Goal: Information Seeking & Learning: Learn about a topic

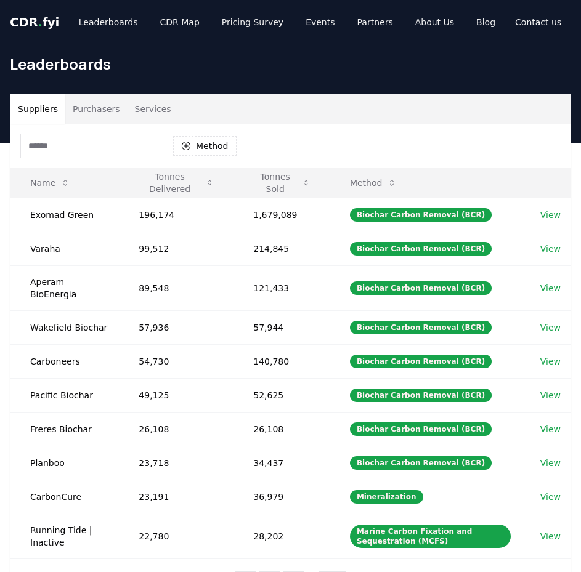
click at [40, 105] on button "Suppliers" at bounding box center [37, 109] width 55 height 30
click at [184, 139] on button "Method" at bounding box center [204, 146] width 63 height 20
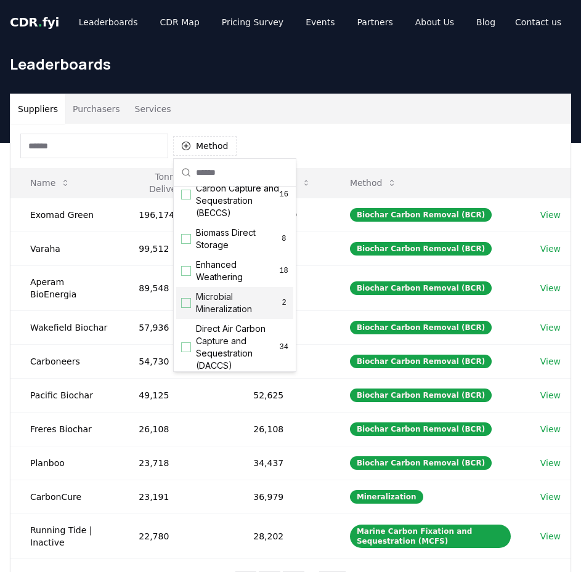
scroll to position [150, 0]
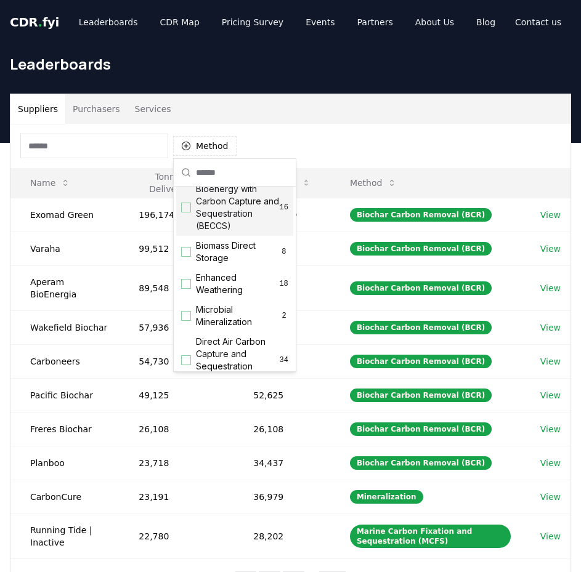
click at [238, 232] on span "Bioenergy with Carbon Capture and Sequestration (BECCS)" at bounding box center [238, 207] width 84 height 49
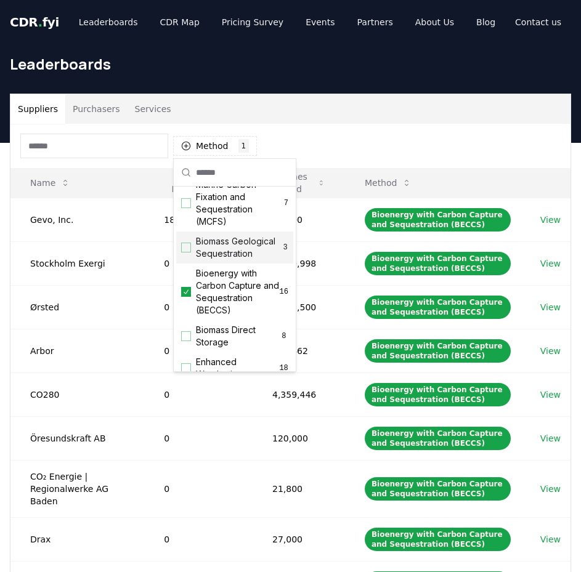
scroll to position [89, 0]
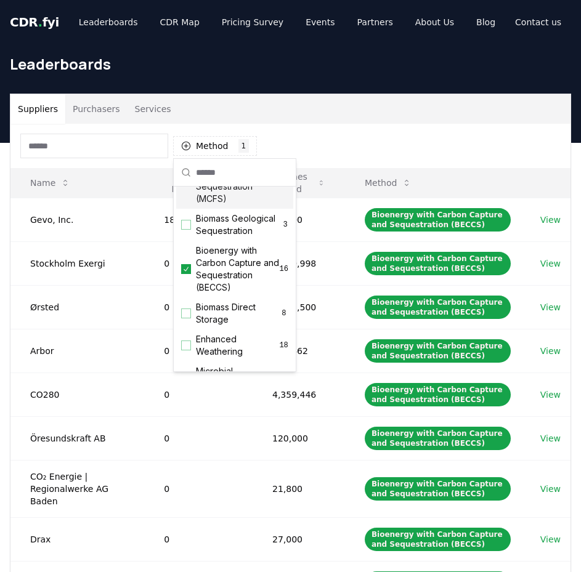
click at [333, 100] on div "Suppliers Purchasers Services" at bounding box center [290, 109] width 560 height 30
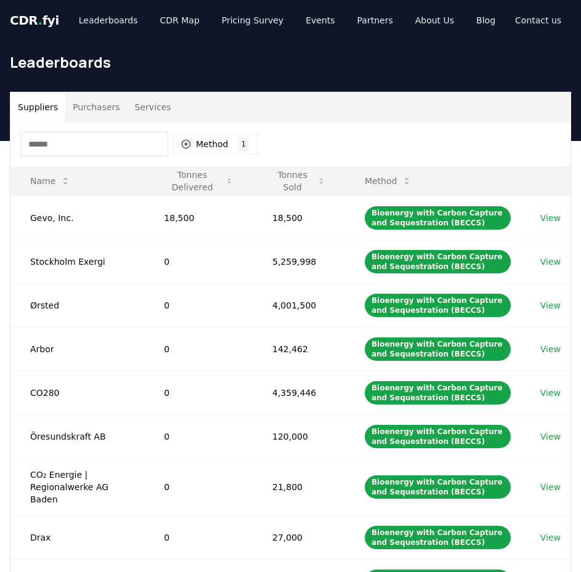
scroll to position [0, 0]
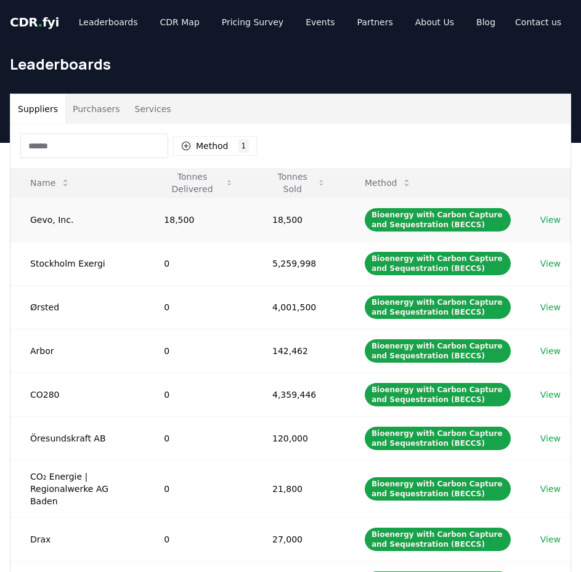
click at [542, 220] on link "View" at bounding box center [550, 220] width 20 height 12
drag, startPoint x: 31, startPoint y: 218, endPoint x: 200, endPoint y: 222, distance: 168.9
click at [200, 222] on tr "Gevo, Inc. 18,500 18,500 Bioenergy with Carbon Capture and Sequestration (BECCS…" at bounding box center [290, 220] width 560 height 44
click at [307, 145] on div "Method 1 Bioenergy with Carbon Capture and Sequestration (BECCS)" at bounding box center [290, 146] width 560 height 44
click at [289, 180] on button "Tonnes Sold" at bounding box center [298, 183] width 73 height 25
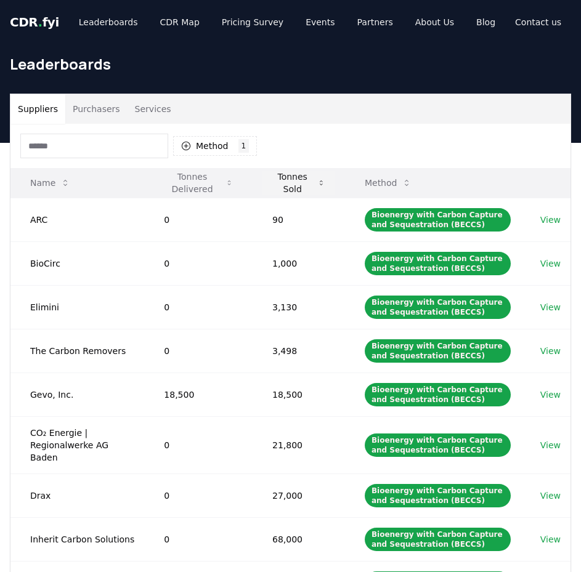
click at [289, 180] on button "Tonnes Sold" at bounding box center [298, 183] width 73 height 25
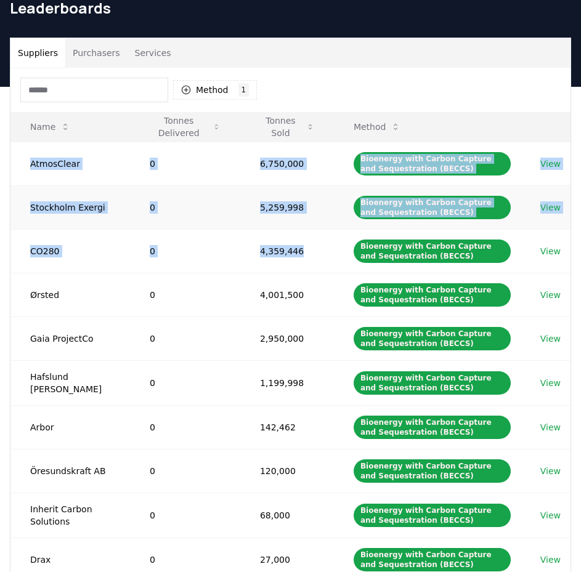
scroll to position [123, 0]
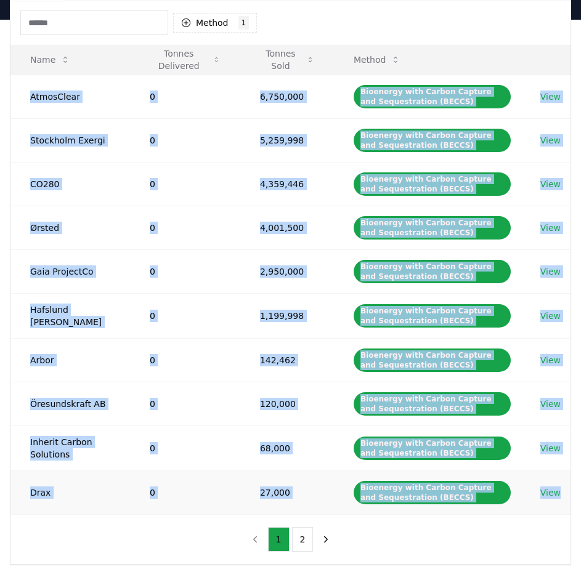
drag, startPoint x: 30, startPoint y: 220, endPoint x: 561, endPoint y: 493, distance: 597.2
click at [561, 493] on tbody "AtmosClear 0 6,750,000 Bioenergy with Carbon Capture and Sequestration (BECCS) …" at bounding box center [290, 295] width 560 height 440
copy tbody "AtmosClear 0 6,750,000 Bioenergy with Carbon Capture and Sequestration (BECCS) …"
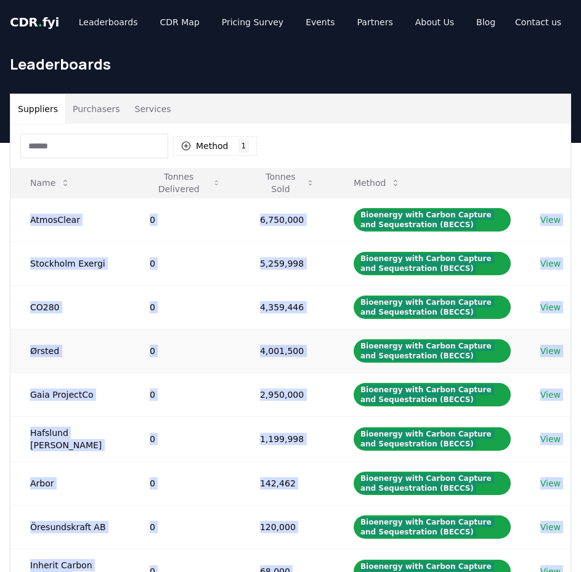
scroll to position [308, 0]
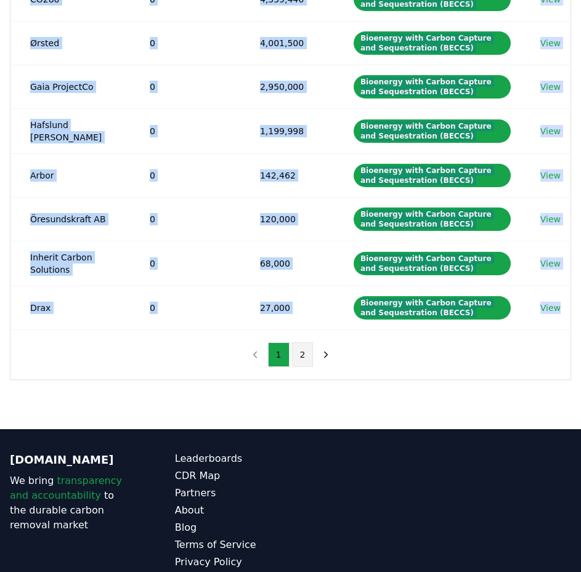
click at [307, 357] on button "2" at bounding box center [303, 355] width 22 height 25
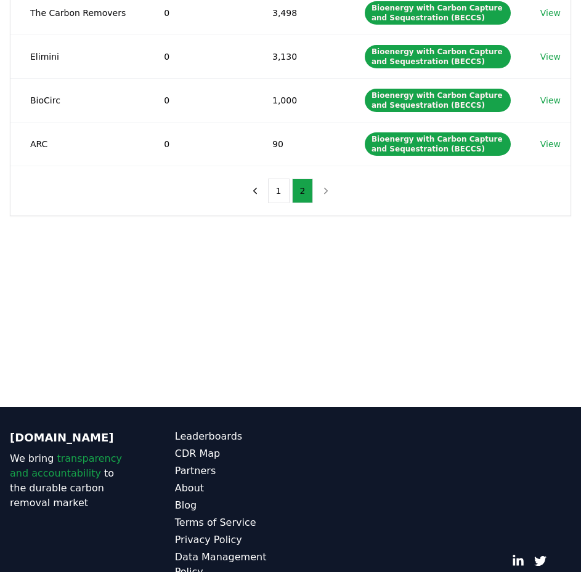
scroll to position [0, 0]
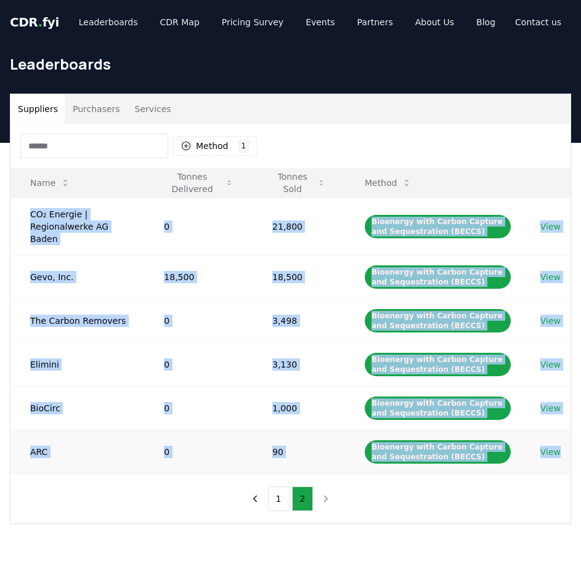
drag, startPoint x: 30, startPoint y: 211, endPoint x: 569, endPoint y: 450, distance: 589.5
click at [569, 450] on tbody "CO₂ Energie | Regionalwerke AG Baden 0 21,800 Bioenergy with Carbon Capture and…" at bounding box center [290, 336] width 560 height 276
copy tbody "CO₂ Energie | Regionalwerke AG Baden 0 21,800 Bioenergy with Carbon Capture and…"
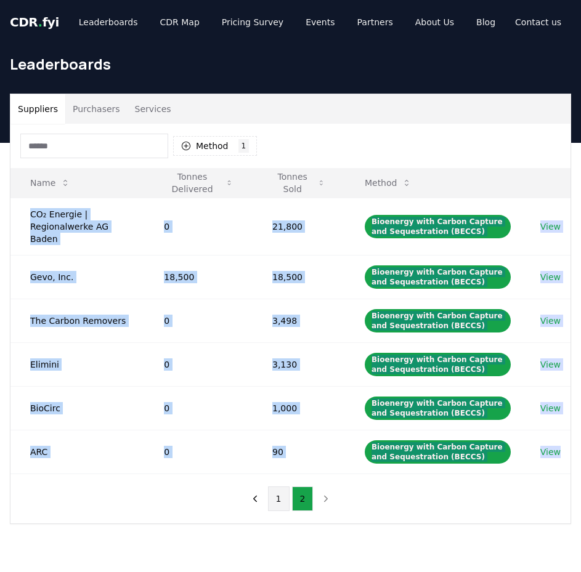
click at [281, 487] on button "1" at bounding box center [279, 499] width 22 height 25
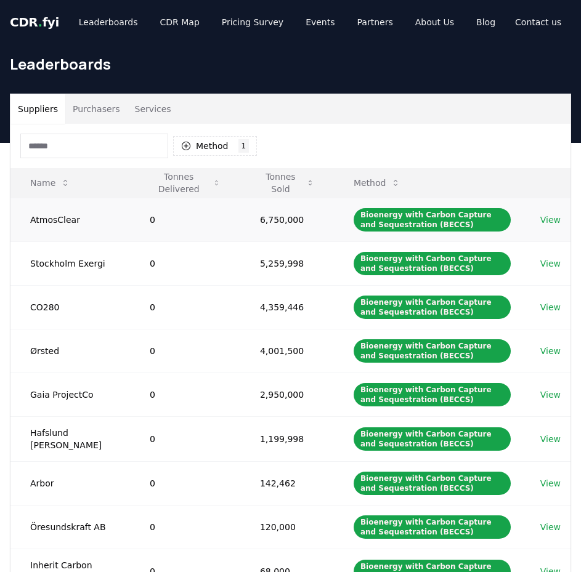
click at [543, 218] on link "View" at bounding box center [550, 220] width 20 height 12
click at [553, 258] on link "View" at bounding box center [550, 264] width 20 height 12
click at [549, 309] on link "View" at bounding box center [550, 307] width 20 height 12
click at [551, 351] on link "View" at bounding box center [550, 351] width 20 height 12
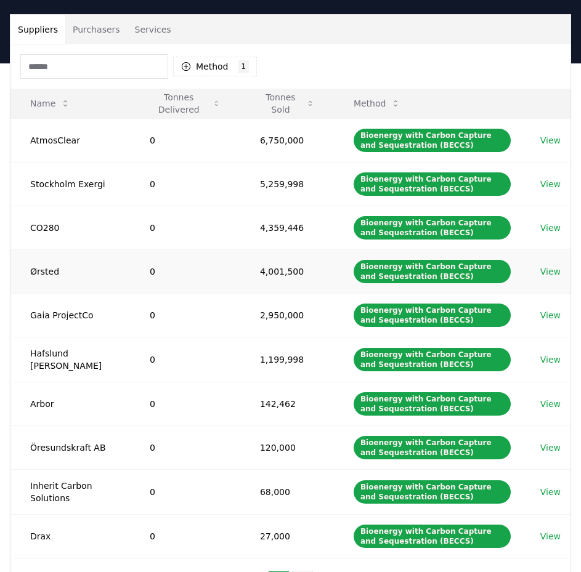
scroll to position [123, 0]
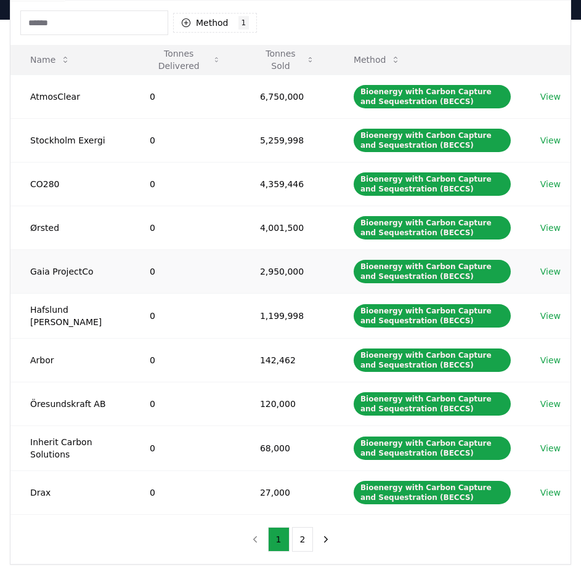
click at [558, 272] on link "View" at bounding box center [550, 272] width 20 height 12
click at [555, 315] on link "View" at bounding box center [550, 316] width 20 height 12
click at [556, 359] on link "View" at bounding box center [550, 360] width 20 height 12
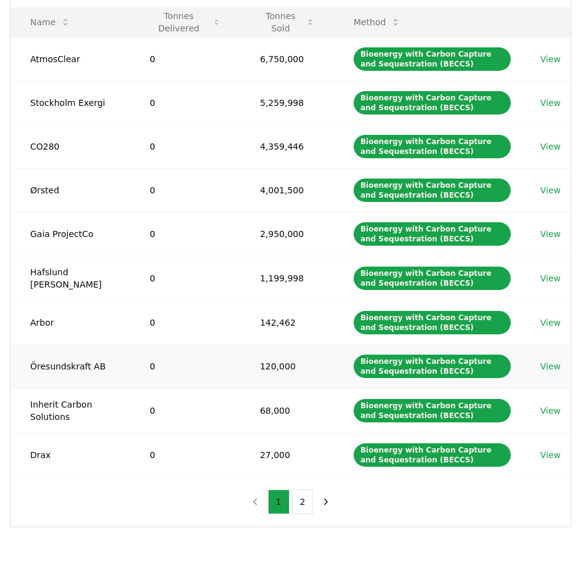
scroll to position [185, 0]
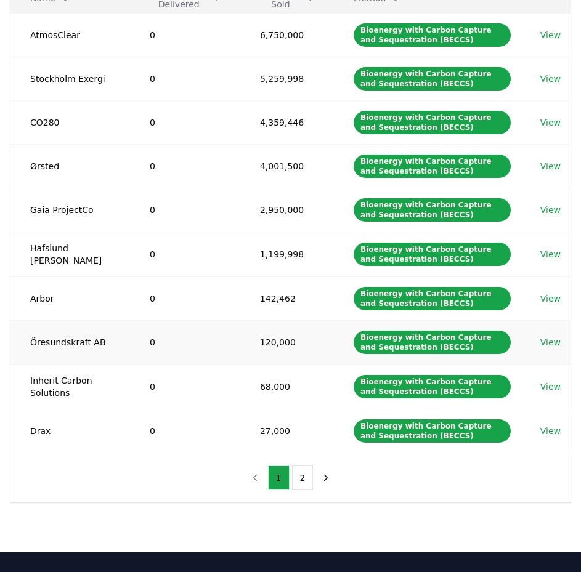
click at [553, 341] on link "View" at bounding box center [550, 342] width 20 height 12
click at [553, 391] on link "View" at bounding box center [550, 387] width 20 height 12
click at [555, 429] on link "View" at bounding box center [550, 431] width 20 height 12
click at [302, 477] on button "2" at bounding box center [303, 478] width 22 height 25
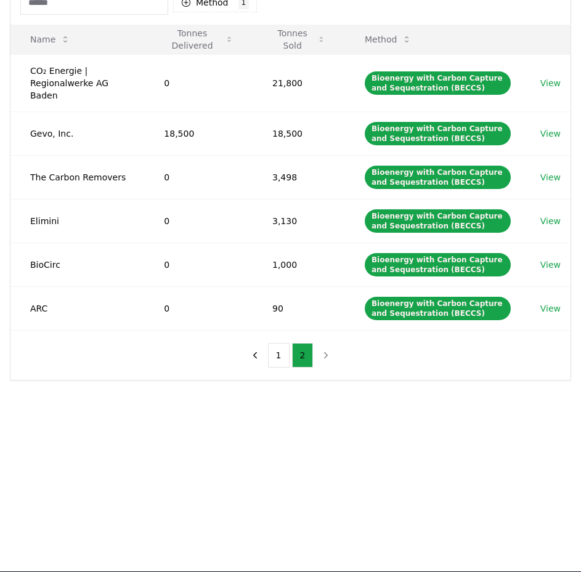
scroll to position [62, 0]
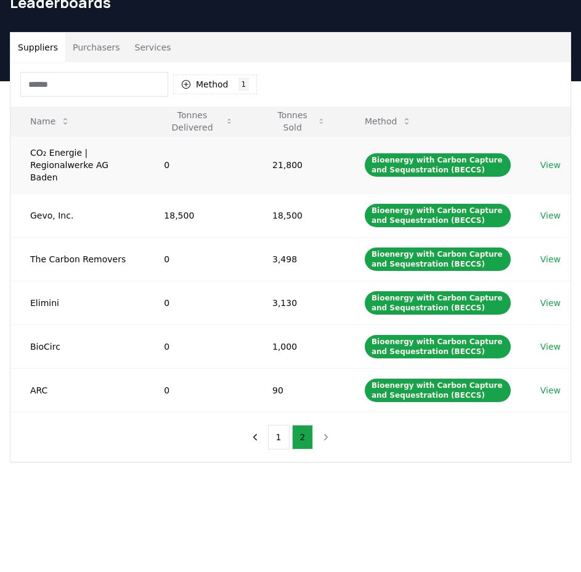
click at [552, 159] on link "View" at bounding box center [550, 165] width 20 height 12
click at [552, 210] on link "View" at bounding box center [550, 216] width 20 height 12
click at [555, 253] on link "View" at bounding box center [550, 259] width 20 height 12
click at [549, 166] on td "View" at bounding box center [546, 164] width 50 height 57
click at [550, 161] on link "View" at bounding box center [550, 165] width 20 height 12
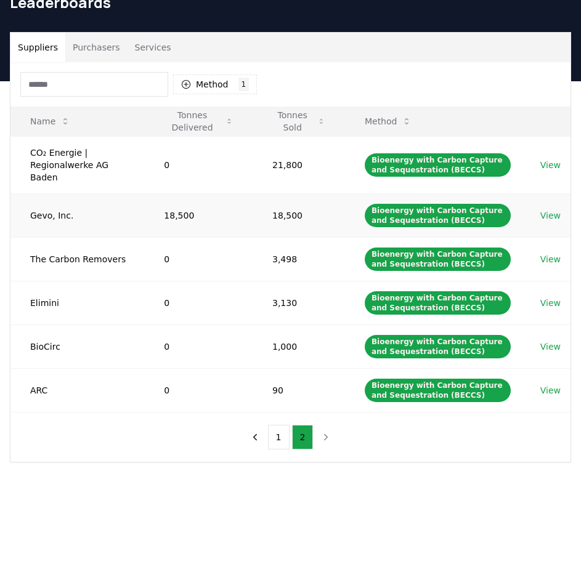
click at [548, 210] on link "View" at bounding box center [550, 216] width 20 height 12
click at [211, 87] on button "Method 1 Bioenergy with Carbon Capture and Sequestration (BECCS)" at bounding box center [215, 85] width 84 height 20
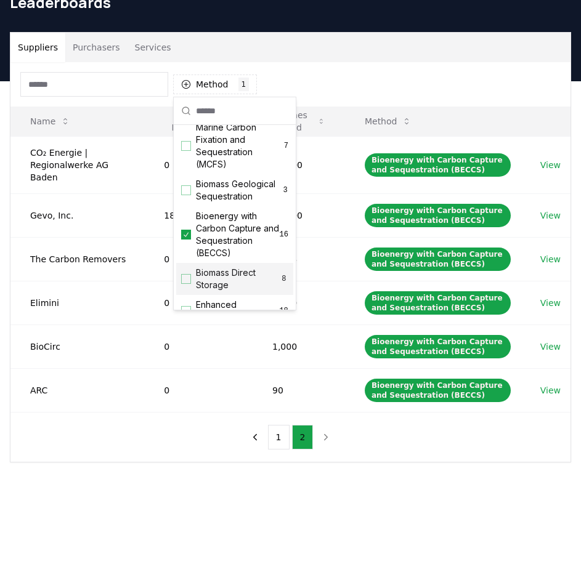
click at [394, 501] on main "Suppliers Purchasers Services Method 1 Bioenergy with Carbon Capture and Seques…" at bounding box center [290, 367] width 581 height 572
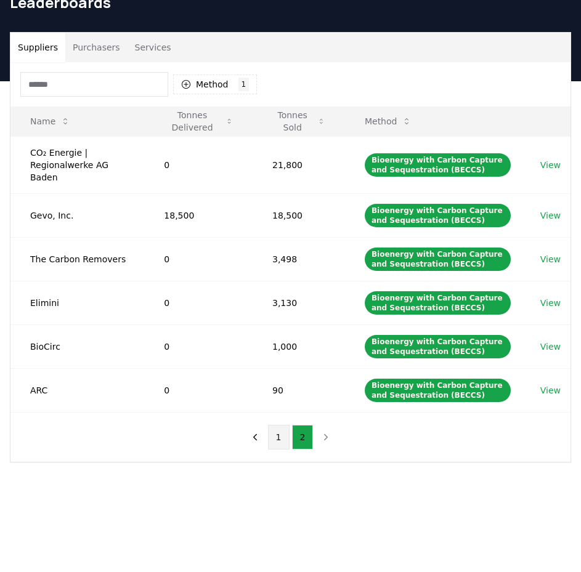
click at [287, 425] on button "1" at bounding box center [279, 437] width 22 height 25
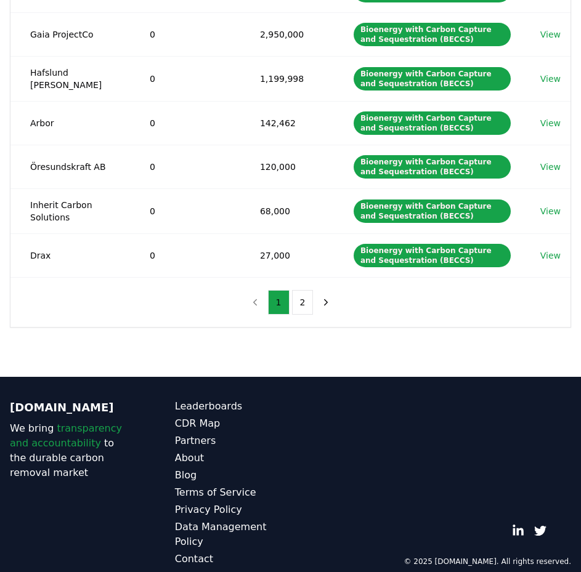
scroll to position [299, 0]
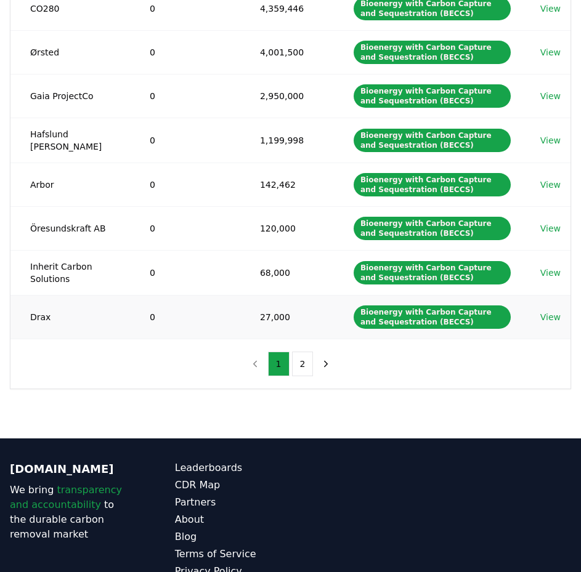
click at [547, 317] on link "View" at bounding box center [550, 317] width 20 height 12
click at [305, 366] on button "2" at bounding box center [303, 364] width 22 height 25
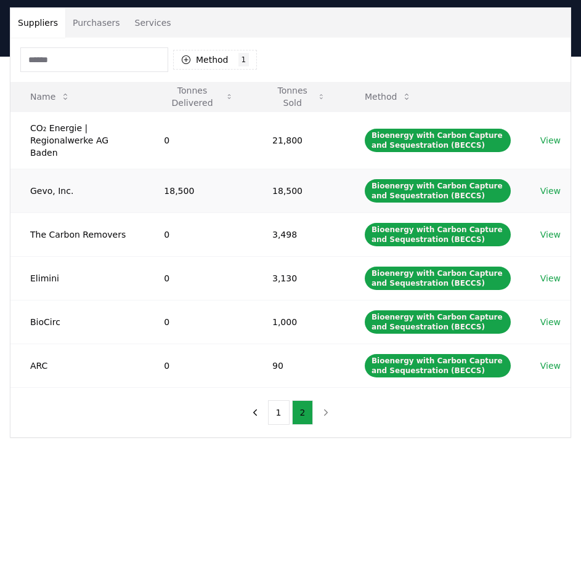
scroll to position [52, 0]
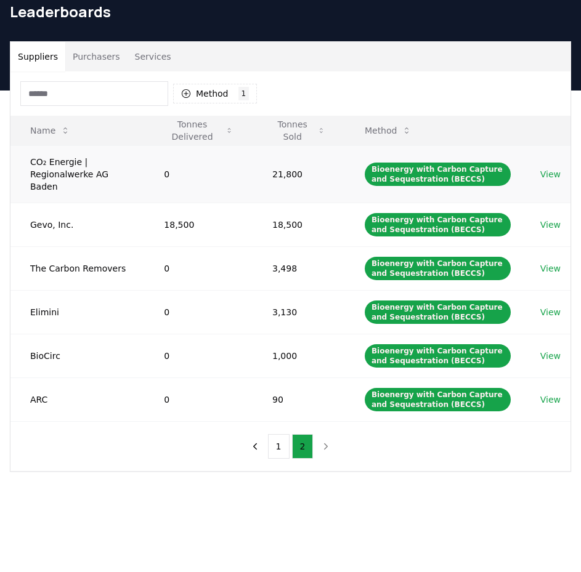
click at [548, 168] on link "View" at bounding box center [550, 174] width 20 height 12
click at [551, 219] on link "View" at bounding box center [550, 225] width 20 height 12
click at [549, 262] on link "View" at bounding box center [550, 268] width 20 height 12
click at [548, 306] on link "View" at bounding box center [550, 312] width 20 height 12
click at [552, 350] on link "View" at bounding box center [550, 356] width 20 height 12
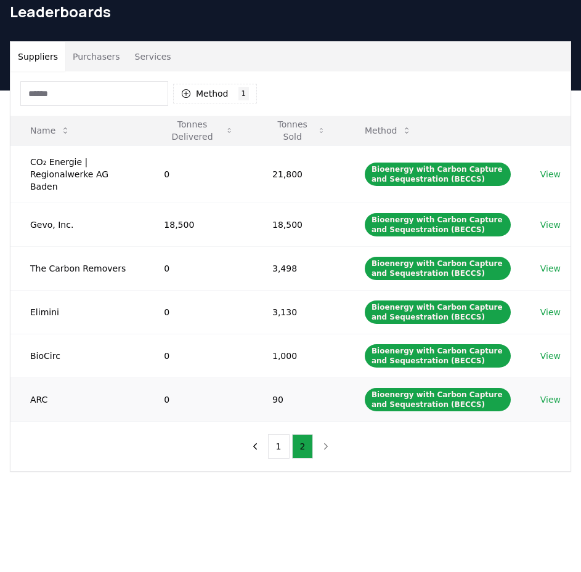
click at [551, 394] on link "View" at bounding box center [550, 400] width 20 height 12
click at [280, 434] on button "1" at bounding box center [279, 446] width 22 height 25
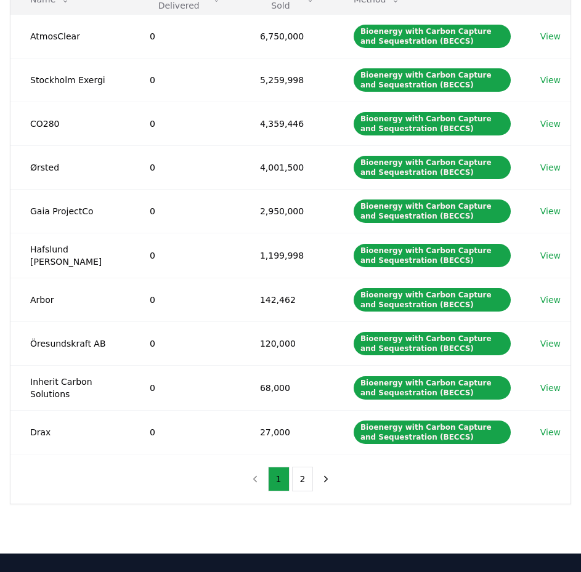
scroll to position [114, 0]
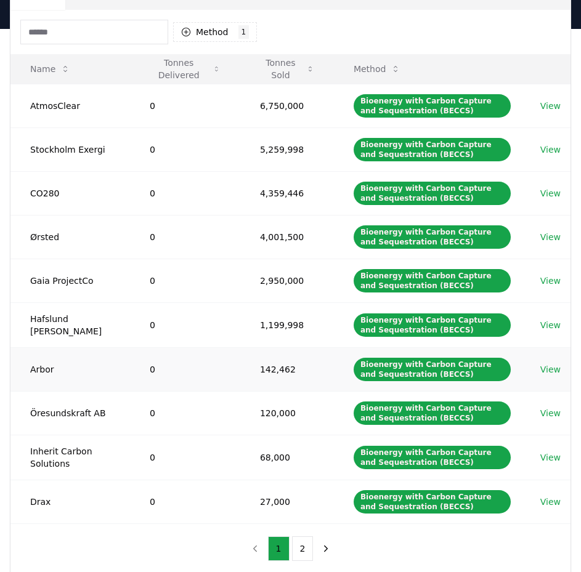
click at [551, 368] on link "View" at bounding box center [550, 370] width 20 height 12
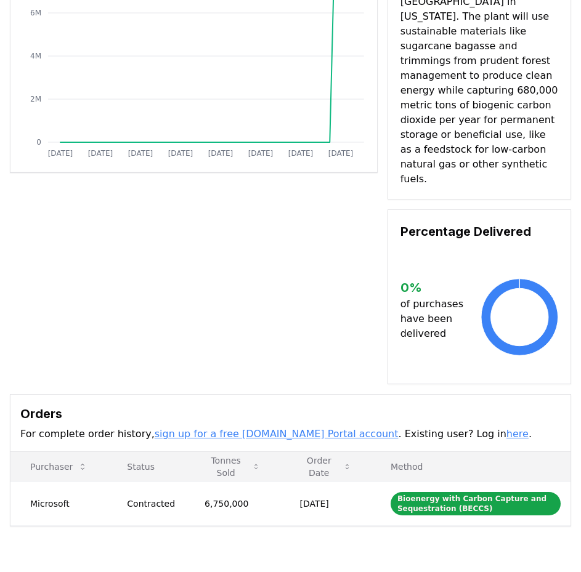
scroll to position [185, 0]
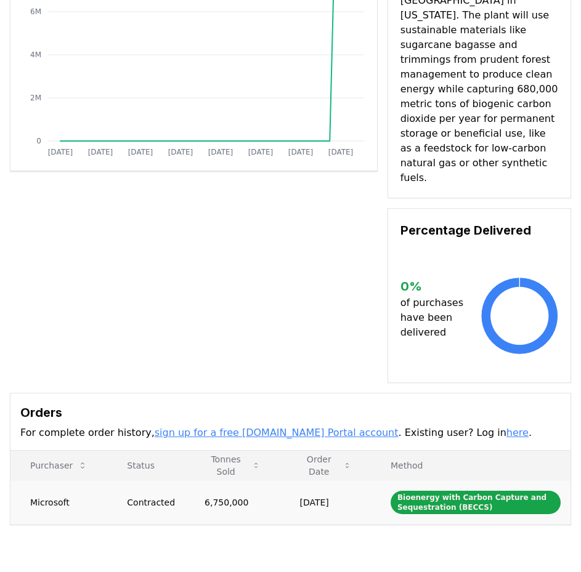
drag, startPoint x: 30, startPoint y: 458, endPoint x: 343, endPoint y: 460, distance: 313.0
click at [343, 481] on tr "Microsoft Contracted 6,750,000 Apr 15, 2025 Bioenergy with Carbon Capture and S…" at bounding box center [290, 503] width 560 height 44
copy tr "Microsoft Contracted 6,750,000 Apr 15, 2025"
click at [248, 296] on div "Supplier Metrics Total Sales Tonnes Sold Tonnes Delivered Jan 2019 Dec 2019 Nov…" at bounding box center [290, 122] width 561 height 524
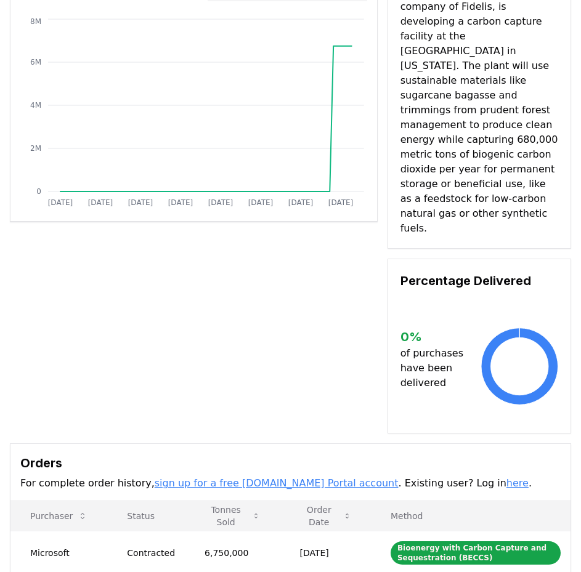
scroll to position [0, 0]
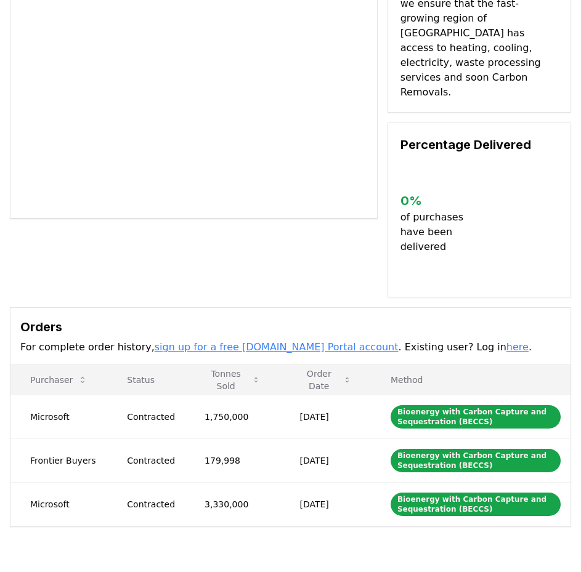
scroll to position [246, 0]
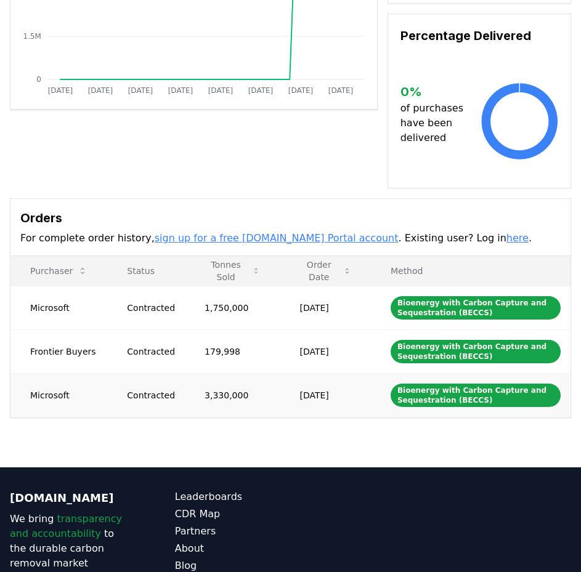
drag, startPoint x: 32, startPoint y: 279, endPoint x: 532, endPoint y: 380, distance: 510.6
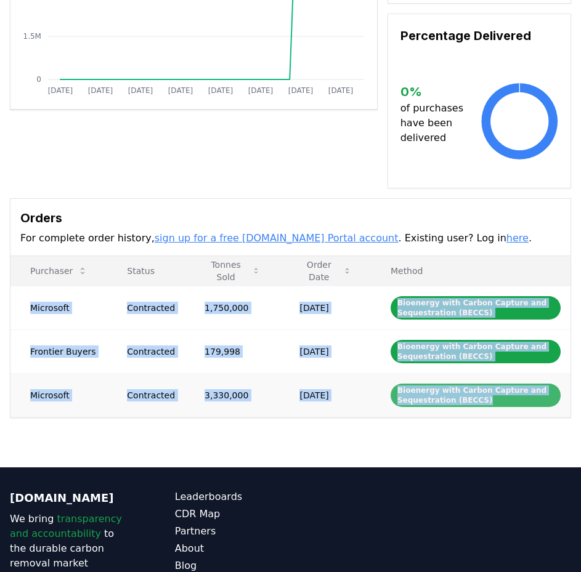
drag, startPoint x: 28, startPoint y: 279, endPoint x: 556, endPoint y: 375, distance: 536.7
click at [556, 375] on tbody "Microsoft Contracted 1,750,000 May 06, 2025 Bioenergy with Carbon Capture and S…" at bounding box center [290, 351] width 560 height 131
copy tbody "Microsoft Contracted 1,750,000 May 06, 2025 Bioenergy with Carbon Capture and S…"
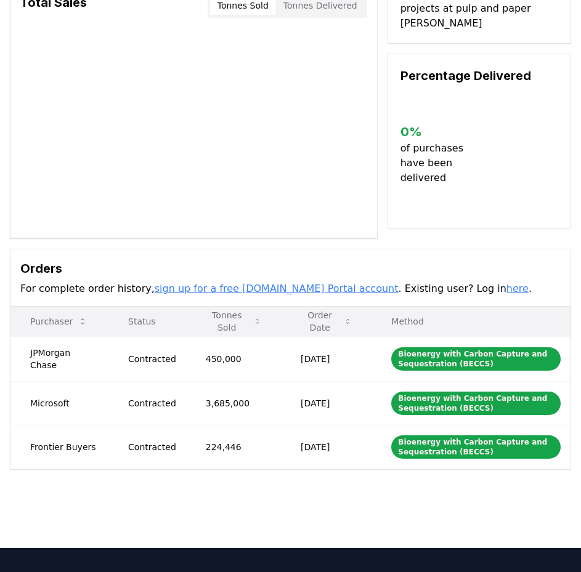
scroll to position [123, 0]
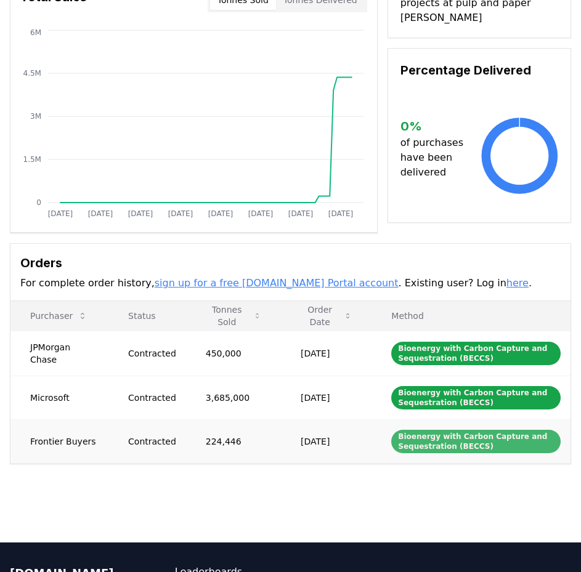
drag, startPoint x: 31, startPoint y: 345, endPoint x: 328, endPoint y: 418, distance: 305.3
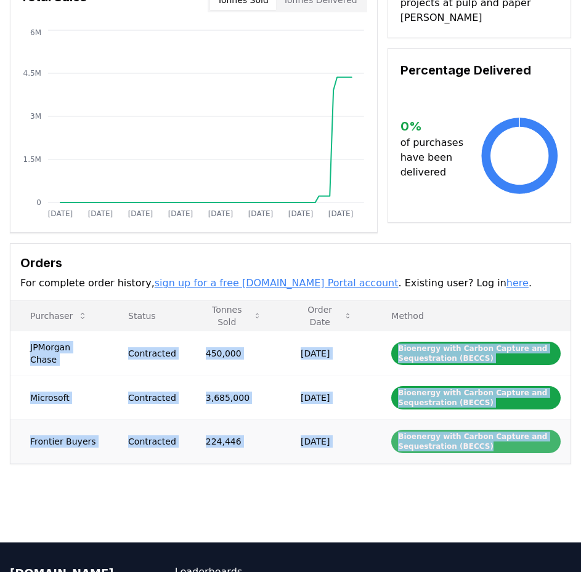
drag, startPoint x: 30, startPoint y: 346, endPoint x: 548, endPoint y: 451, distance: 528.8
click at [548, 451] on tbody "JPMorgan Chase Contracted 450,000 May 20, 2025 Bioenergy with Carbon Capture an…" at bounding box center [290, 397] width 560 height 132
copy tbody "JPMorgan Chase Contracted 450,000 May 20, 2025 Bioenergy with Carbon Capture an…"
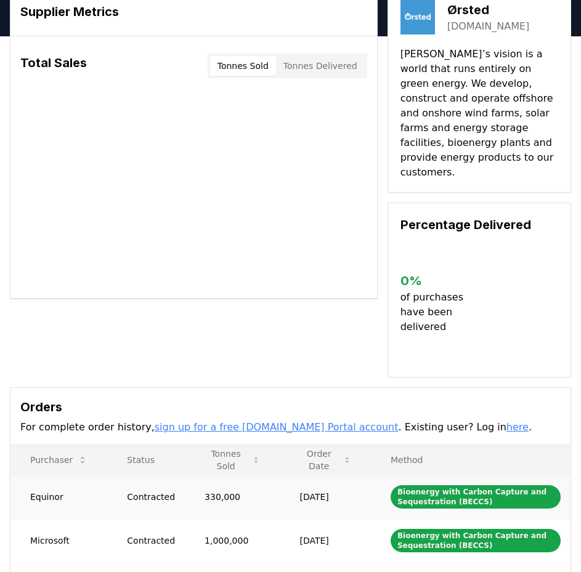
scroll to position [123, 0]
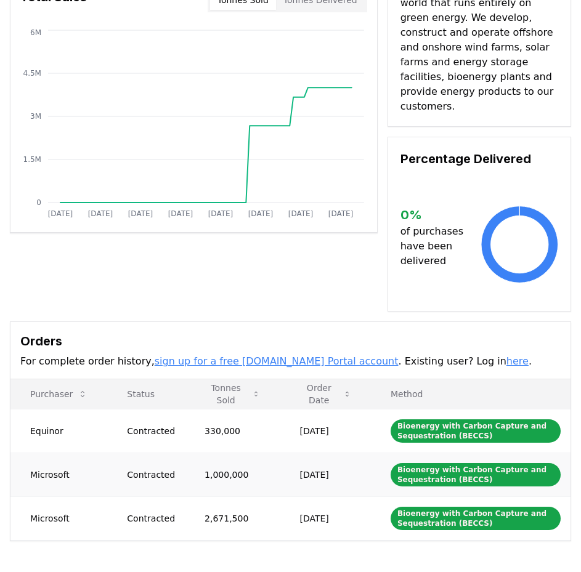
drag, startPoint x: 29, startPoint y: 415, endPoint x: 296, endPoint y: 473, distance: 273.5
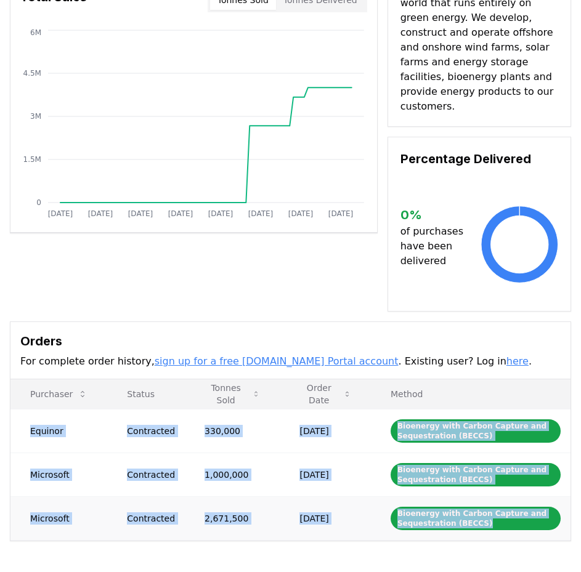
drag, startPoint x: 30, startPoint y: 416, endPoint x: 521, endPoint y: 517, distance: 501.4
click at [521, 517] on tbody "Equinor Contracted 330,000 Sep 18, 2024 Bioenergy with Carbon Capture and Seque…" at bounding box center [290, 474] width 560 height 131
copy tbody "Equinor Contracted 330,000 Sep 18, 2024 Bioenergy with Carbon Capture and Seque…"
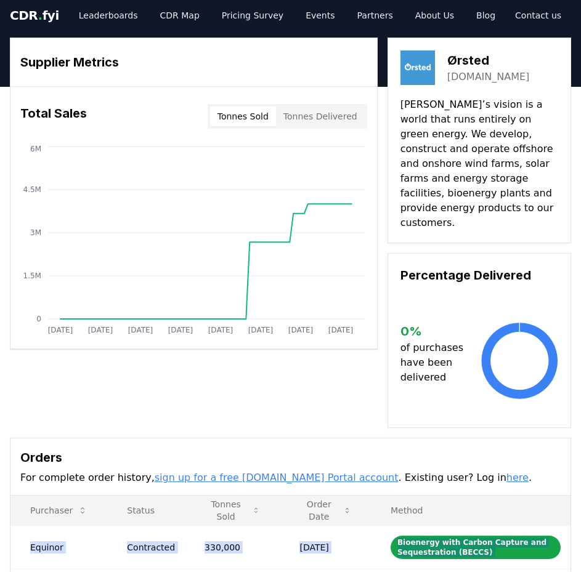
scroll to position [0, 0]
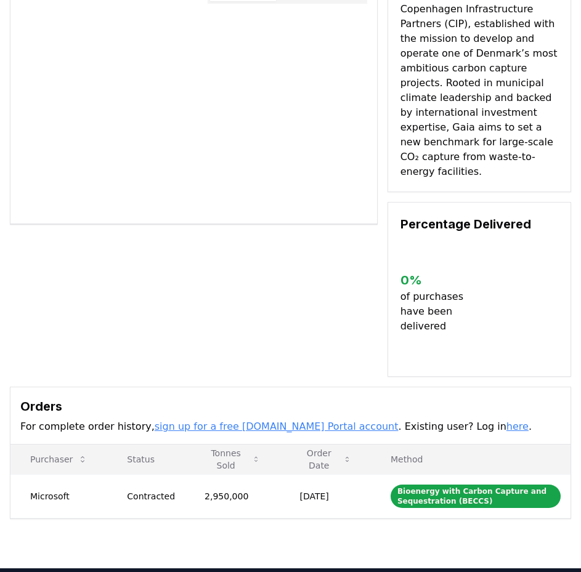
scroll to position [308, 0]
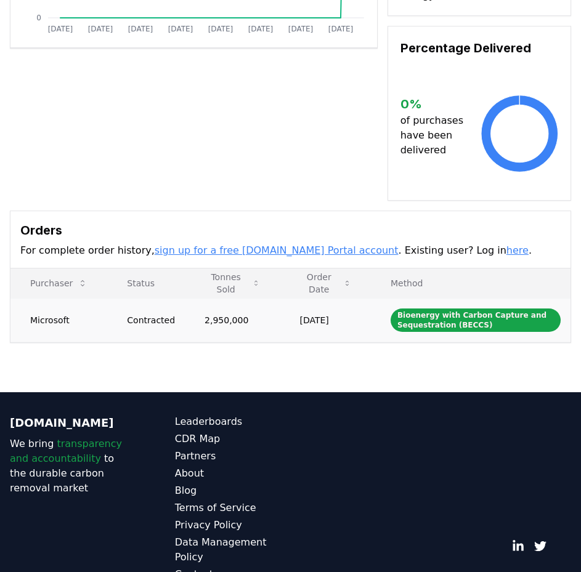
drag, startPoint x: 28, startPoint y: 307, endPoint x: 335, endPoint y: 301, distance: 307.5
click at [335, 301] on td "[DATE]" at bounding box center [325, 320] width 91 height 44
drag, startPoint x: 29, startPoint y: 304, endPoint x: 359, endPoint y: 310, distance: 329.7
click at [359, 310] on tr "Microsoft Contracted 2,950,000 Jul 07, 2025 Bioenergy with Carbon Capture and S…" at bounding box center [290, 320] width 560 height 44
copy tr "Microsoft Contracted 2,950,000 Jul 07, 2025"
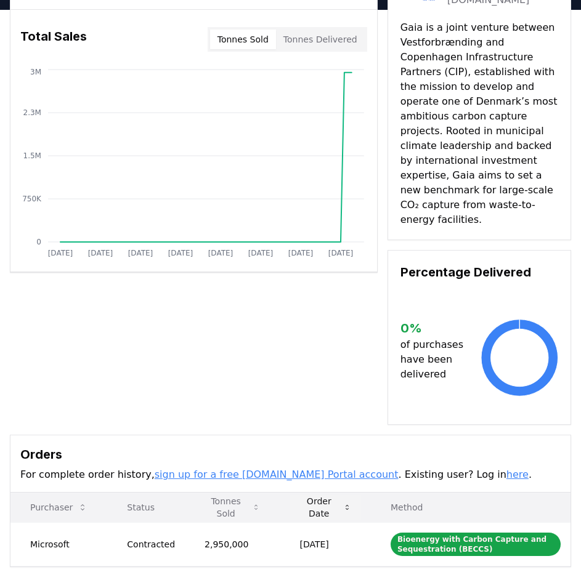
scroll to position [0, 0]
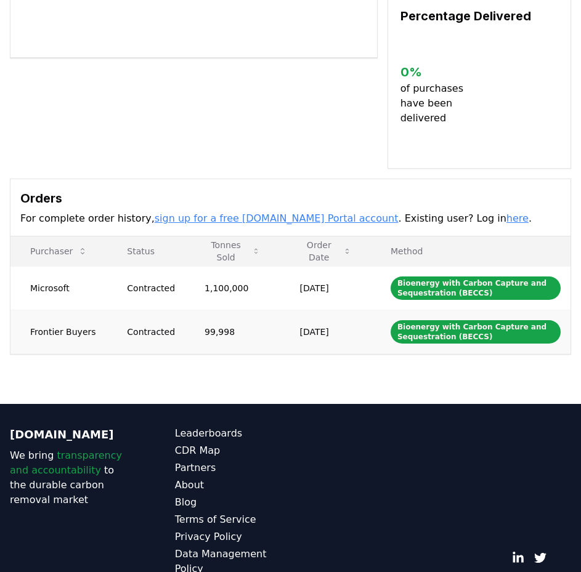
scroll to position [300, 0]
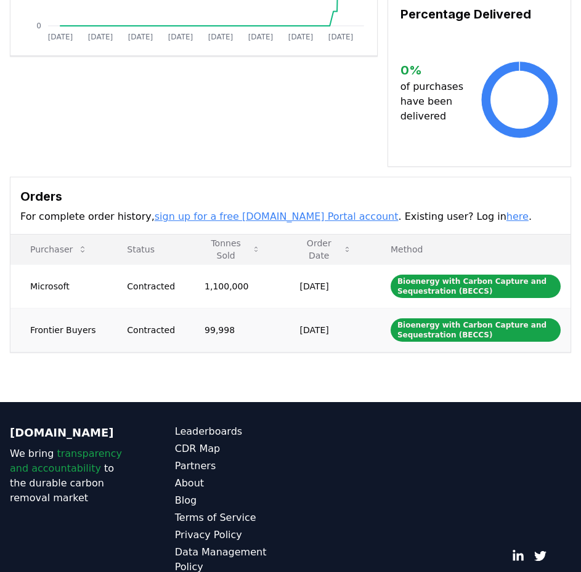
drag, startPoint x: 33, startPoint y: 254, endPoint x: 339, endPoint y: 302, distance: 309.9
drag, startPoint x: 31, startPoint y: 253, endPoint x: 344, endPoint y: 299, distance: 315.8
click at [344, 299] on tbody "Microsoft Contracted 1,100,000 [DATE] Bioenergy with Carbon Capture and Sequest…" at bounding box center [290, 307] width 560 height 87
copy tbody "Microsoft Contracted 1,100,000 [DATE] Bioenergy with Carbon Capture and Sequest…"
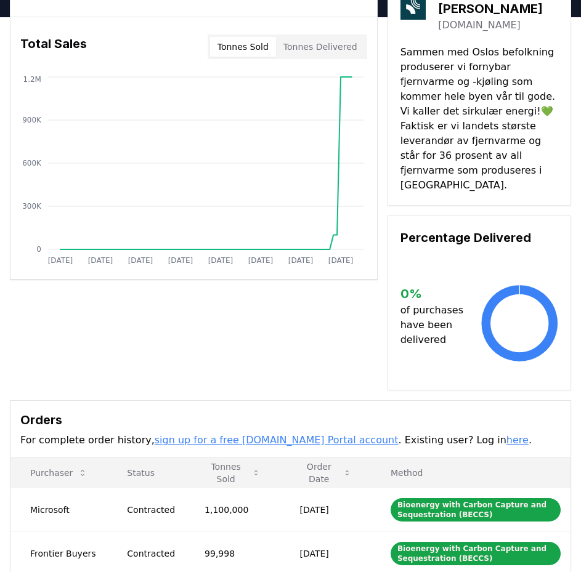
scroll to position [185, 0]
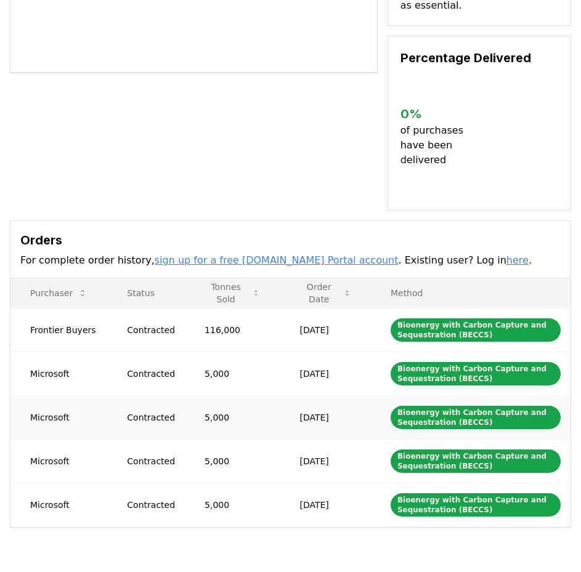
scroll to position [308, 0]
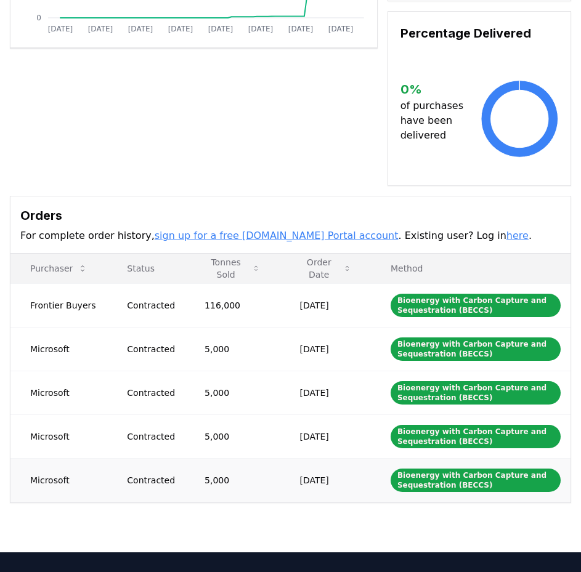
drag, startPoint x: 31, startPoint y: 273, endPoint x: 349, endPoint y: 447, distance: 362.1
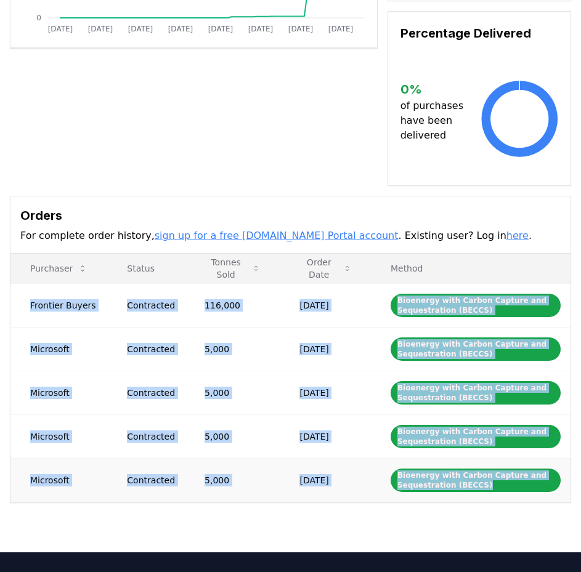
drag, startPoint x: 31, startPoint y: 274, endPoint x: 531, endPoint y: 463, distance: 534.1
click at [531, 463] on tbody "Frontier Buyers Contracted 116,000 Jul 08, 2025 Bioenergy with Carbon Capture a…" at bounding box center [290, 392] width 560 height 219
copy tbody "Frontier Buyers Contracted 116,000 Jul 08, 2025 Bioenergy with Carbon Capture a…"
click at [497, 206] on h3 "Orders" at bounding box center [290, 215] width 540 height 18
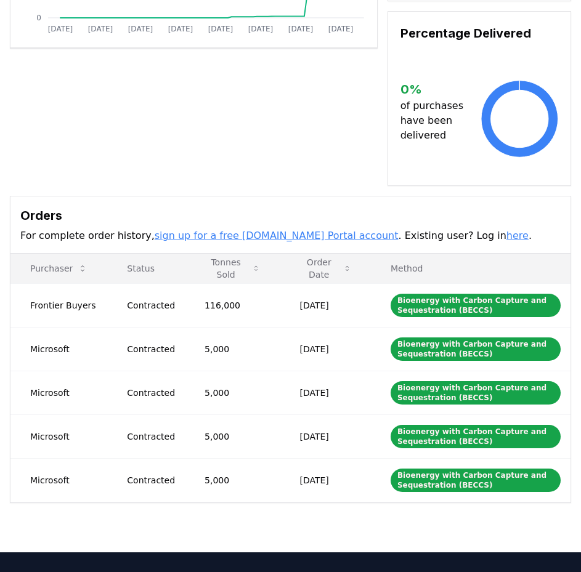
scroll to position [62, 0]
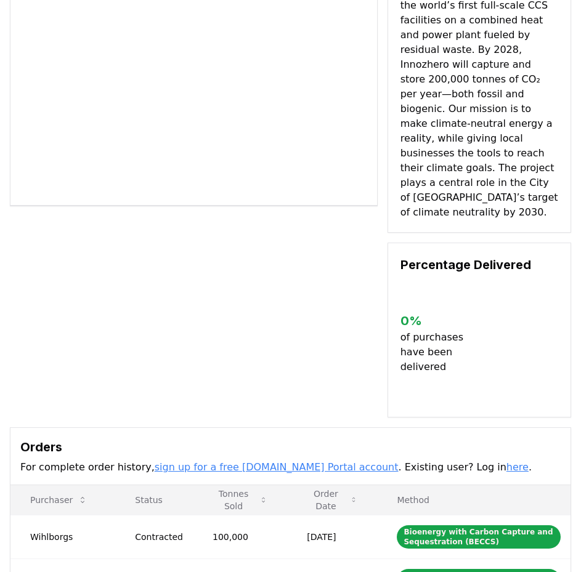
scroll to position [308, 0]
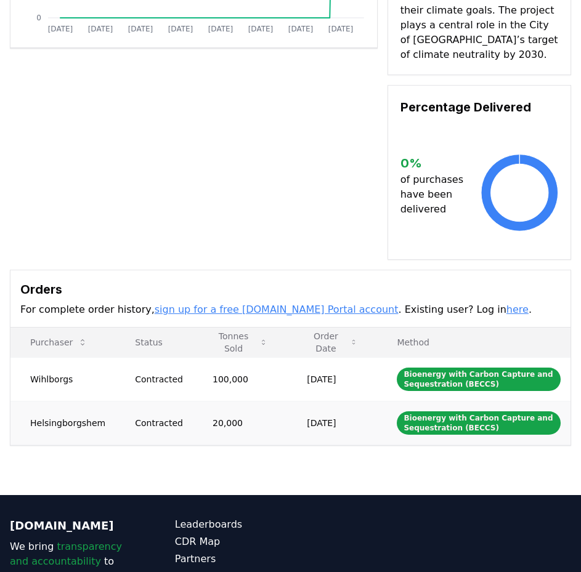
drag, startPoint x: 32, startPoint y: 333, endPoint x: 359, endPoint y: 380, distance: 329.9
drag, startPoint x: 346, startPoint y: 381, endPoint x: 27, endPoint y: 329, distance: 322.7
click at [27, 357] on tbody "Wihlborgs Contracted 100,000 [DATE] Bioenergy with Carbon Capture and Sequestra…" at bounding box center [290, 400] width 560 height 87
copy tbody "Wihlborgs Contracted 100,000 [DATE] Bioenergy with Carbon Capture and Sequestra…"
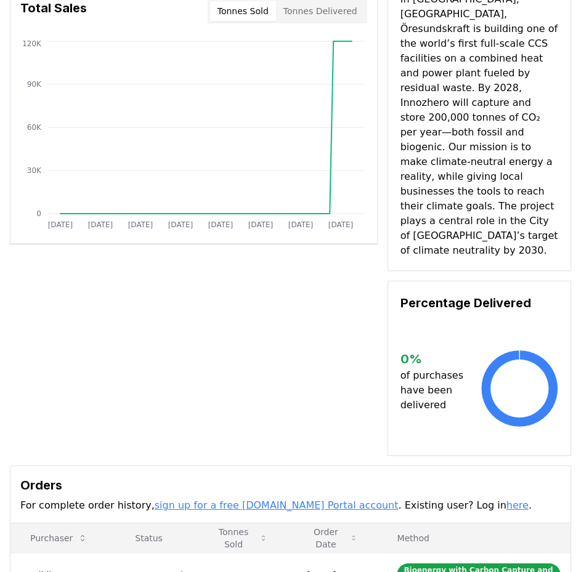
scroll to position [0, 0]
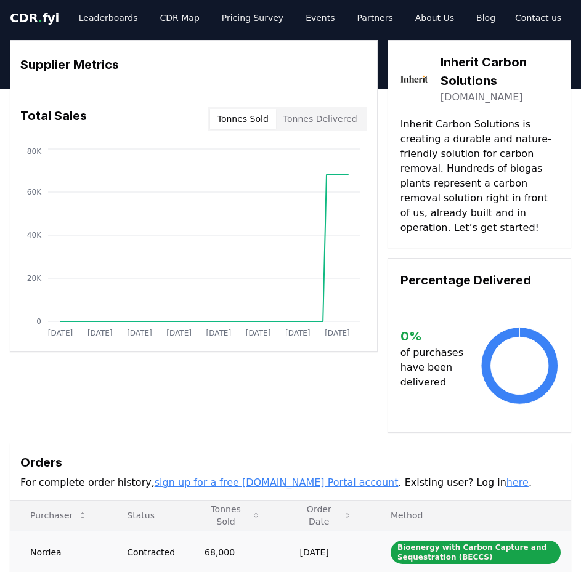
scroll to position [185, 0]
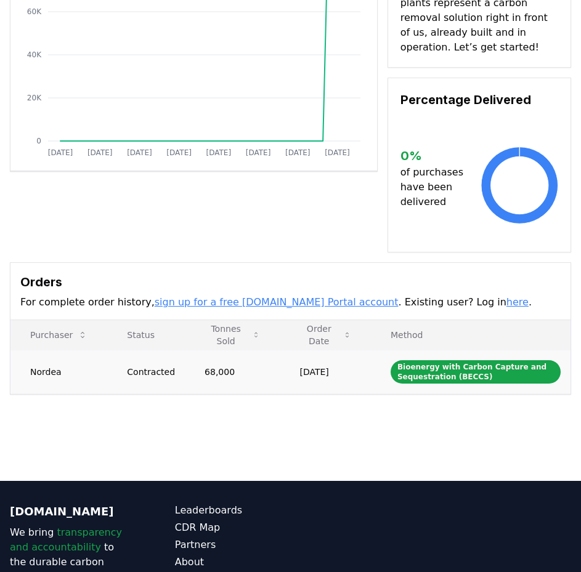
drag, startPoint x: 31, startPoint y: 367, endPoint x: 352, endPoint y: 376, distance: 320.6
click at [352, 376] on tr "Nordea Contracted 68,000 Mar 13, 2025 Bioenergy with Carbon Capture and Sequest…" at bounding box center [290, 372] width 560 height 44
copy tr "Nordea Contracted 68,000 Mar 13, 2025"
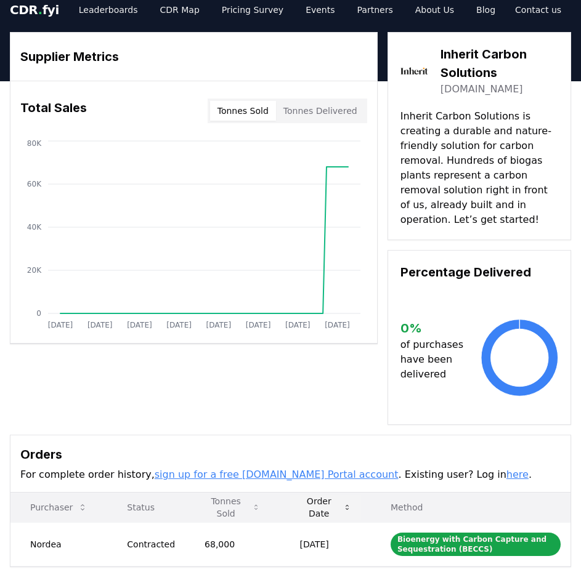
scroll to position [0, 0]
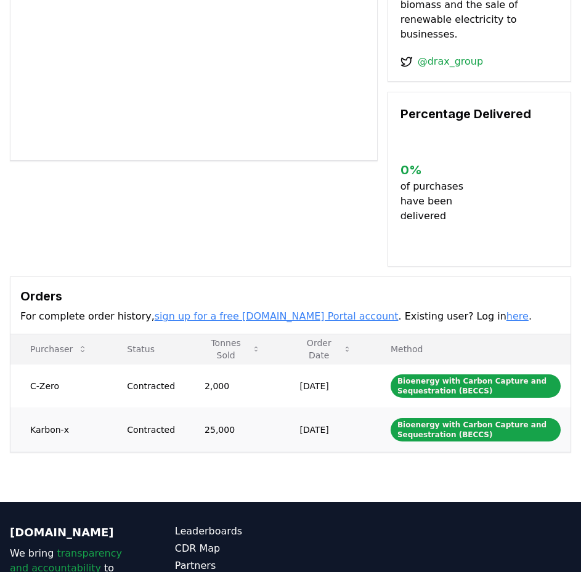
scroll to position [246, 0]
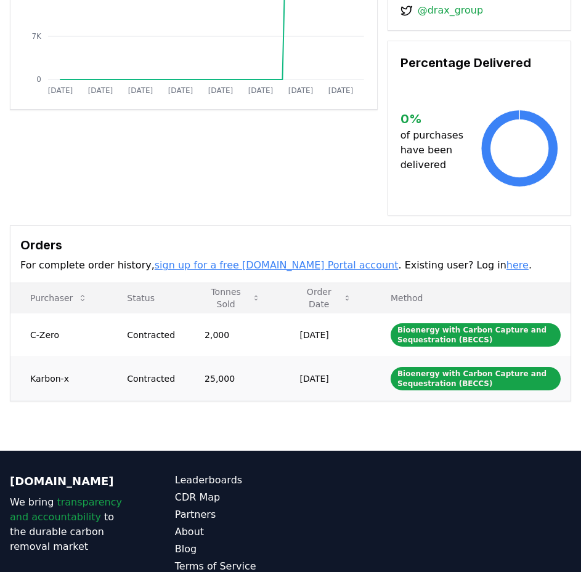
drag, startPoint x: 32, startPoint y: 319, endPoint x: 229, endPoint y: 349, distance: 199.5
drag, startPoint x: 31, startPoint y: 319, endPoint x: 348, endPoint y: 368, distance: 319.9
click at [348, 368] on tbody "C-Zero Contracted 2,000 [DATE] Bioenergy with Carbon Capture and Sequestration …" at bounding box center [290, 356] width 560 height 87
copy tbody "C-Zero Contracted 2,000 [DATE] Bioenergy with Carbon Capture and Sequestration …"
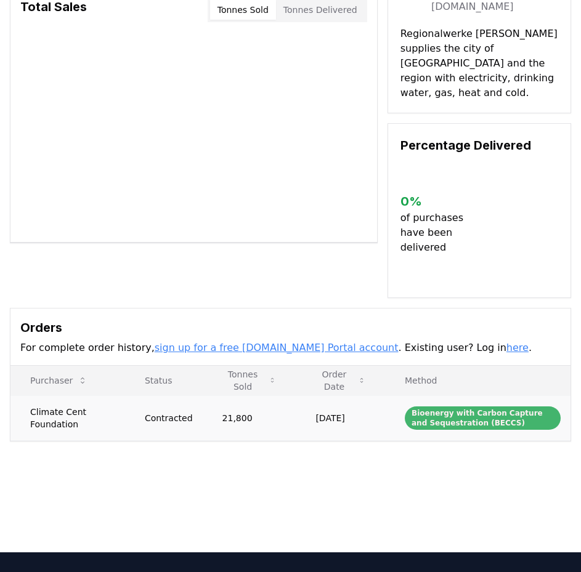
scroll to position [246, 0]
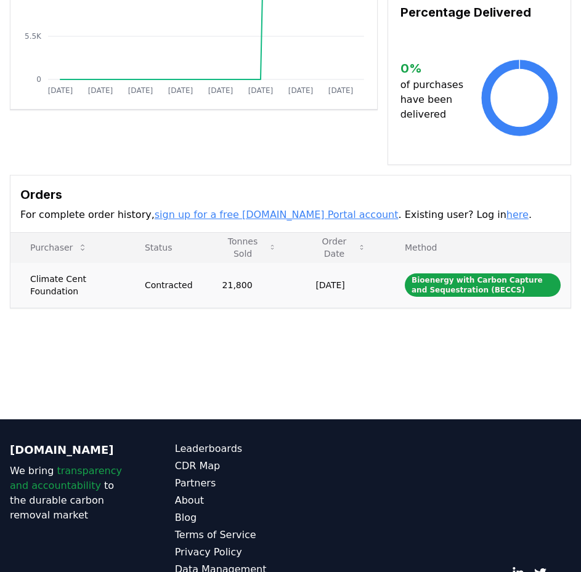
drag, startPoint x: 31, startPoint y: 265, endPoint x: 323, endPoint y: 275, distance: 292.3
drag, startPoint x: 32, startPoint y: 262, endPoint x: 364, endPoint y: 272, distance: 331.7
click at [364, 272] on tr "Climate Cent Foundation Contracted 21,800 Sep 07, 2023 Bioenergy with Carbon Ca…" at bounding box center [290, 284] width 560 height 45
copy tr "Climate Cent Foundation Contracted 21,800 Sep 07, 2023"
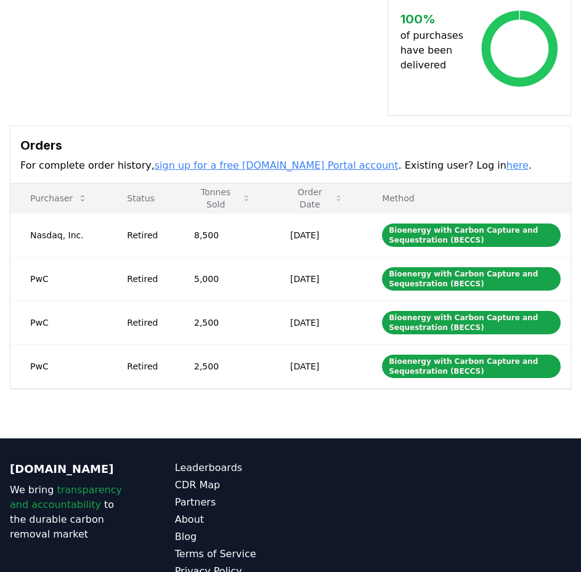
scroll to position [370, 0]
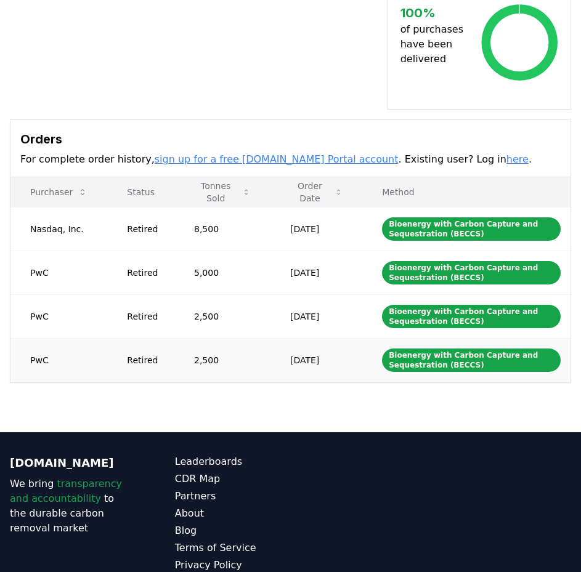
drag, startPoint x: 31, startPoint y: 213, endPoint x: 340, endPoint y: 344, distance: 335.4
click at [340, 344] on tbody "Nasdaq, Inc. Retired 8,500 [DATE] Bioenergy with Carbon Capture and Sequestrati…" at bounding box center [290, 294] width 560 height 175
copy tbody "Nasdaq, Inc. Retired 8,500 [DATE] Bioenergy with Carbon Capture and Sequestrati…"
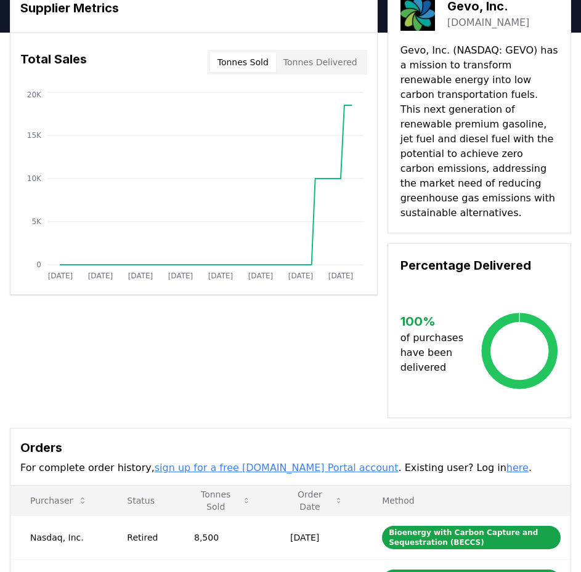
scroll to position [0, 0]
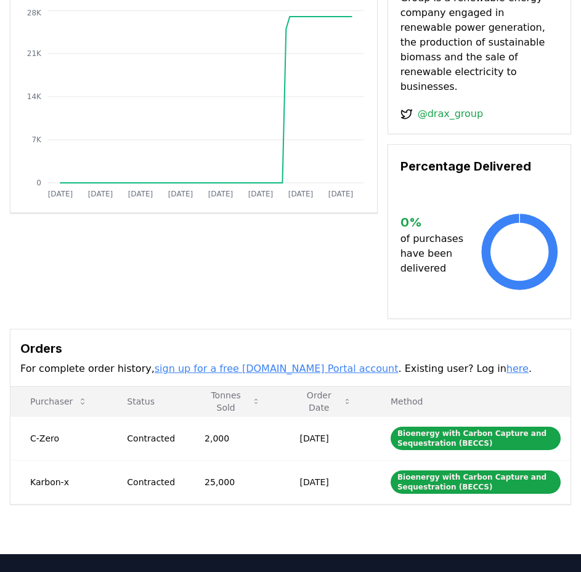
scroll to position [246, 0]
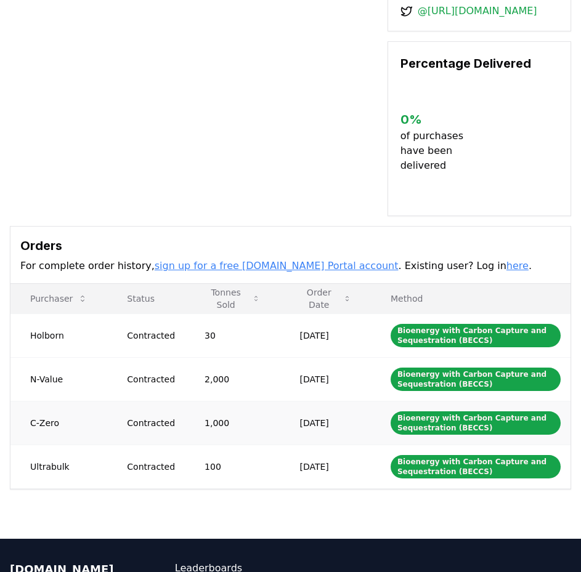
scroll to position [370, 0]
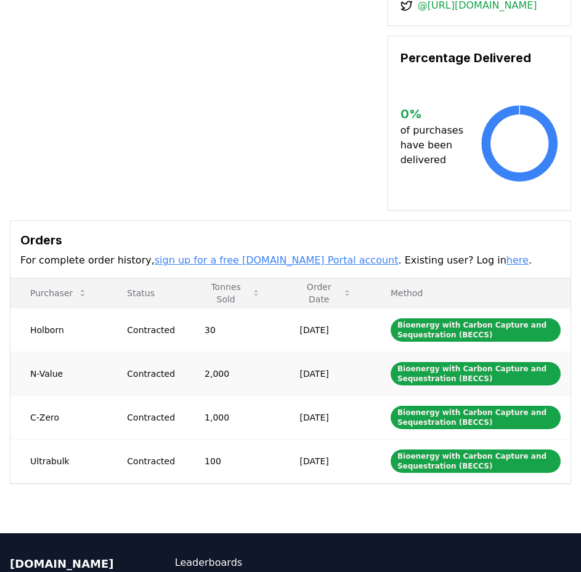
drag, startPoint x: 31, startPoint y: 283, endPoint x: 167, endPoint y: 314, distance: 139.6
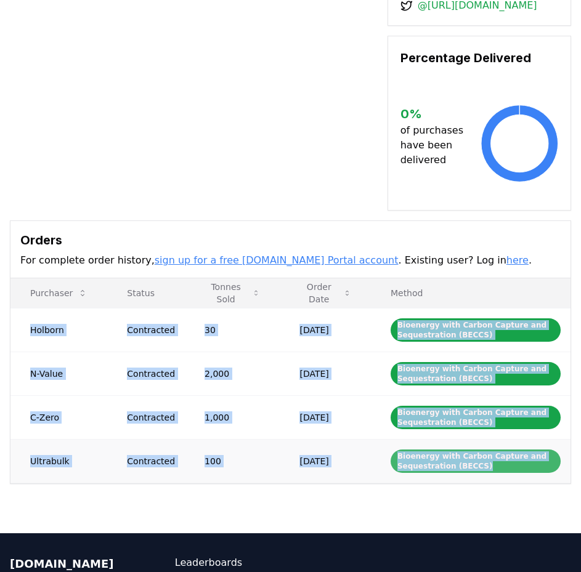
drag, startPoint x: 30, startPoint y: 285, endPoint x: 557, endPoint y: 419, distance: 543.5
click at [557, 419] on tbody "Holborn Contracted 30 [DATE] Bioenergy with Carbon Capture and Sequestration (B…" at bounding box center [290, 395] width 560 height 175
copy tbody "Holborn Contracted 30 [DATE] Bioenergy with Carbon Capture and Sequestration (B…"
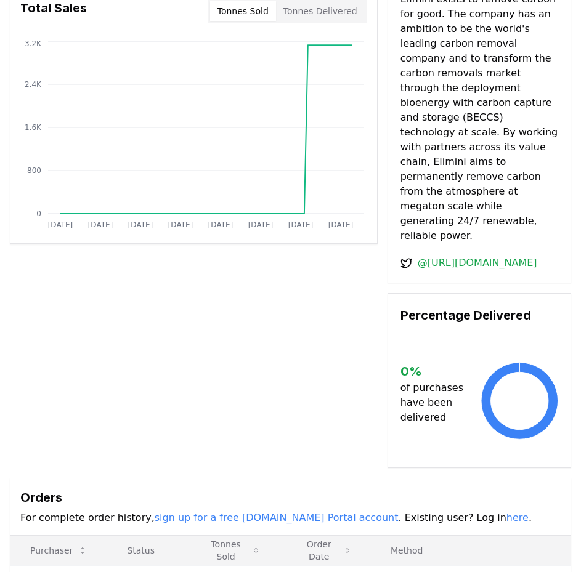
scroll to position [0, 0]
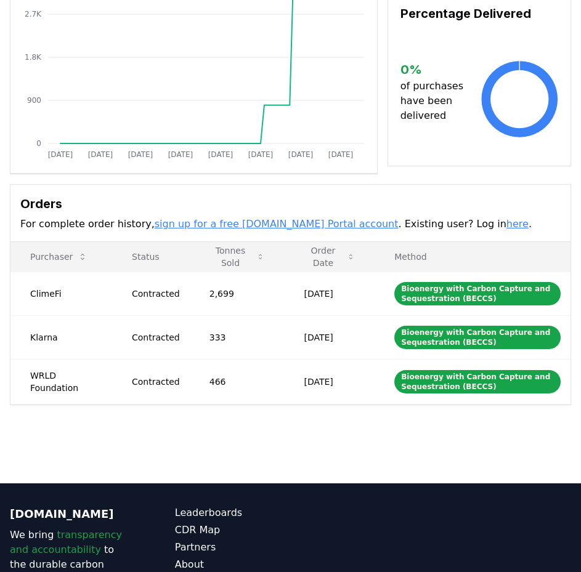
scroll to position [246, 0]
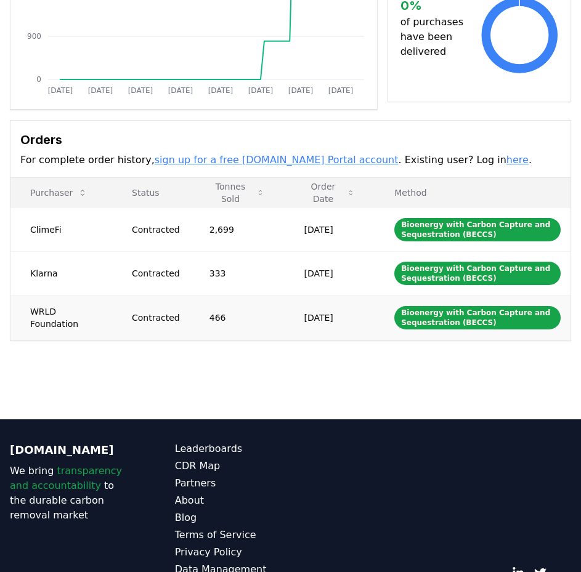
drag, startPoint x: 32, startPoint y: 226, endPoint x: 348, endPoint y: 317, distance: 328.6
click at [348, 317] on tbody "ClimeFi Contracted 2,699 May 28, 2024 Bioenergy with Carbon Capture and Sequest…" at bounding box center [290, 274] width 560 height 132
copy tbody "ClimeFi Contracted 2,699 May 28, 2024 Bioenergy with Carbon Capture and Sequest…"
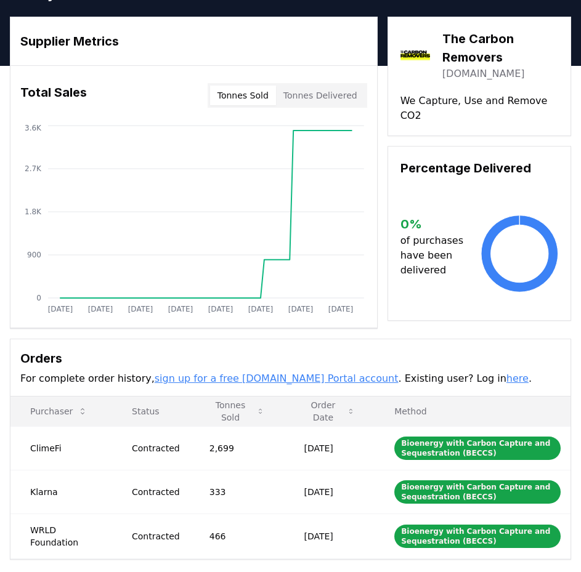
scroll to position [0, 0]
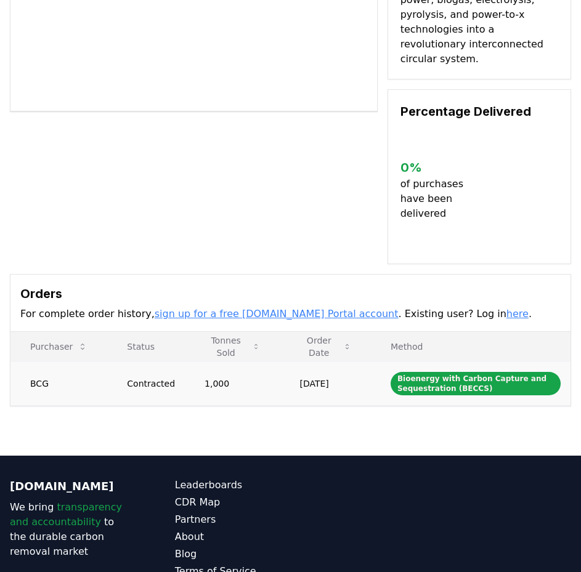
scroll to position [246, 0]
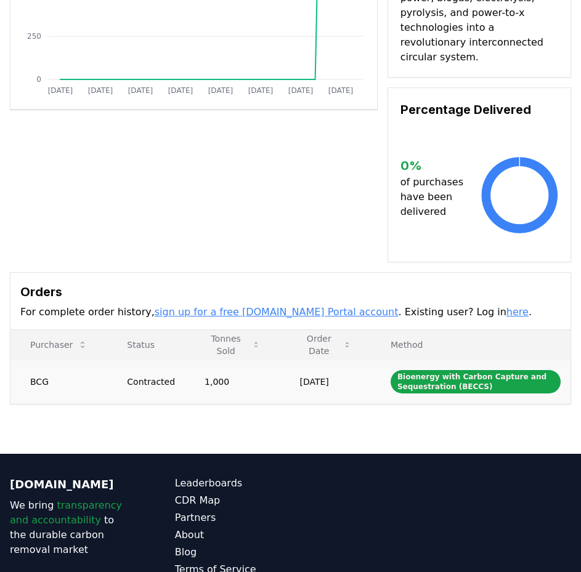
drag, startPoint x: 31, startPoint y: 349, endPoint x: 332, endPoint y: 353, distance: 300.7
drag, startPoint x: 344, startPoint y: 353, endPoint x: 22, endPoint y: 349, distance: 322.3
click at [22, 360] on tr "BCG Contracted 1,000 Dec 16, 2024 Bioenergy with Carbon Capture and Sequestrati…" at bounding box center [290, 382] width 560 height 44
copy tr "BCG Contracted 1,000 Dec 16, 2024"
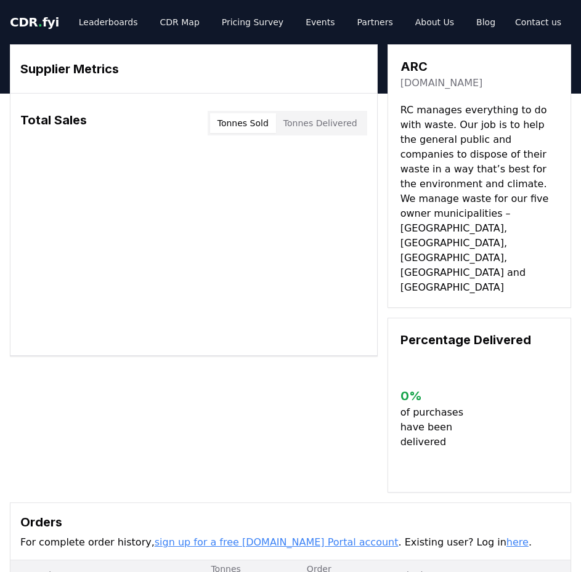
scroll to position [123, 0]
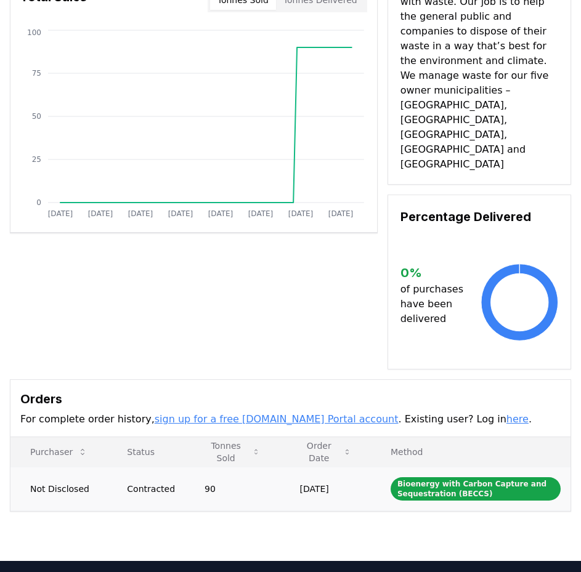
drag, startPoint x: 31, startPoint y: 426, endPoint x: 169, endPoint y: 429, distance: 138.1
drag, startPoint x: 31, startPoint y: 428, endPoint x: 357, endPoint y: 437, distance: 326.7
click at [357, 467] on tr "Not Disclosed Contracted 90 Jun 19, 2024 Bioenergy with Carbon Capture and Sequ…" at bounding box center [290, 489] width 560 height 44
copy tr "Not Disclosed Contracted 90 Jun 19, 2024"
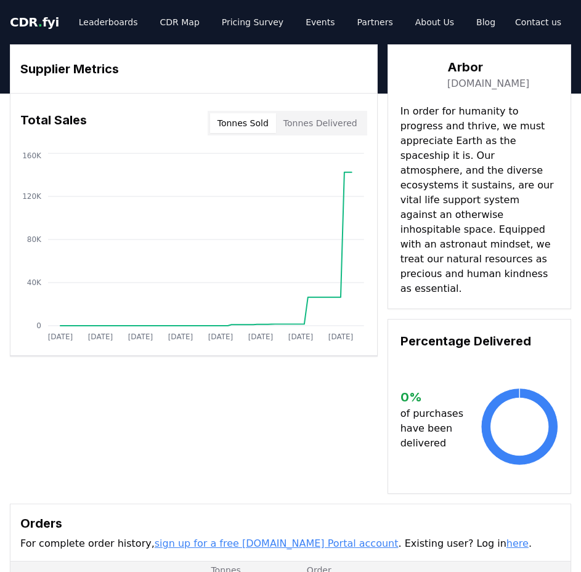
click at [343, 120] on button "Tonnes Delivered" at bounding box center [320, 123] width 89 height 20
click at [245, 120] on button "Tonnes Sold" at bounding box center [243, 123] width 66 height 20
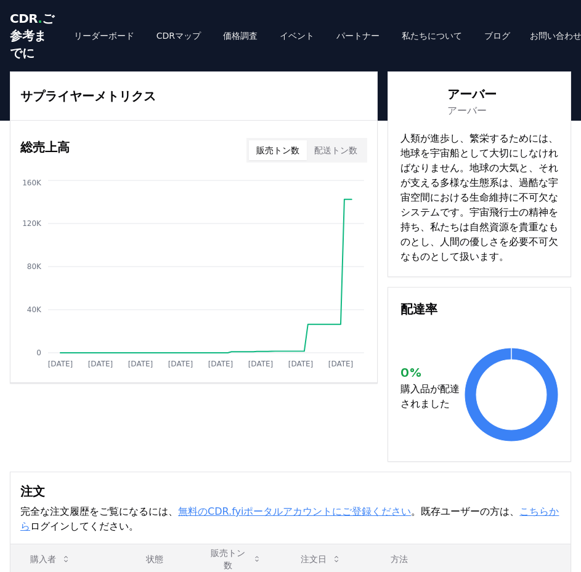
drag, startPoint x: 486, startPoint y: 258, endPoint x: 479, endPoint y: 229, distance: 29.6
click at [479, 229] on font "人類が進歩し、繁栄するためには、地球を宇宙船として大切にしなければなりません。地球の大気と、それが支える多様な生態系は、過酷な宇宙空間における生命維持に不可欠…" at bounding box center [480, 197] width 158 height 130
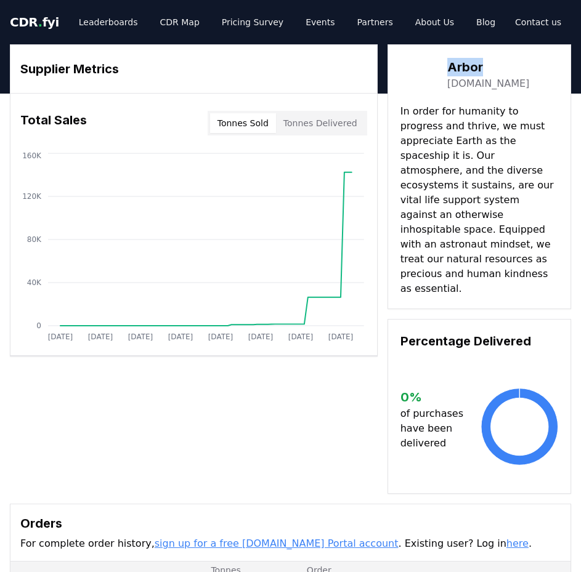
drag, startPoint x: 452, startPoint y: 69, endPoint x: 511, endPoint y: 71, distance: 59.8
click at [511, 71] on div "Arbor arbor.co" at bounding box center [480, 74] width 158 height 35
copy h3 "Arbor"
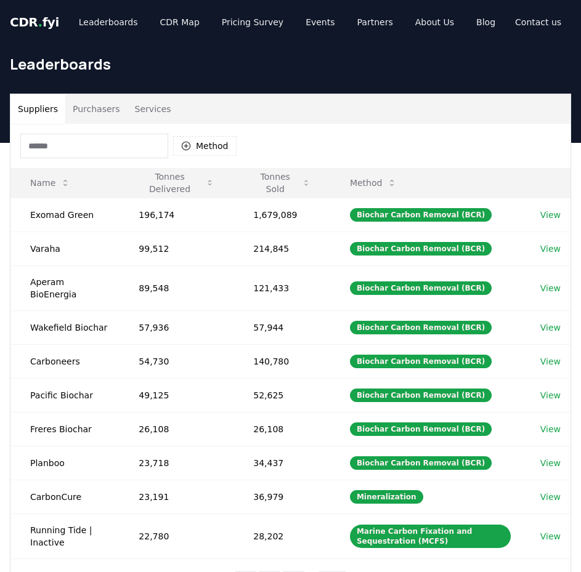
scroll to position [114, 0]
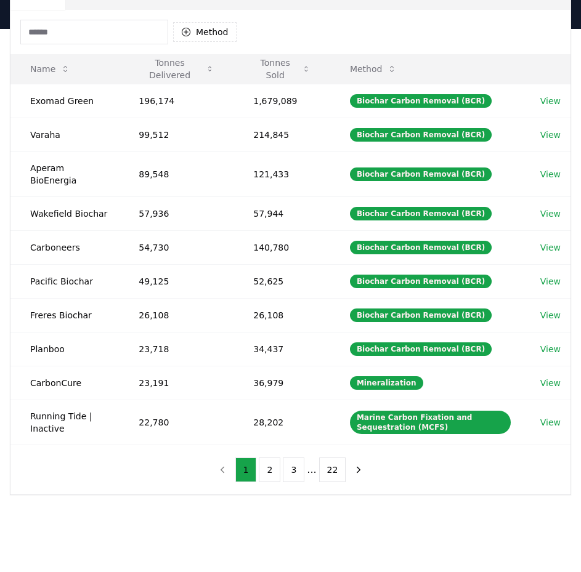
click at [204, 29] on button "Method" at bounding box center [204, 32] width 63 height 20
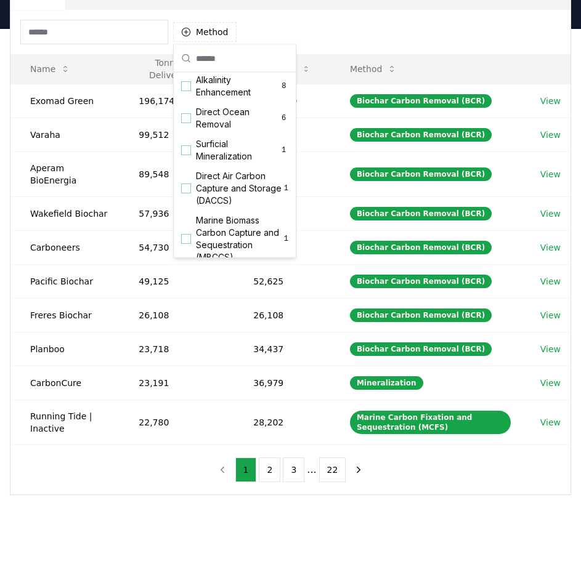
scroll to position [397, 0]
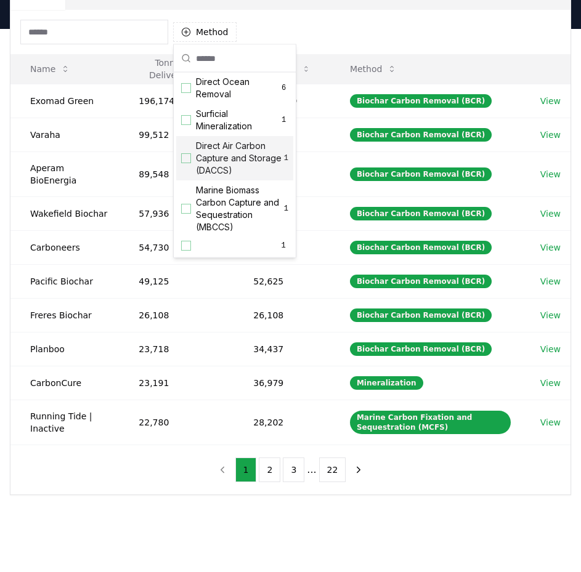
click at [240, 168] on span "Direct Air Carbon Capture and Storage (DACCS)" at bounding box center [240, 158] width 88 height 37
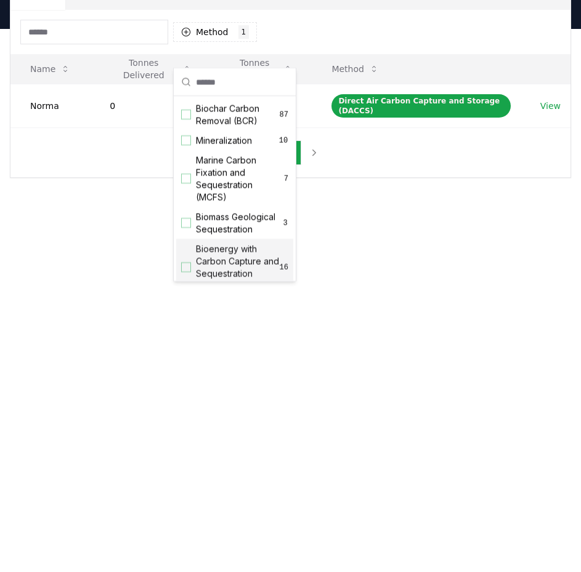
scroll to position [0, 0]
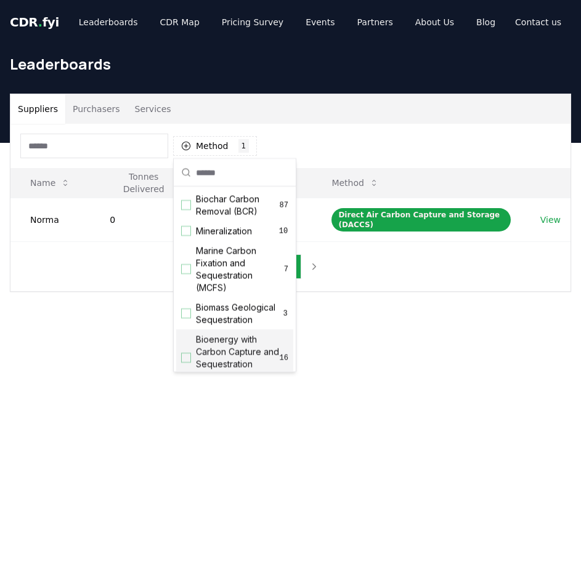
click at [126, 316] on div "Suppliers Purchasers Services Method 1 Direct Air Carbon Capture and Storage (D…" at bounding box center [290, 242] width 581 height 198
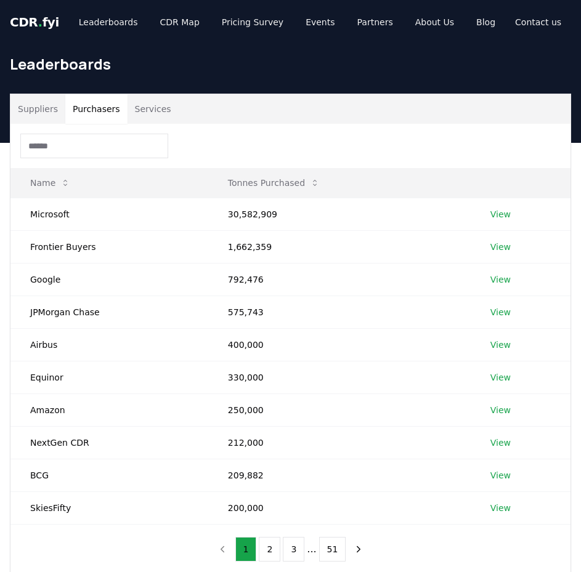
click at [80, 118] on button "Purchasers" at bounding box center [96, 109] width 62 height 30
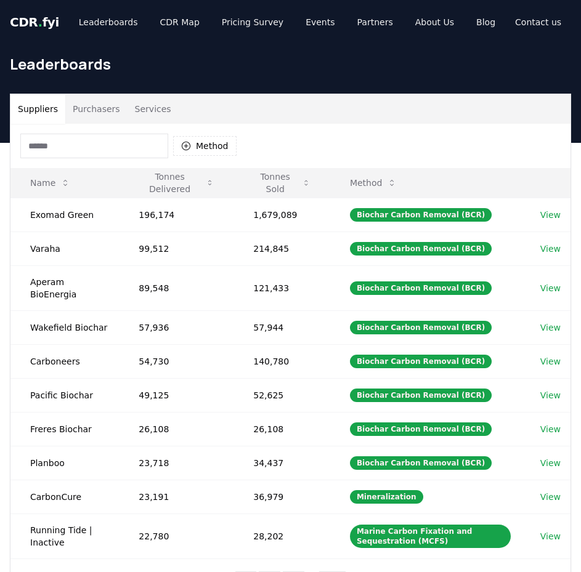
click at [32, 107] on button "Suppliers" at bounding box center [37, 109] width 55 height 30
click at [151, 114] on button "Services" at bounding box center [153, 109] width 51 height 30
click at [36, 112] on button "Suppliers" at bounding box center [37, 109] width 55 height 30
click at [197, 140] on button "Method" at bounding box center [204, 146] width 63 height 20
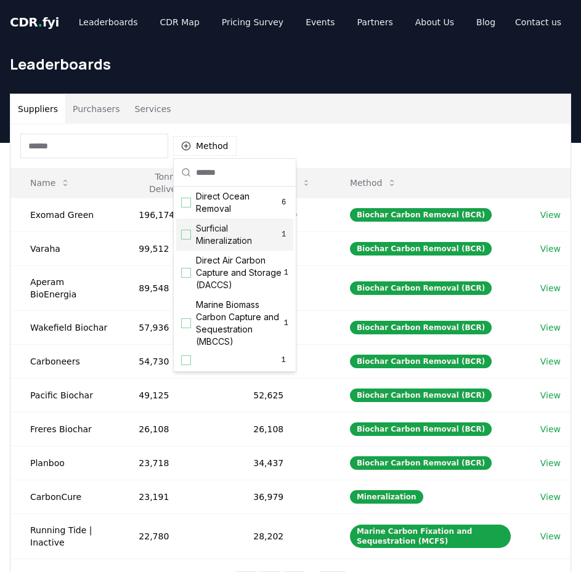
scroll to position [397, 0]
click at [229, 290] on span "Direct Air Carbon Capture and Storage (DACCS)" at bounding box center [240, 272] width 88 height 37
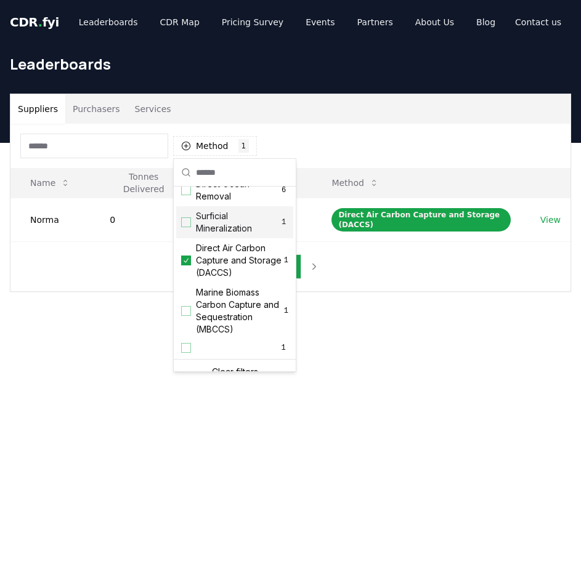
click at [372, 140] on div "Method 1 Direct Air Carbon Capture and Storage (DACCS)" at bounding box center [290, 146] width 560 height 44
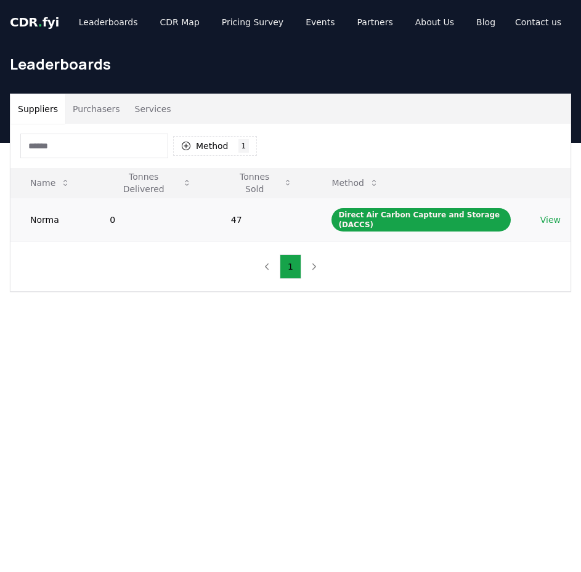
click at [556, 222] on link "View" at bounding box center [550, 220] width 20 height 12
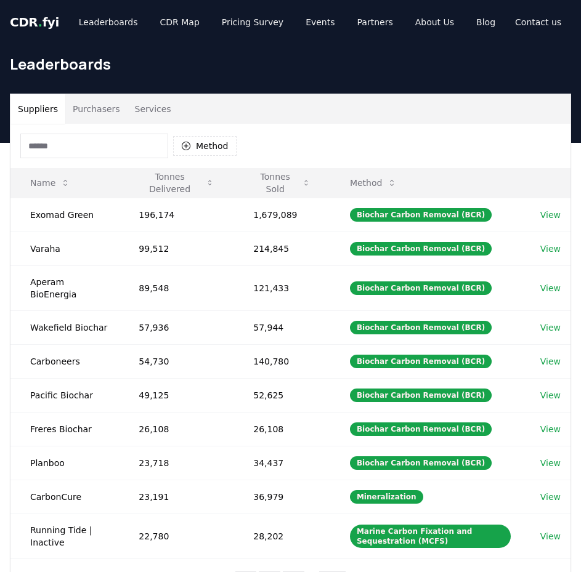
click at [86, 100] on button "Purchasers" at bounding box center [96, 109] width 62 height 30
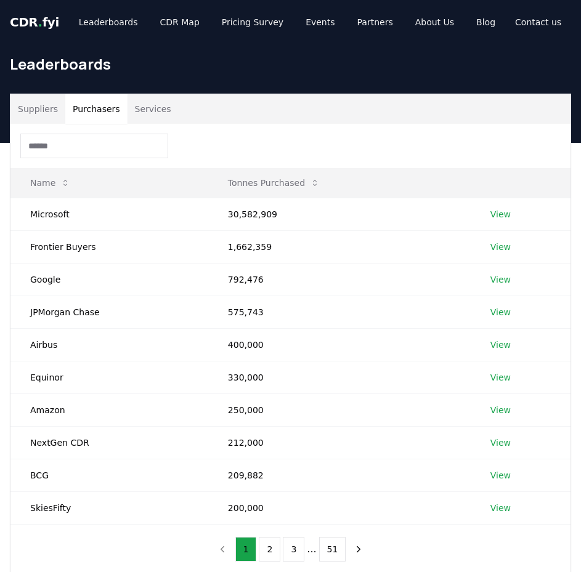
click at [91, 147] on input at bounding box center [94, 146] width 148 height 25
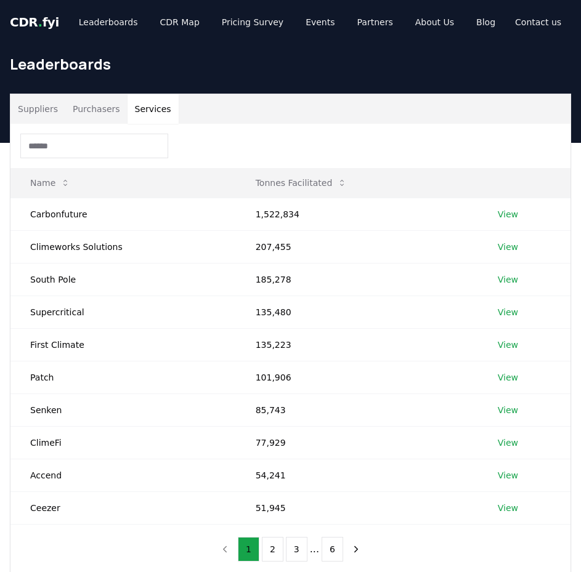
click at [145, 120] on button "Services" at bounding box center [153, 109] width 51 height 30
click at [126, 147] on input at bounding box center [94, 146] width 148 height 25
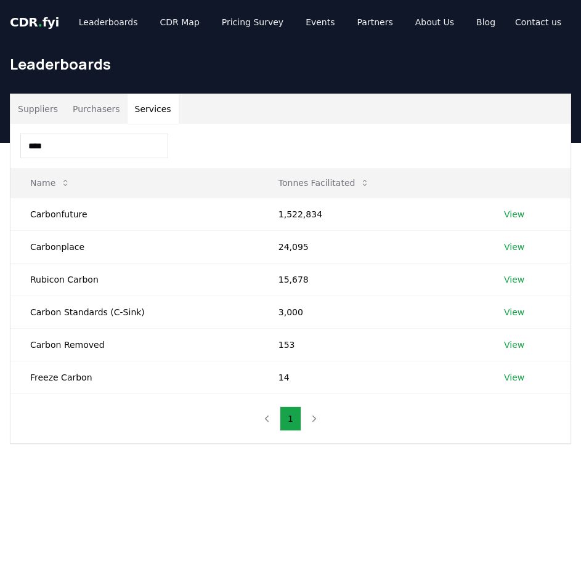
type input "*****"
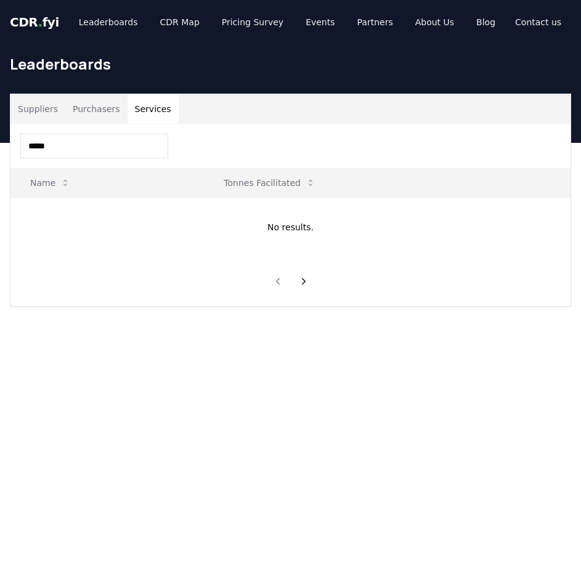
click at [39, 110] on button "Suppliers" at bounding box center [37, 109] width 55 height 30
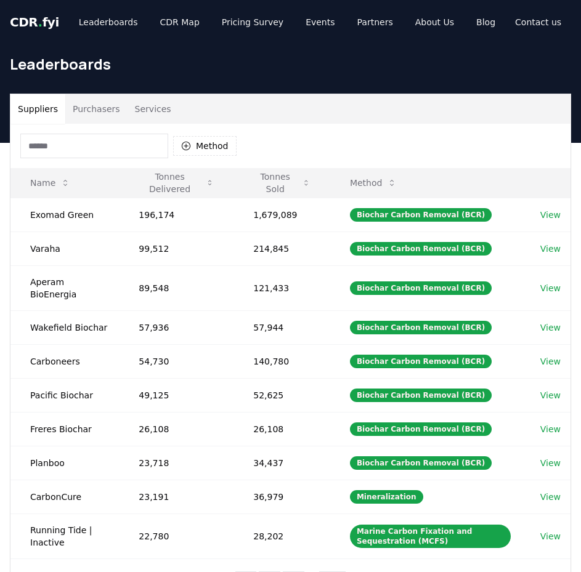
click at [79, 151] on input at bounding box center [94, 146] width 148 height 25
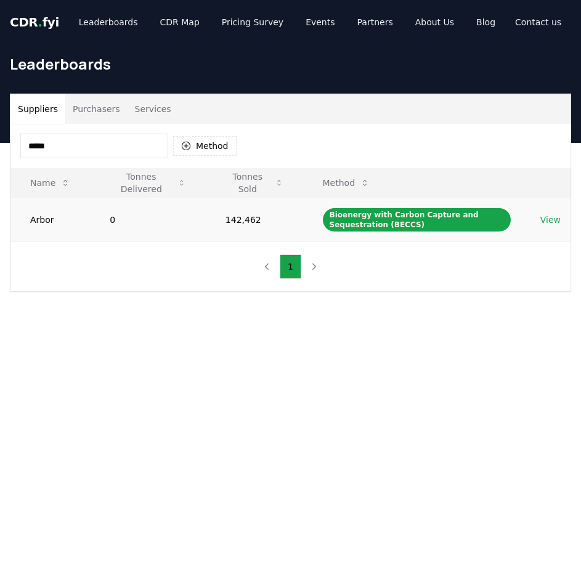
type input "*****"
click at [547, 218] on link "View" at bounding box center [550, 220] width 20 height 12
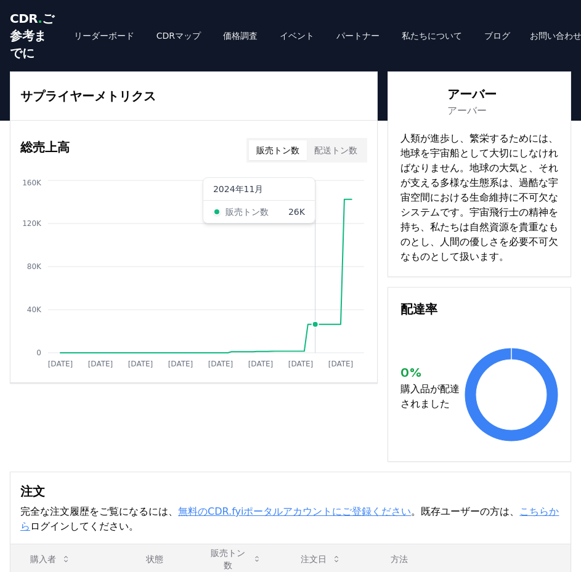
drag, startPoint x: 343, startPoint y: 237, endPoint x: 314, endPoint y: 240, distance: 29.1
click at [314, 240] on icon "[DATE] [DATE] [DATE] [DATE] [DATE] [DATE] [DATE] [DATE] 0 40K 80K 120K 160K" at bounding box center [188, 275] width 357 height 197
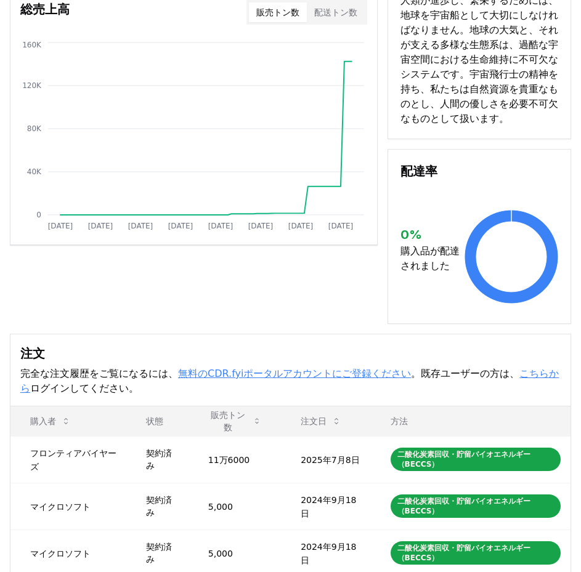
scroll to position [123, 0]
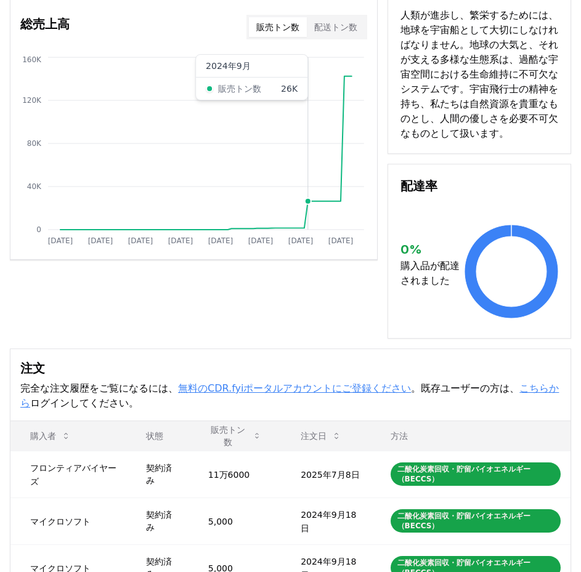
click at [307, 205] on circle at bounding box center [308, 201] width 6 height 6
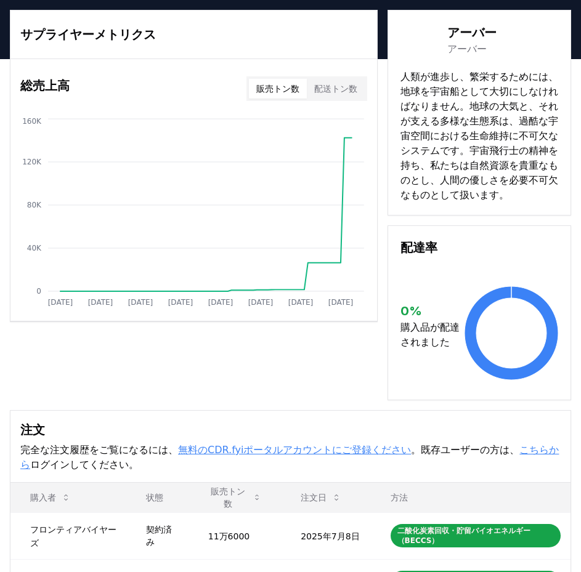
click at [348, 94] on font "配送トン数" at bounding box center [335, 89] width 43 height 10
click at [304, 99] on button "販売トン数" at bounding box center [278, 89] width 58 height 20
click at [230, 293] on circle at bounding box center [232, 290] width 6 height 6
click at [232, 311] on icon "Jan 2019 Dec 2019 Nov 2020 Oct 2021 Sep 2022 Aug 2023 Jul 2024 Jun 2025 0 40K 8…" at bounding box center [188, 214] width 357 height 197
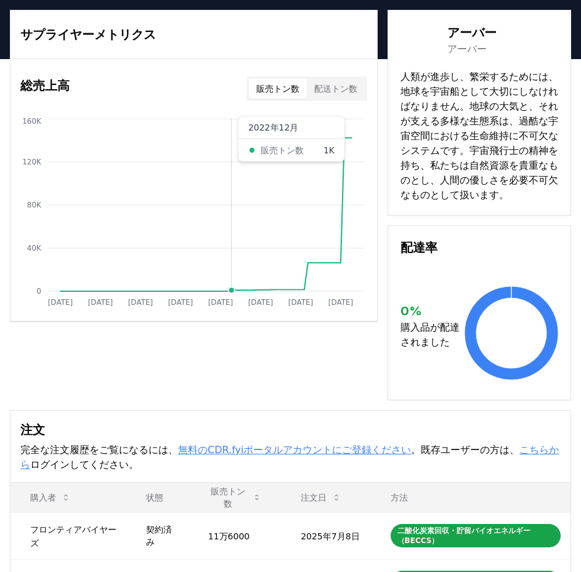
click at [230, 293] on circle at bounding box center [232, 290] width 6 height 6
click at [232, 293] on circle at bounding box center [232, 290] width 6 height 6
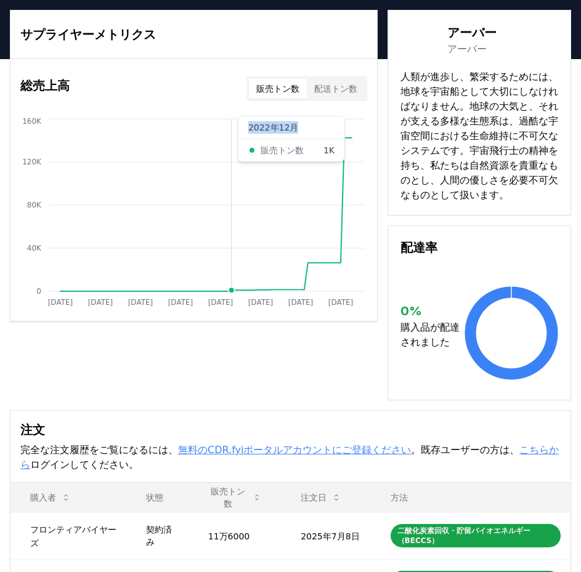
click at [232, 293] on circle at bounding box center [232, 290] width 6 height 6
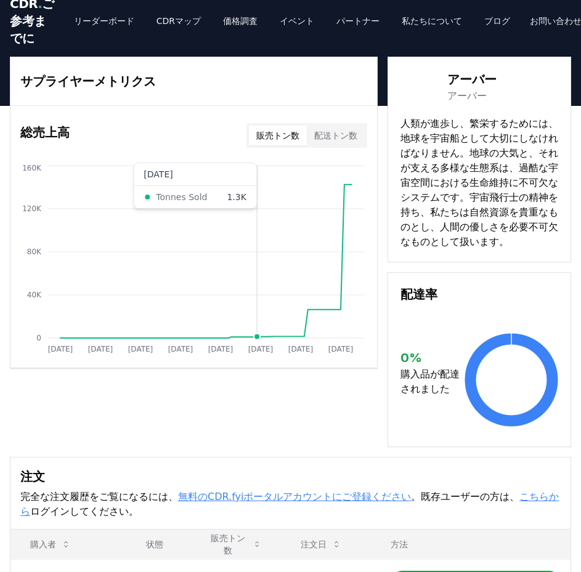
scroll to position [0, 0]
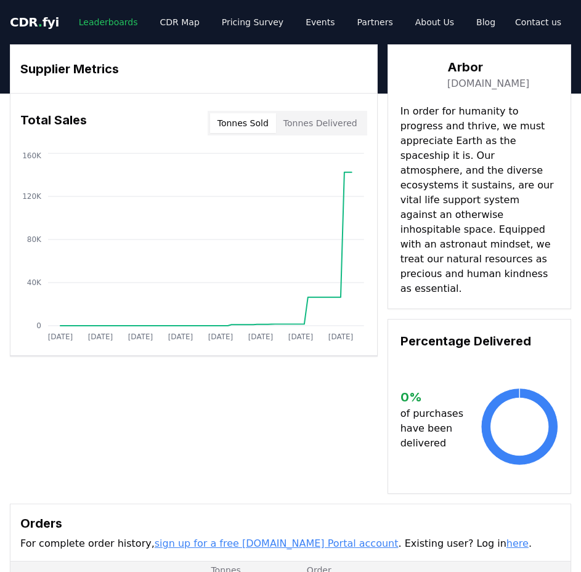
click at [88, 26] on link "Leaderboards" at bounding box center [108, 22] width 79 height 22
click at [101, 23] on link "Leaderboards" at bounding box center [108, 22] width 79 height 22
click at [112, 23] on link "Leaderboards" at bounding box center [108, 22] width 79 height 22
click at [352, 407] on div "Supplier Metrics Total Sales Tonnes Sold Tonnes Delivered Jan 2019 Dec 2019 Nov…" at bounding box center [290, 269] width 561 height 450
click at [163, 14] on link "CDR Map" at bounding box center [179, 22] width 59 height 22
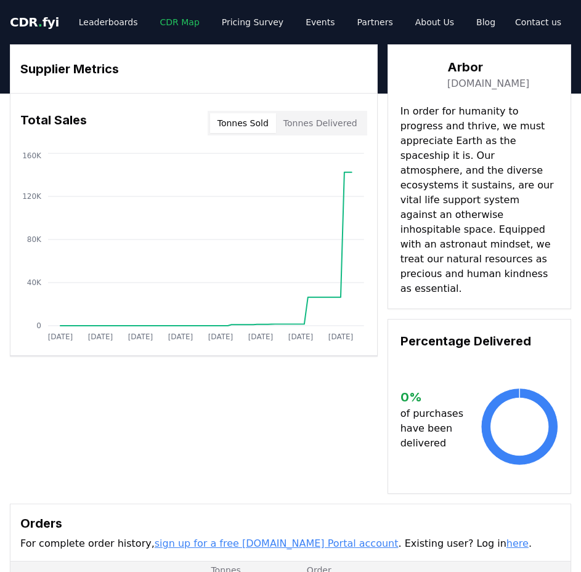
click at [166, 23] on link "CDR Map" at bounding box center [179, 22] width 59 height 22
click at [104, 23] on link "Leaderboards" at bounding box center [108, 22] width 79 height 22
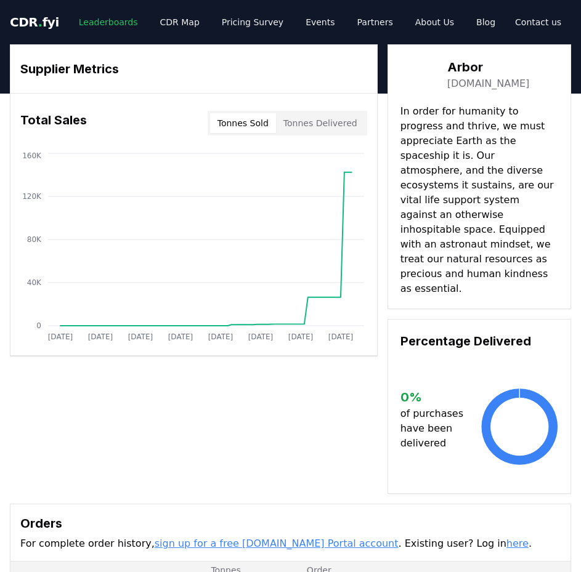
click at [104, 23] on link "Leaderboards" at bounding box center [108, 22] width 79 height 22
click at [158, 468] on div "Supplier Metrics Total Sales Tonnes Sold Tonnes Delivered Jan 2019 Dec 2019 Nov…" at bounding box center [290, 427] width 581 height 767
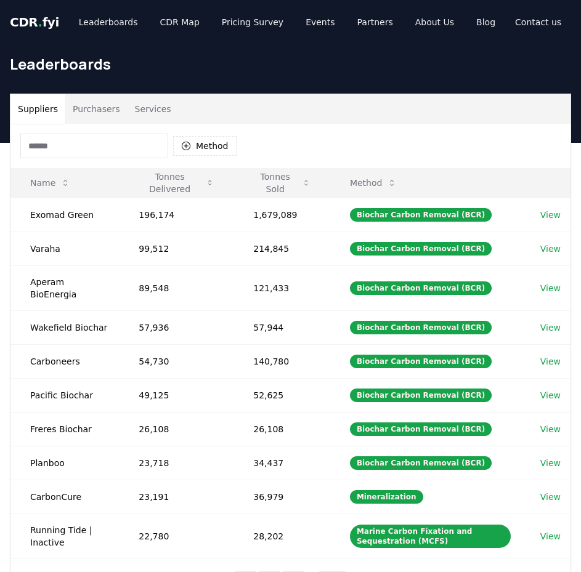
click at [71, 147] on input at bounding box center [94, 146] width 148 height 25
click at [88, 99] on button "Purchasers" at bounding box center [96, 109] width 62 height 30
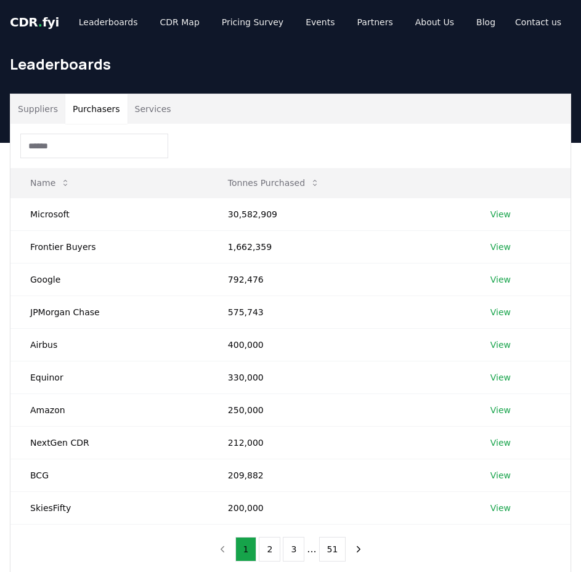
click at [80, 142] on input at bounding box center [94, 146] width 148 height 25
type input "*"
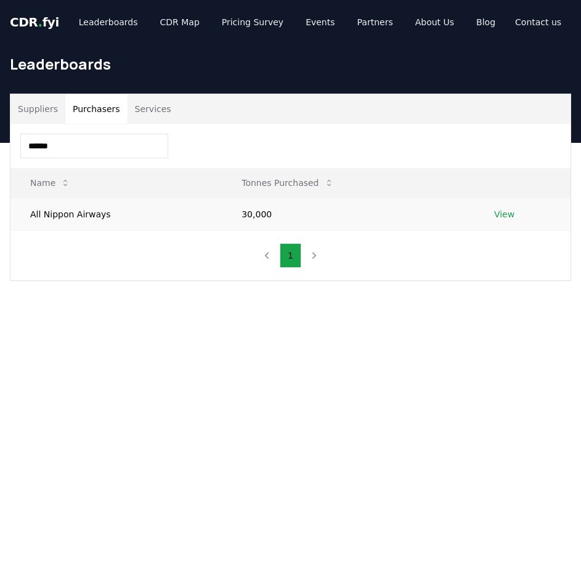
click at [510, 216] on link "View" at bounding box center [504, 214] width 20 height 12
click at [103, 148] on input "******" at bounding box center [94, 146] width 148 height 25
drag, startPoint x: 80, startPoint y: 148, endPoint x: -1, endPoint y: 153, distance: 80.9
click at [0, 153] on html "CDR . fyi Leaderboards CDR Map Pricing Survey Events Partners About Us Blog Con…" at bounding box center [290, 463] width 581 height 927
type input "*"
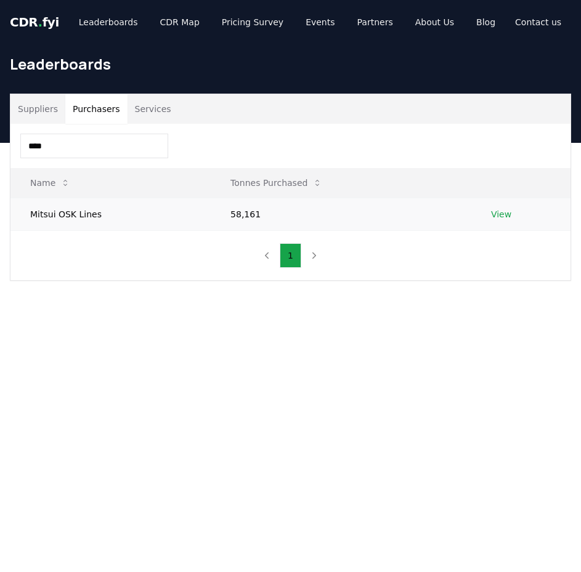
click at [497, 214] on link "View" at bounding box center [501, 214] width 20 height 12
drag, startPoint x: 121, startPoint y: 155, endPoint x: -1, endPoint y: 143, distance: 122.6
click at [0, 143] on html "CDR . fyi Leaderboards CDR Map Pricing Survey Events Partners About Us Blog Con…" at bounding box center [290, 463] width 581 height 927
type input "*"
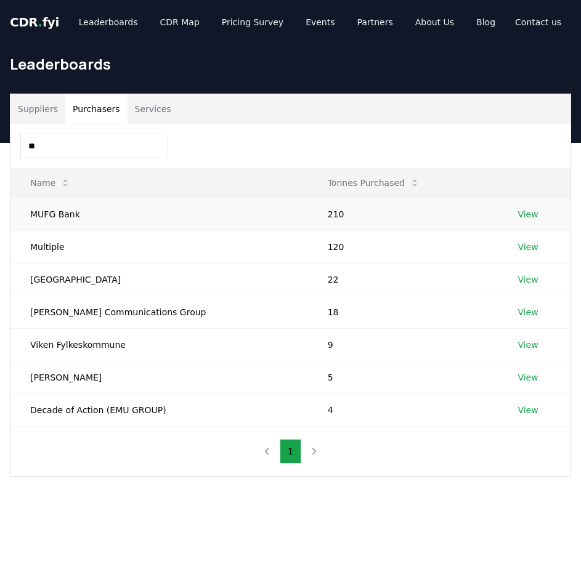
type input "**"
click at [518, 216] on link "View" at bounding box center [528, 214] width 20 height 12
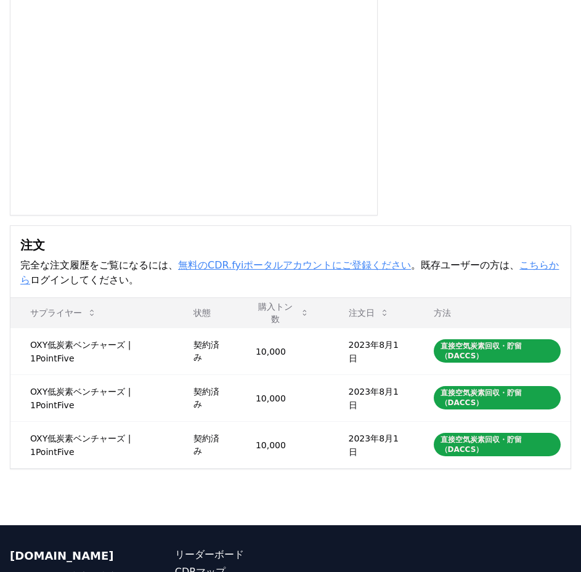
scroll to position [123, 0]
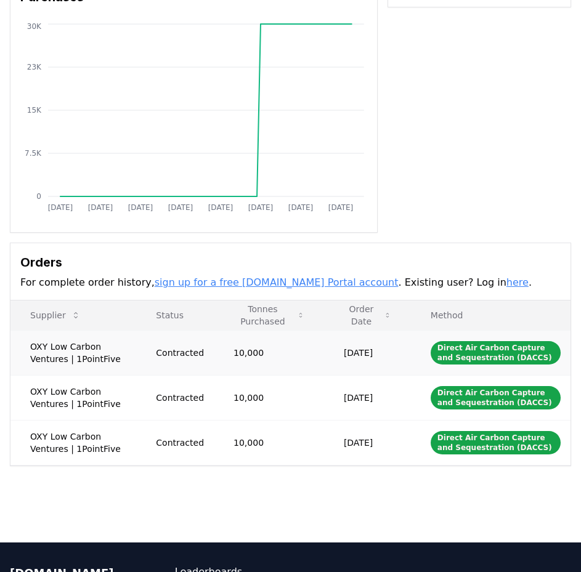
drag, startPoint x: 32, startPoint y: 345, endPoint x: 102, endPoint y: 371, distance: 74.3
drag, startPoint x: 31, startPoint y: 344, endPoint x: 397, endPoint y: 448, distance: 380.5
click at [397, 448] on tbody "OXY Low Carbon Ventures | 1PointFive Contracted 10,000 [DATE] Direct Air Carbon…" at bounding box center [290, 397] width 560 height 135
copy tbody "OXY Low Carbon Ventures | 1PointFive Contracted 10,000 [DATE] Direct Air Carbon…"
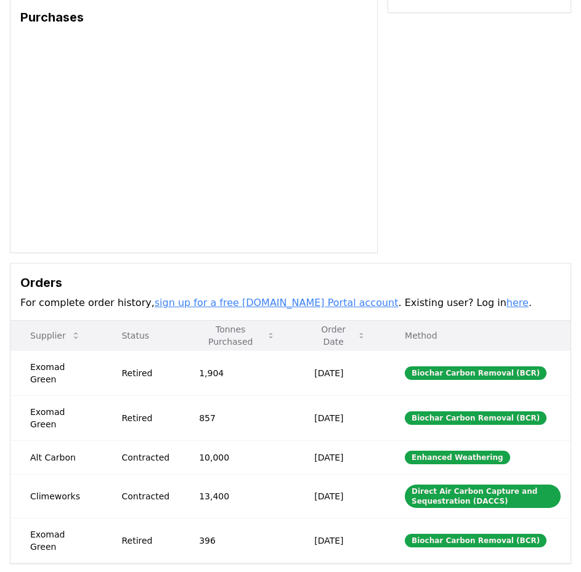
scroll to position [185, 0]
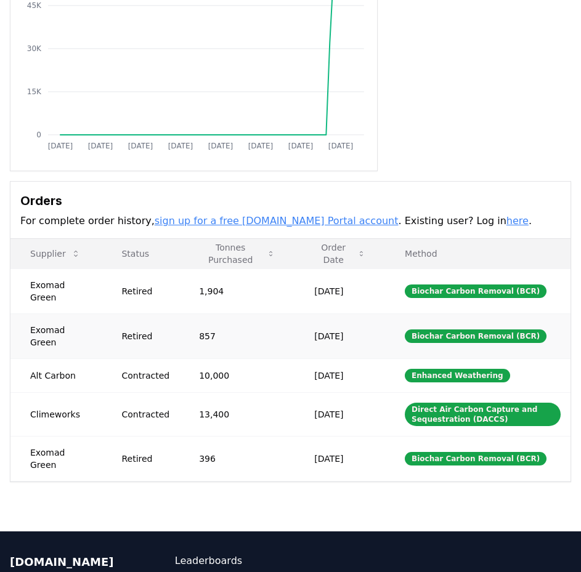
drag, startPoint x: 31, startPoint y: 285, endPoint x: 254, endPoint y: 323, distance: 225.6
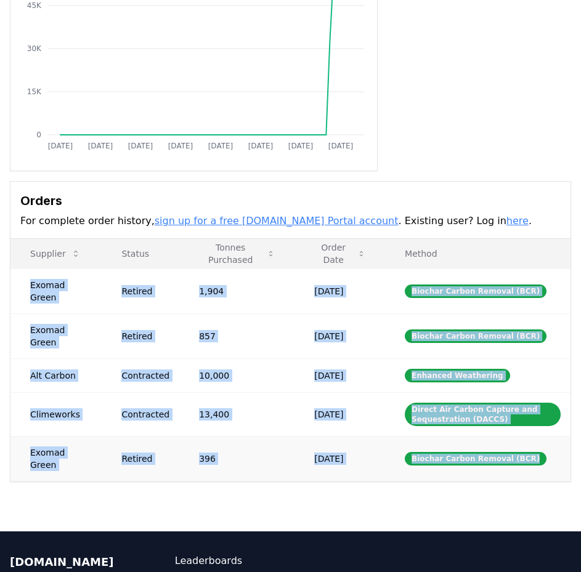
drag, startPoint x: 29, startPoint y: 285, endPoint x: 531, endPoint y: 435, distance: 524.0
click at [531, 435] on tbody "Exomad Green Retired 1,904 [DATE] Biochar Carbon Removal (BCR) Exomad Green Ret…" at bounding box center [290, 375] width 560 height 213
copy tbody "Exomad Green Retired 1,904 [DATE] Biochar Carbon Removal (BCR) Exomad Green Ret…"
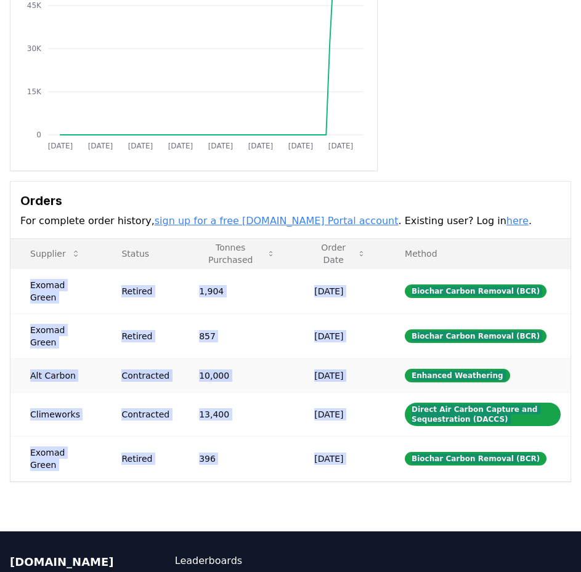
scroll to position [0, 0]
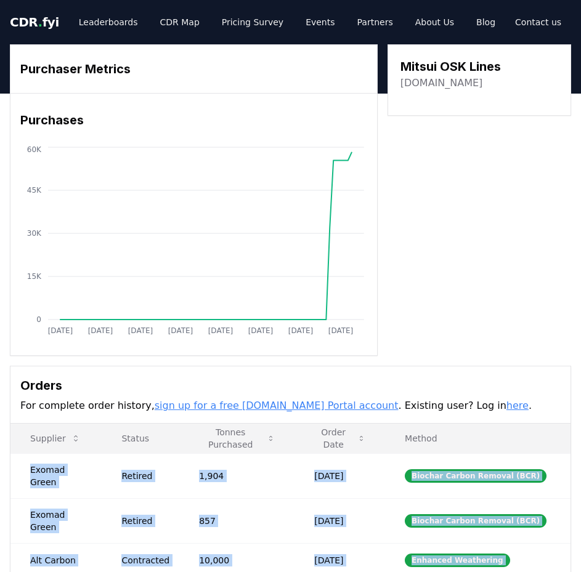
click at [401, 352] on div "Purchaser Metrics Purchases [DATE] [DATE] [DATE] [DATE] [DATE] [DATE] [DATE] [D…" at bounding box center [290, 200] width 561 height 312
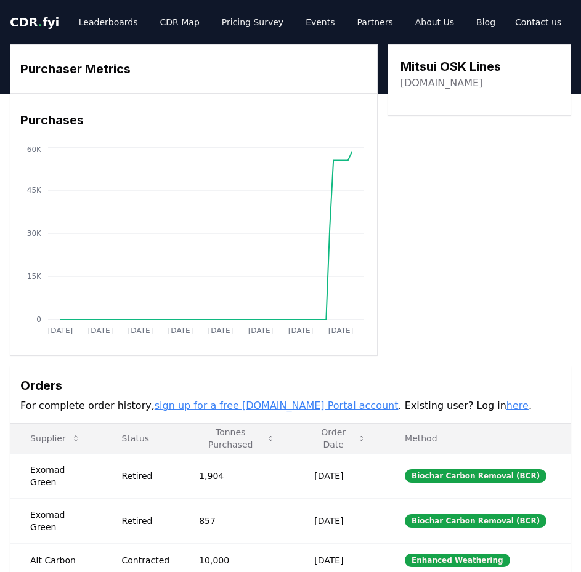
click at [380, 381] on h3 "Orders" at bounding box center [290, 385] width 540 height 18
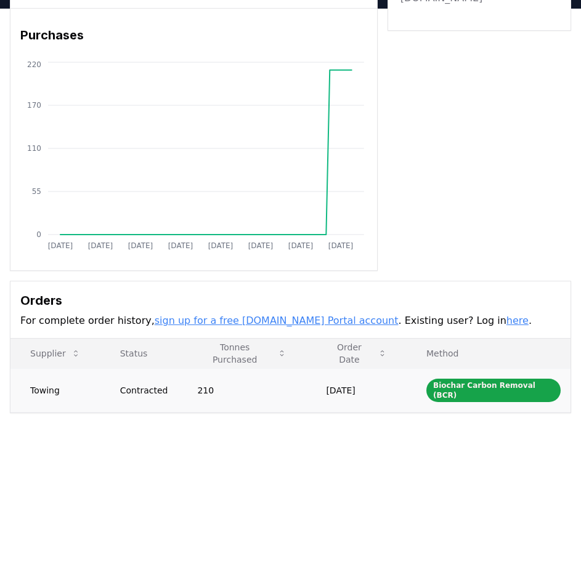
scroll to position [123, 0]
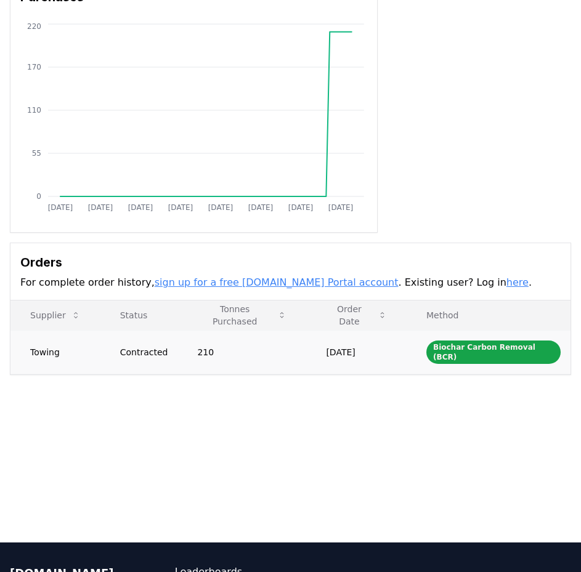
drag, startPoint x: 31, startPoint y: 348, endPoint x: 384, endPoint y: 352, distance: 352.5
click at [384, 352] on tr "Towing Contracted 210 Mar 27, 2025 Biochar Carbon Removal (BCR)" at bounding box center [290, 352] width 560 height 44
click at [384, 352] on td "Mar 27, 2025" at bounding box center [356, 352] width 100 height 44
click at [553, 349] on div "Biochar Carbon Removal (BCR)" at bounding box center [493, 352] width 134 height 23
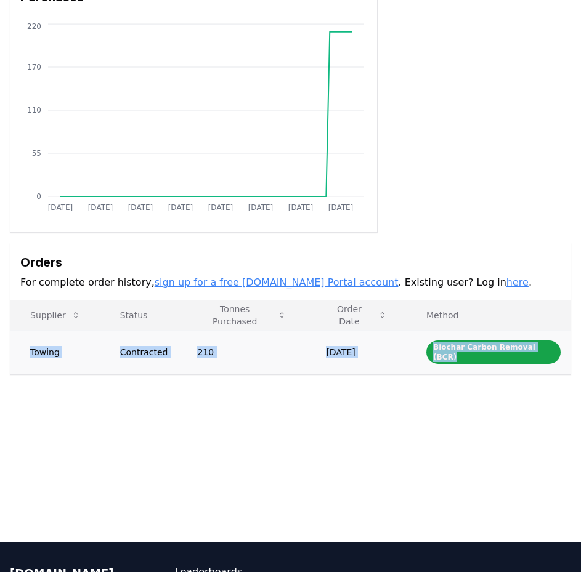
drag, startPoint x: 558, startPoint y: 349, endPoint x: 26, endPoint y: 348, distance: 531.1
click at [26, 348] on tr "Towing Contracted 210 Mar 27, 2025 Biochar Carbon Removal (BCR)" at bounding box center [290, 352] width 560 height 44
copy tr "Towing Contracted 210 Mar 27, 2025 Biochar Carbon Removal (BCR)"
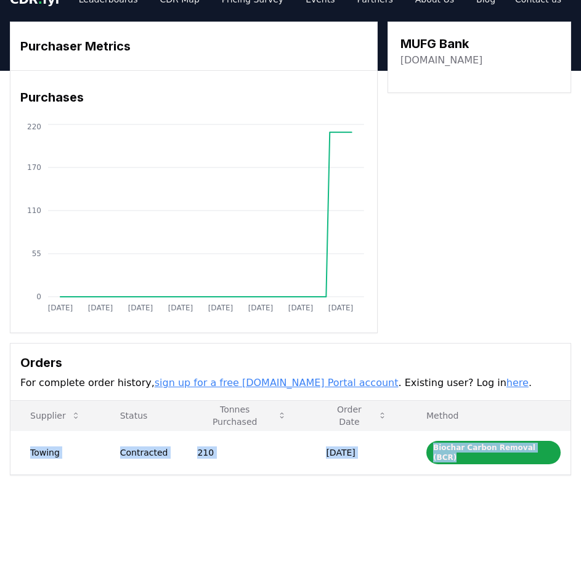
scroll to position [0, 0]
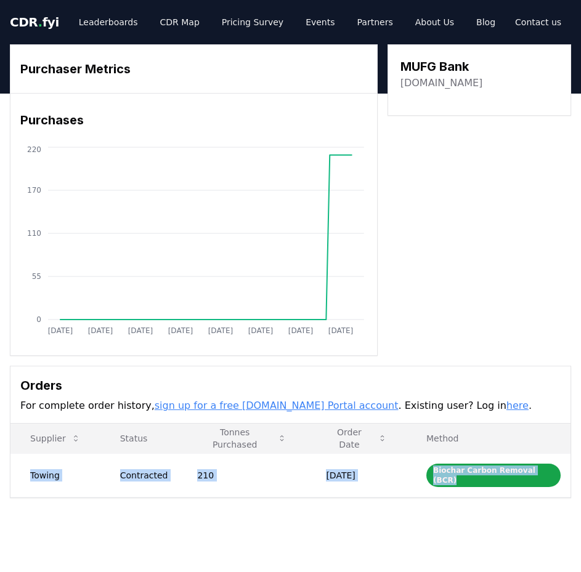
click at [419, 250] on div "Purchaser Metrics Purchases Jan 2019 Dec 2019 Nov 2020 Oct 2021 Sep 2022 Aug 20…" at bounding box center [290, 200] width 561 height 312
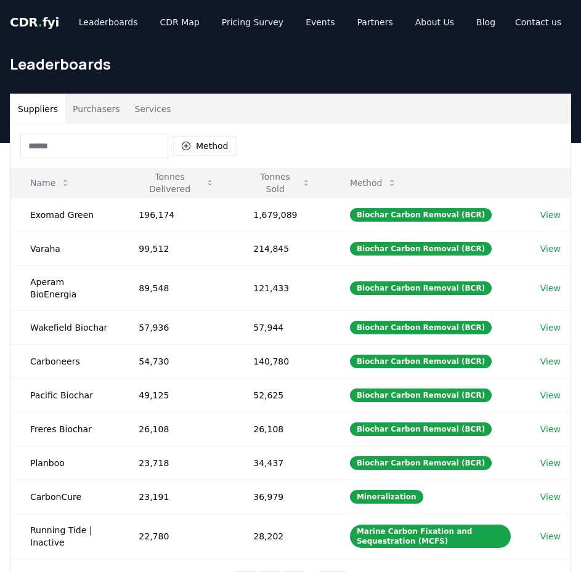
click at [216, 157] on div "Method" at bounding box center [128, 146] width 216 height 25
click at [214, 143] on button "Method" at bounding box center [204, 146] width 63 height 20
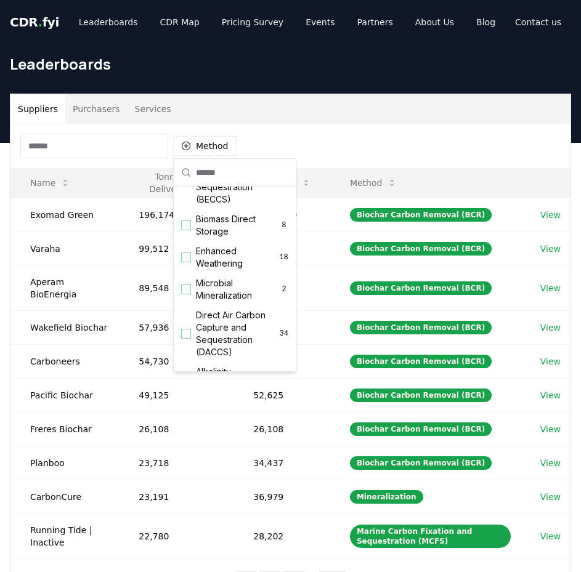
scroll to position [308, 0]
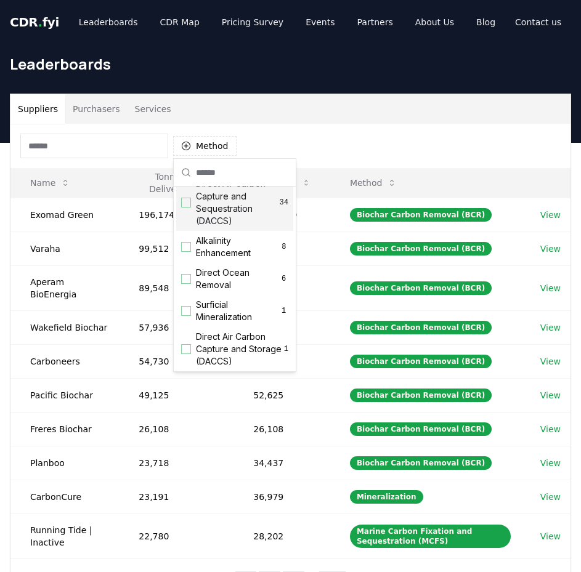
click at [233, 210] on span "Direct Air Carbon Capture and Sequestration (DACCS)" at bounding box center [238, 202] width 84 height 49
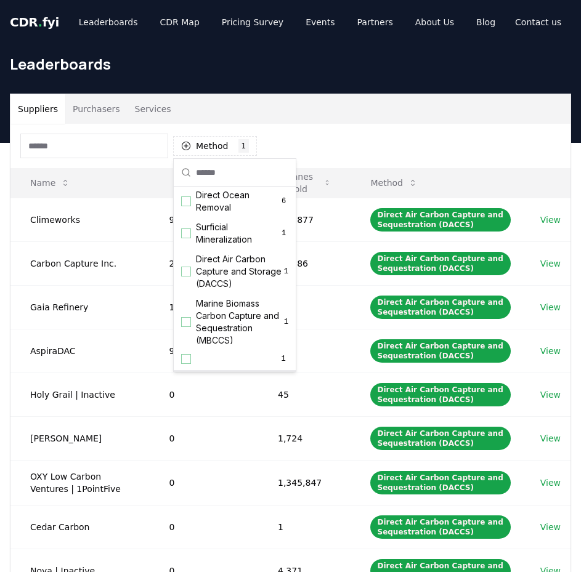
scroll to position [422, 0]
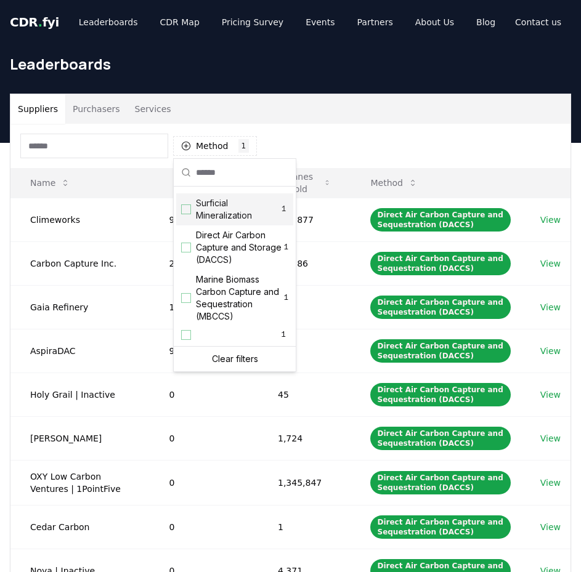
click at [389, 117] on div "Suppliers Purchasers Services" at bounding box center [290, 109] width 560 height 30
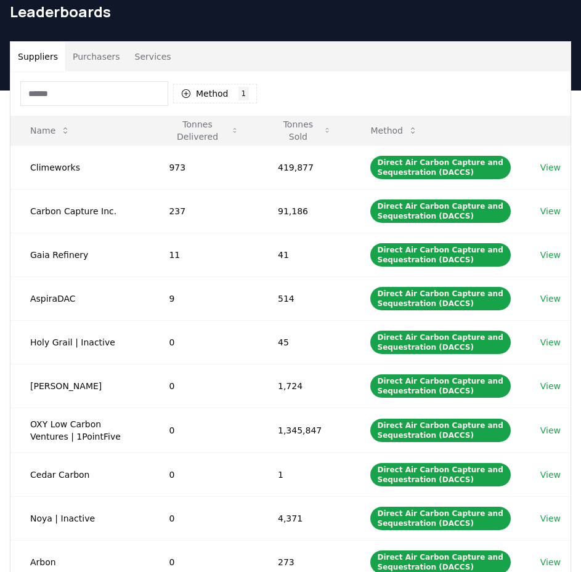
scroll to position [0, 0]
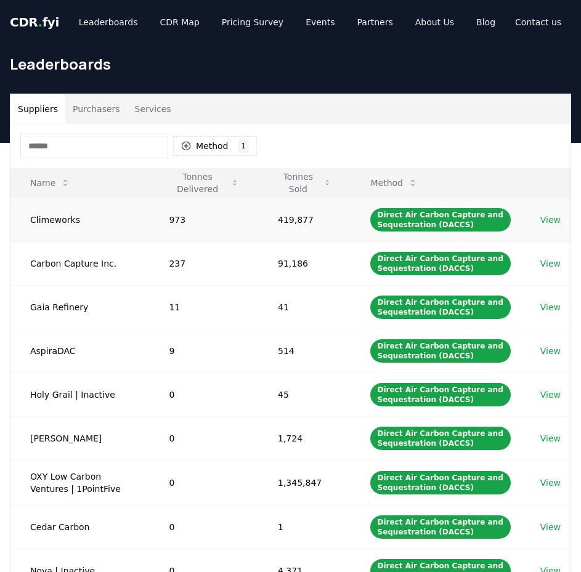
click at [548, 218] on link "View" at bounding box center [550, 220] width 20 height 12
click at [556, 261] on link "View" at bounding box center [550, 264] width 20 height 12
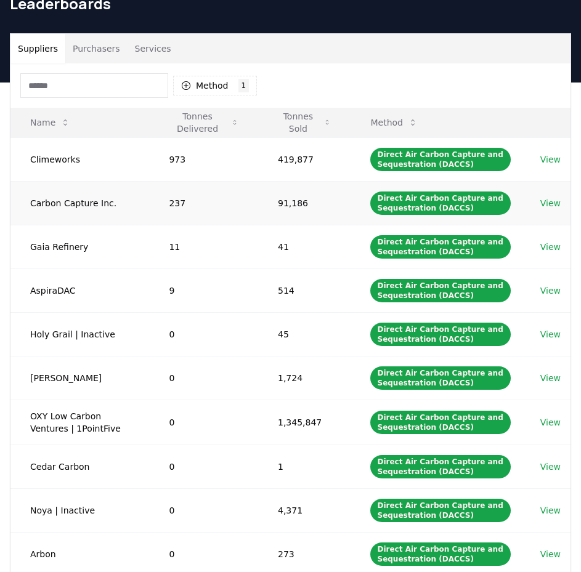
scroll to position [123, 0]
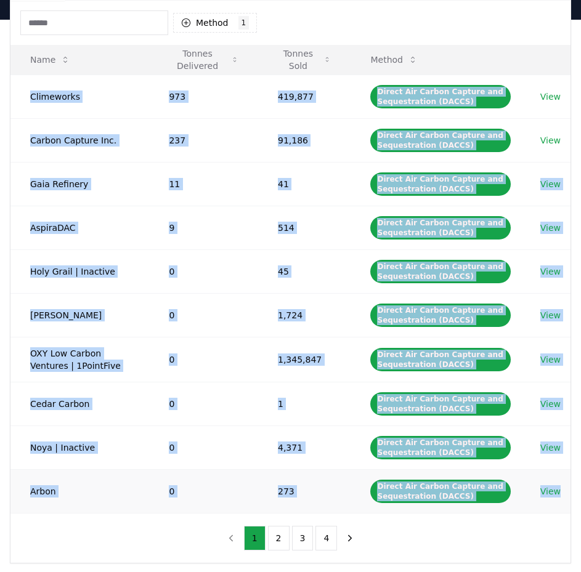
drag, startPoint x: 31, startPoint y: 96, endPoint x: 567, endPoint y: 497, distance: 669.9
click at [567, 497] on tbody "Climeworks 973 419,877 Direct Air Carbon Capture and Sequestration (DACCS) View…" at bounding box center [290, 294] width 560 height 439
copy tbody "Climeworks 973 419,877 Direct Air Carbon Capture and Sequestration (DACCS) View…"
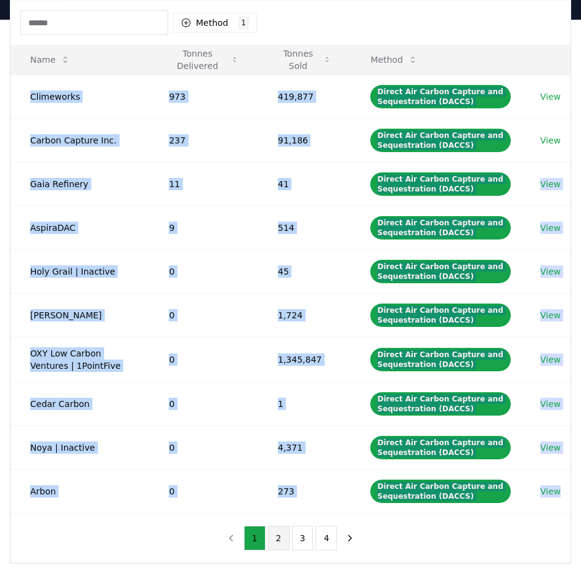
click at [282, 539] on button "2" at bounding box center [279, 538] width 22 height 25
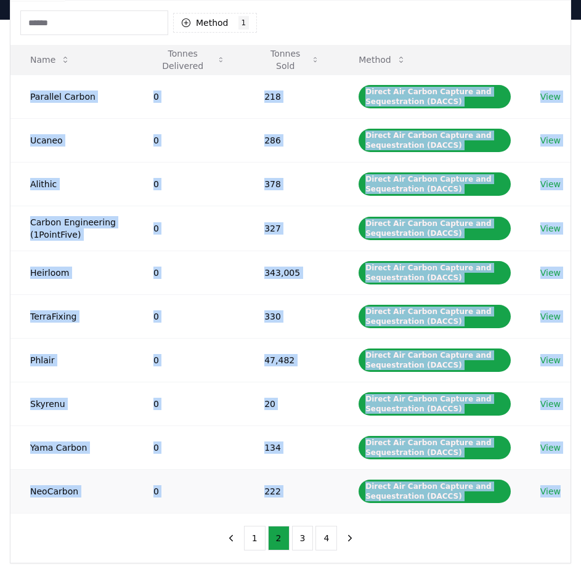
drag, startPoint x: 32, startPoint y: 97, endPoint x: 557, endPoint y: 498, distance: 660.3
click at [557, 498] on tbody "Parallel Carbon 0 218 Direct Air Carbon Capture and Sequestration (DACCS) View …" at bounding box center [290, 294] width 560 height 439
copy tbody "Parallel Carbon 0 218 Direct Air Carbon Capture and Sequestration (DACCS) View …"
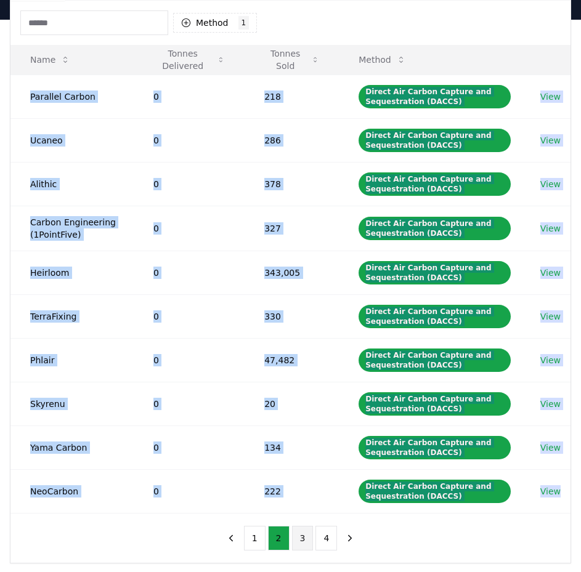
click at [302, 543] on button "3" at bounding box center [303, 538] width 22 height 25
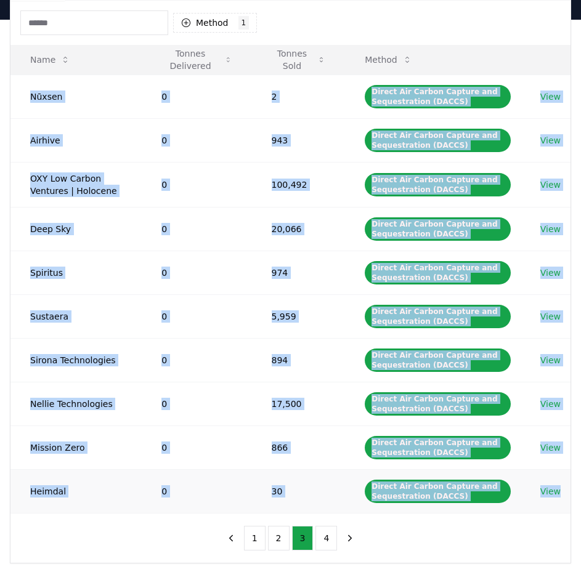
drag, startPoint x: 31, startPoint y: 98, endPoint x: 565, endPoint y: 490, distance: 662.6
click at [565, 490] on tbody "Nūxsen 0 2 Direct Air Carbon Capture and Sequestration (DACCS) View Airhive 0 9…" at bounding box center [290, 294] width 560 height 439
copy tbody "Nūxsen 0 2 Direct Air Carbon Capture and Sequestration (DACCS) View Airhive 0 9…"
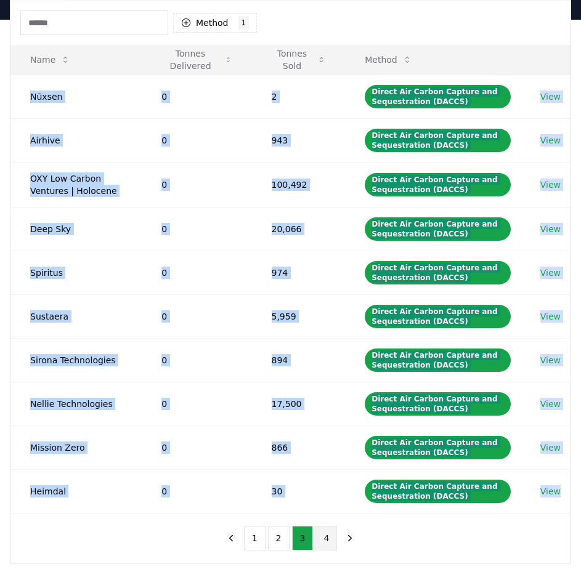
click at [327, 534] on button "4" at bounding box center [326, 538] width 22 height 25
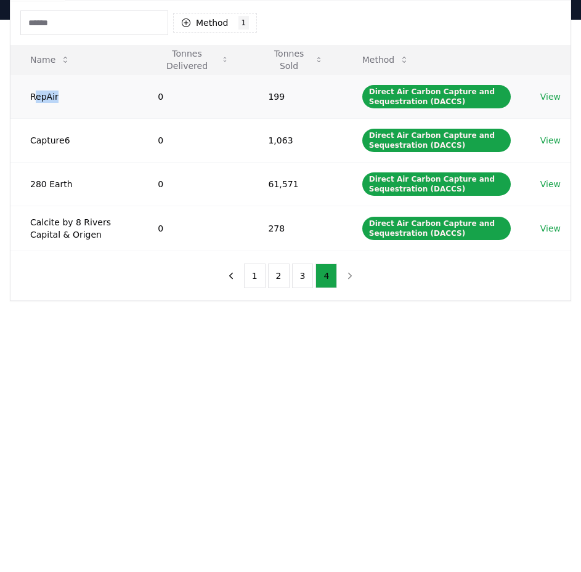
drag, startPoint x: 33, startPoint y: 96, endPoint x: 59, endPoint y: 104, distance: 26.9
click at [59, 104] on td "RepAir" at bounding box center [74, 97] width 128 height 44
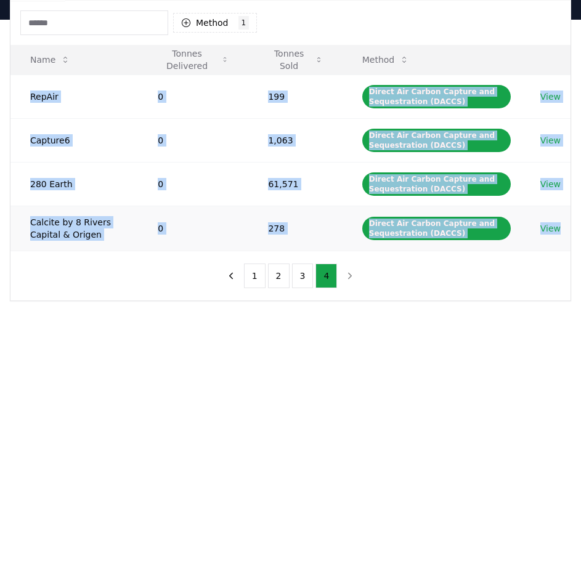
drag, startPoint x: 31, startPoint y: 96, endPoint x: 564, endPoint y: 235, distance: 551.5
click at [564, 235] on tbody "RepAir 0 199 Direct Air Carbon Capture and Sequestration (DACCS) View Capture6 …" at bounding box center [290, 163] width 560 height 176
copy tbody "RepAir 0 199 Direct Air Carbon Capture and Sequestration (DACCS) View Capture6 …"
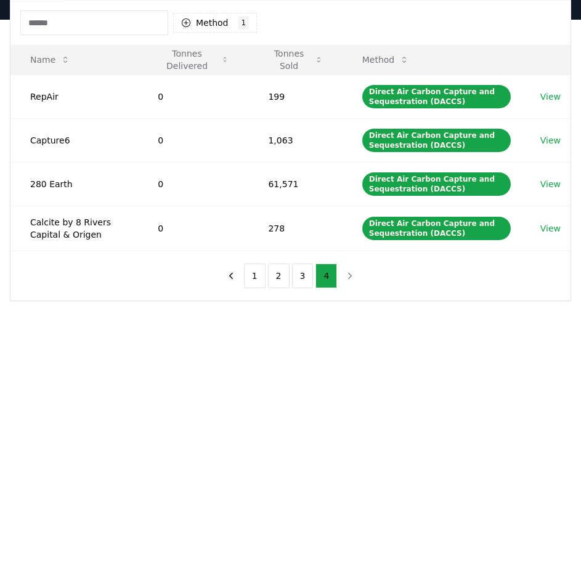
click at [250, 332] on div "Suppliers Purchasers Services Method 1 Direct Air Carbon Capture and Sequestrat…" at bounding box center [290, 185] width 581 height 331
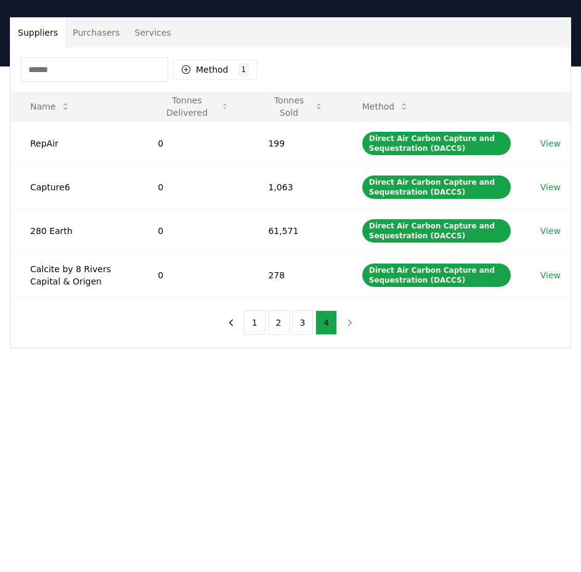
scroll to position [62, 0]
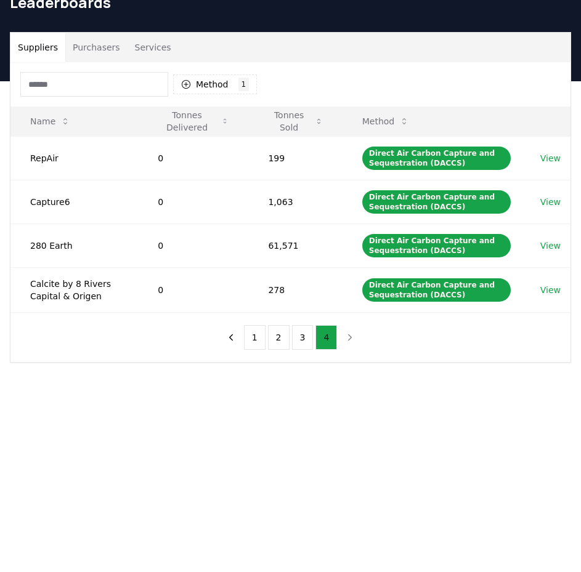
click at [250, 332] on button "1" at bounding box center [255, 337] width 22 height 25
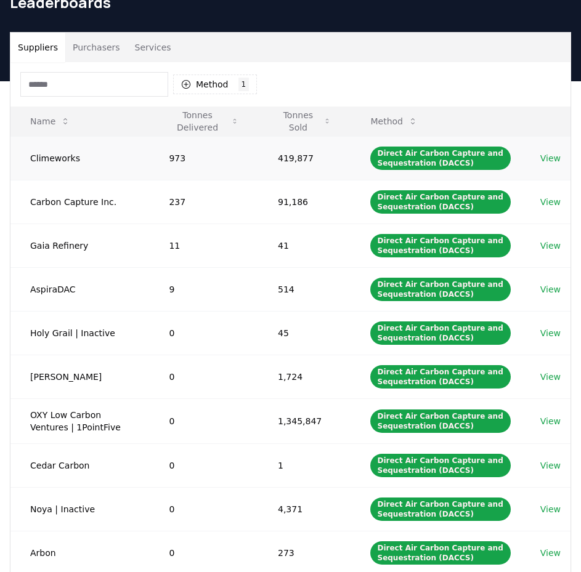
click at [552, 155] on link "View" at bounding box center [550, 158] width 20 height 12
click at [548, 205] on link "View" at bounding box center [550, 202] width 20 height 12
click at [548, 246] on link "View" at bounding box center [550, 246] width 20 height 12
click at [558, 288] on link "View" at bounding box center [550, 289] width 20 height 12
click at [553, 332] on link "View" at bounding box center [550, 333] width 20 height 12
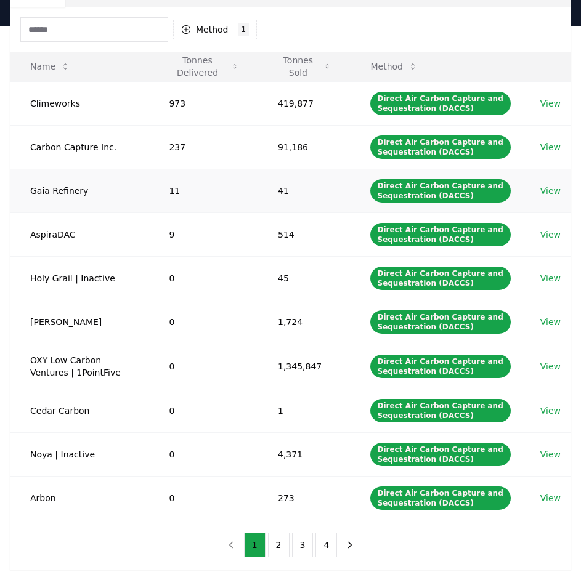
scroll to position [246, 0]
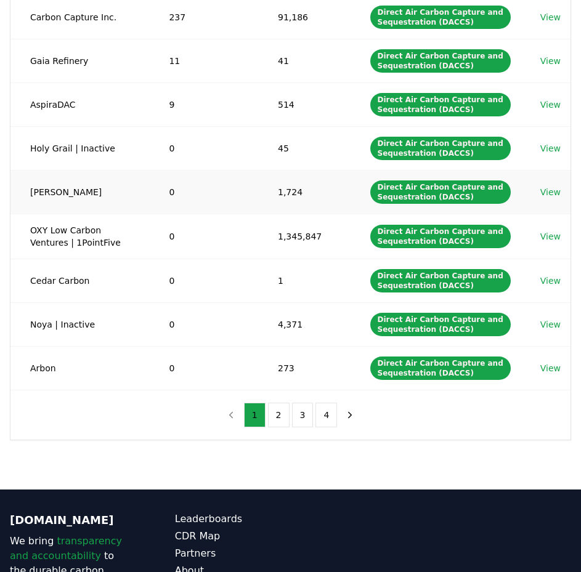
click at [547, 189] on link "View" at bounding box center [550, 192] width 20 height 12
click at [544, 236] on link "View" at bounding box center [550, 236] width 20 height 12
click at [551, 276] on link "View" at bounding box center [550, 281] width 20 height 12
click at [548, 323] on link "View" at bounding box center [550, 325] width 20 height 12
click at [551, 363] on link "View" at bounding box center [550, 368] width 20 height 12
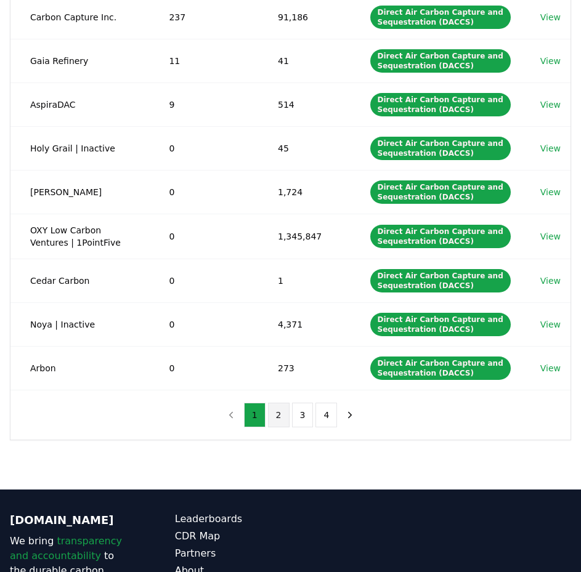
click at [281, 418] on button "2" at bounding box center [279, 415] width 22 height 25
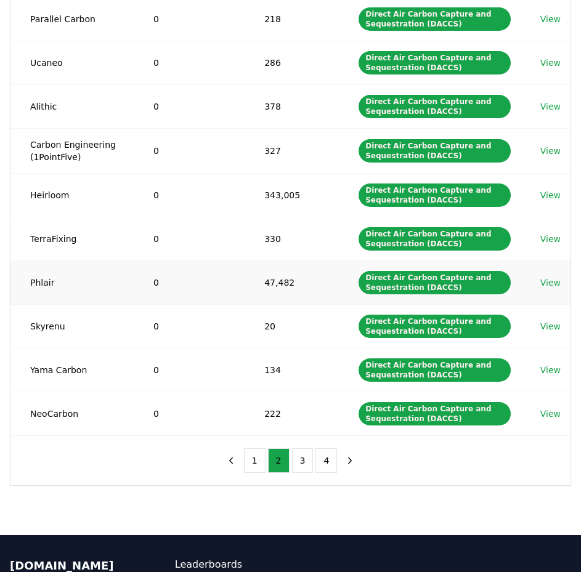
scroll to position [123, 0]
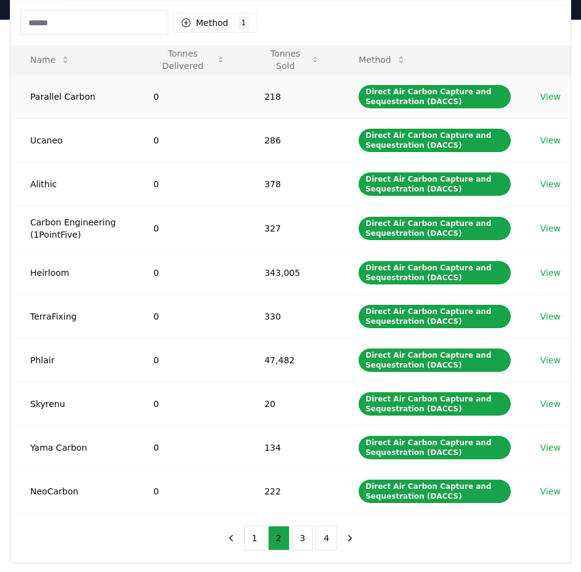
click at [547, 94] on link "View" at bounding box center [550, 97] width 20 height 12
click at [556, 142] on link "View" at bounding box center [550, 140] width 20 height 12
click at [550, 178] on link "View" at bounding box center [550, 184] width 20 height 12
click at [558, 229] on link "View" at bounding box center [550, 228] width 20 height 12
click at [555, 270] on link "View" at bounding box center [550, 273] width 20 height 12
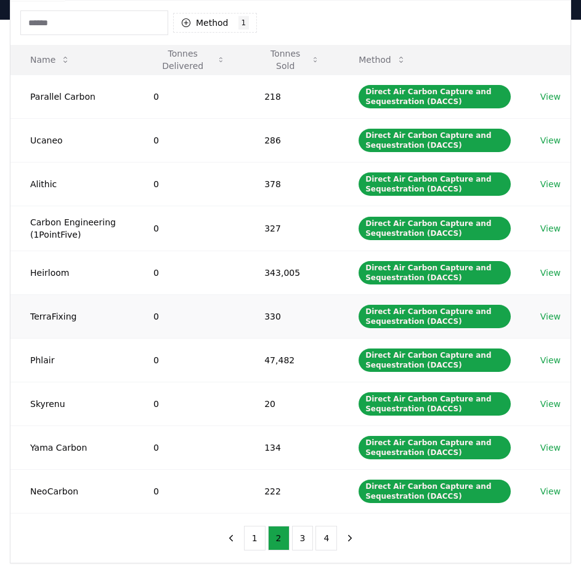
click at [553, 312] on link "View" at bounding box center [550, 317] width 20 height 12
click at [551, 360] on link "View" at bounding box center [550, 360] width 20 height 12
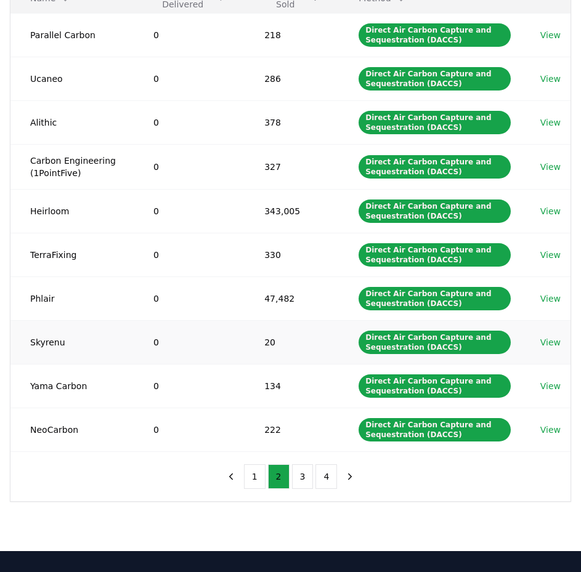
click at [549, 343] on link "View" at bounding box center [550, 342] width 20 height 12
click at [554, 389] on link "View" at bounding box center [550, 386] width 20 height 12
click at [549, 429] on link "View" at bounding box center [550, 430] width 20 height 12
click at [304, 480] on button "3" at bounding box center [303, 477] width 22 height 25
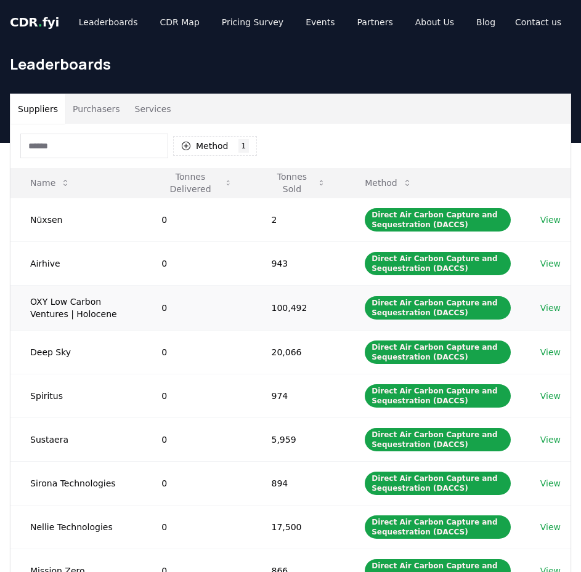
scroll to position [123, 0]
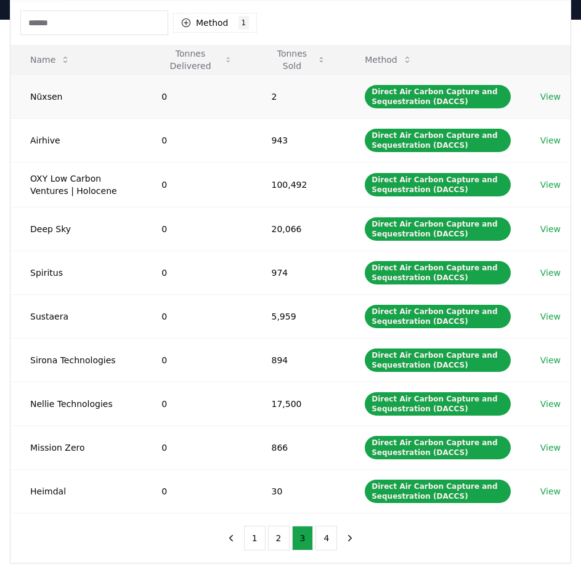
click at [547, 94] on link "View" at bounding box center [550, 97] width 20 height 12
click at [558, 141] on link "View" at bounding box center [550, 140] width 20 height 12
click at [552, 183] on link "View" at bounding box center [550, 185] width 20 height 12
click at [553, 228] on link "View" at bounding box center [550, 229] width 20 height 12
click at [556, 275] on link "View" at bounding box center [550, 273] width 20 height 12
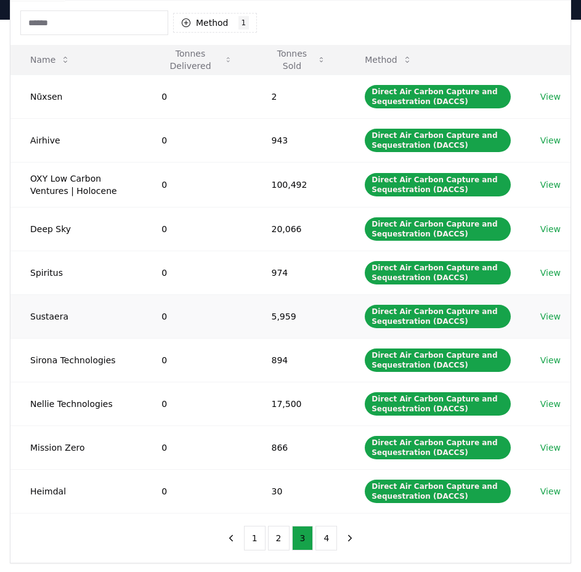
click at [553, 315] on link "View" at bounding box center [550, 317] width 20 height 12
click at [553, 360] on link "View" at bounding box center [550, 360] width 20 height 12
click at [555, 404] on link "View" at bounding box center [550, 404] width 20 height 12
click at [553, 452] on link "View" at bounding box center [550, 448] width 20 height 12
click at [555, 487] on link "View" at bounding box center [550, 492] width 20 height 12
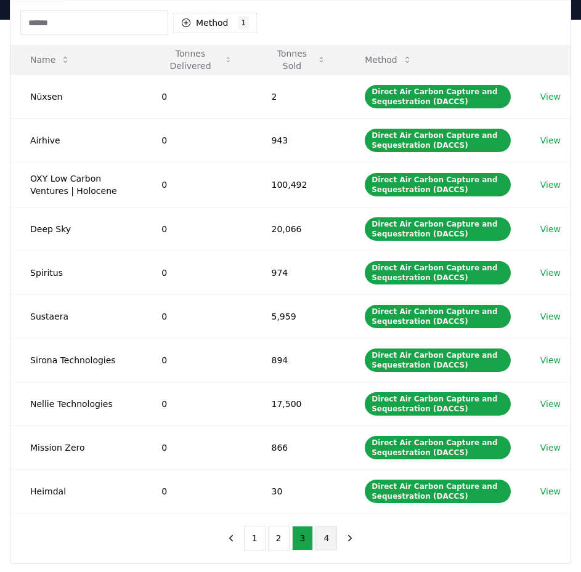
click at [322, 542] on button "4" at bounding box center [326, 538] width 22 height 25
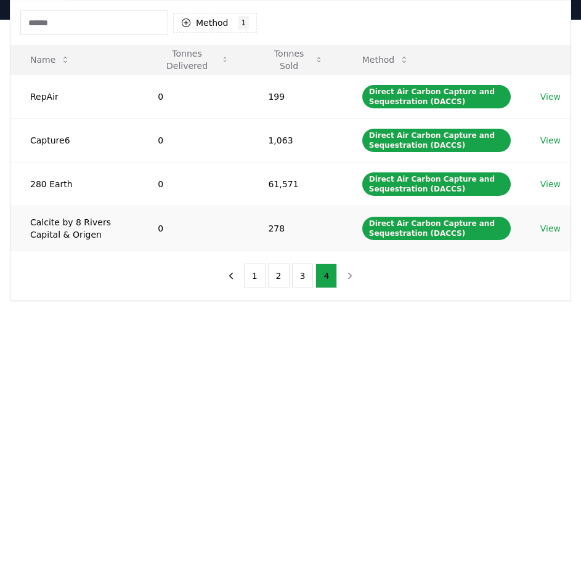
scroll to position [62, 0]
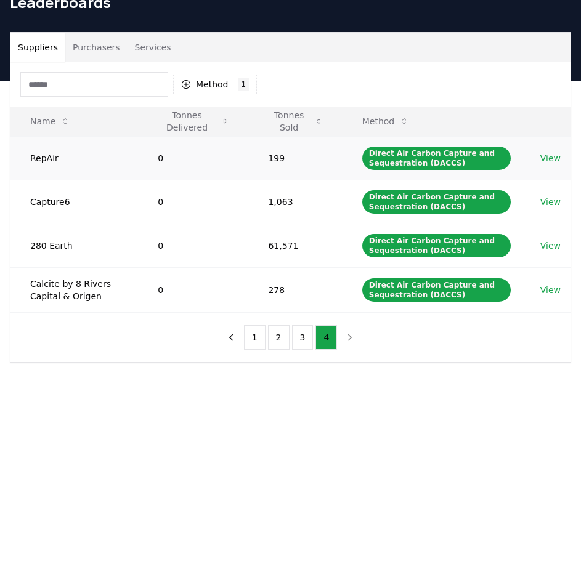
click at [547, 155] on link "View" at bounding box center [550, 158] width 20 height 12
click at [558, 195] on td "View" at bounding box center [546, 202] width 50 height 44
click at [558, 200] on link "View" at bounding box center [550, 202] width 20 height 12
click at [558, 244] on link "View" at bounding box center [550, 246] width 20 height 12
click at [558, 285] on link "View" at bounding box center [550, 290] width 20 height 12
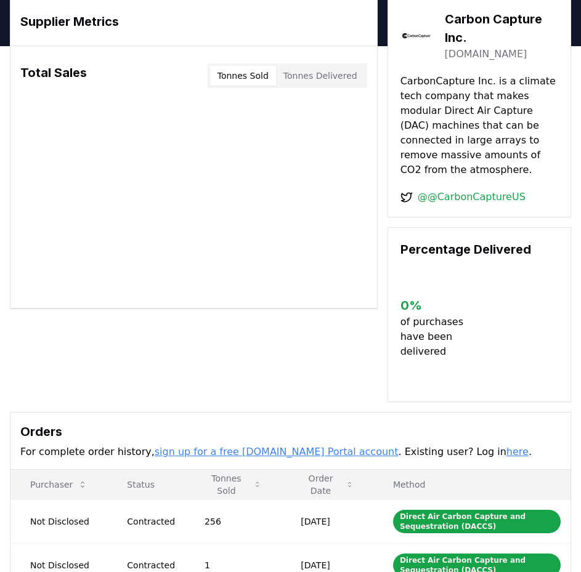
scroll to position [62, 0]
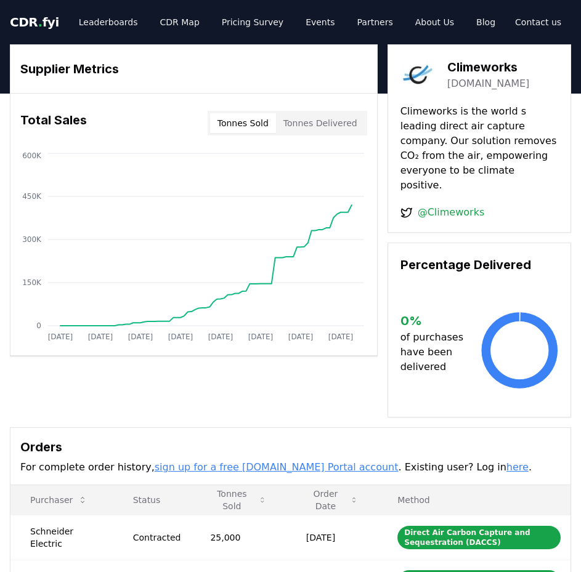
click at [322, 384] on div "Supplier Metrics Total Sales Tonnes Sold Tonnes Delivered Jan 2019 Dec 2019 Nov…" at bounding box center [290, 230] width 561 height 373
click at [327, 381] on div "Supplier Metrics Total Sales Tonnes Sold Tonnes Delivered Jan 2019 Dec 2019 Nov…" at bounding box center [290, 230] width 561 height 373
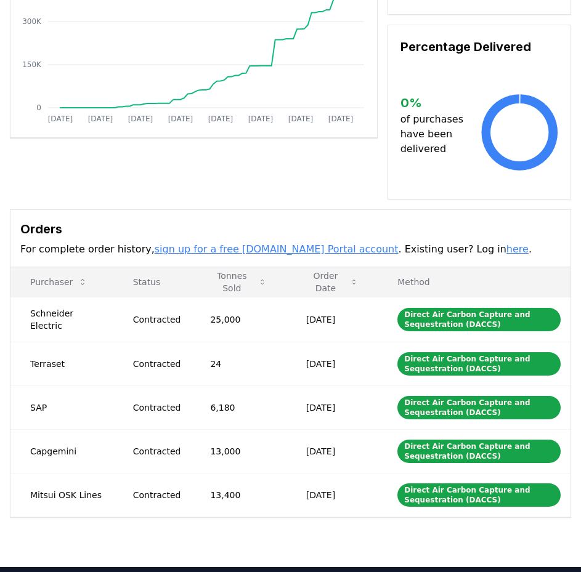
scroll to position [246, 0]
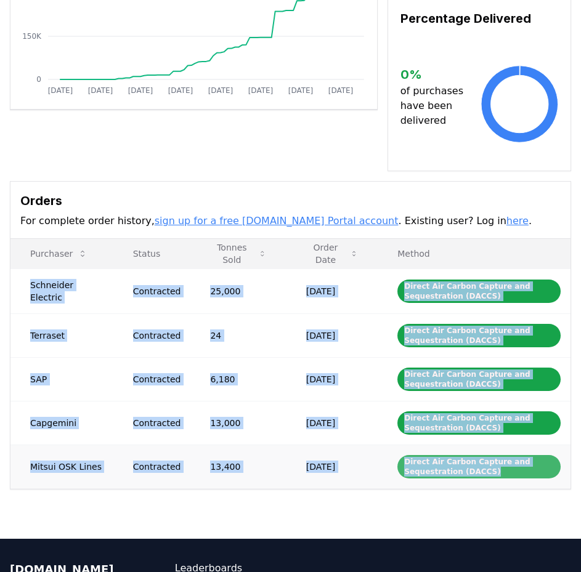
drag, startPoint x: 32, startPoint y: 269, endPoint x: 547, endPoint y: 459, distance: 548.6
click at [547, 459] on tbody "Schneider Electric Contracted 25,000 Sep 19, 2025 Direct Air Carbon Capture and…" at bounding box center [290, 379] width 560 height 220
copy tbody "Schneider Electric Contracted 25,000 Sep 19, 2025 Direct Air Carbon Capture and…"
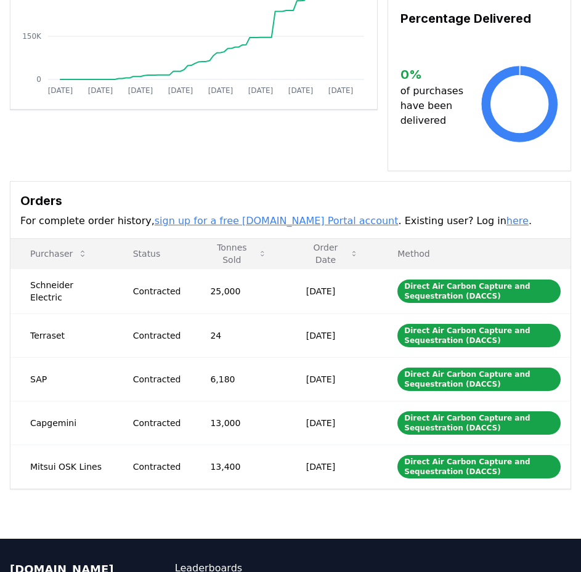
click at [246, 165] on div "Supplier Metrics Total Sales Tonnes Sold Tonnes Delivered Jan 2019 Dec 2019 Nov…" at bounding box center [290, 144] width 581 height 692
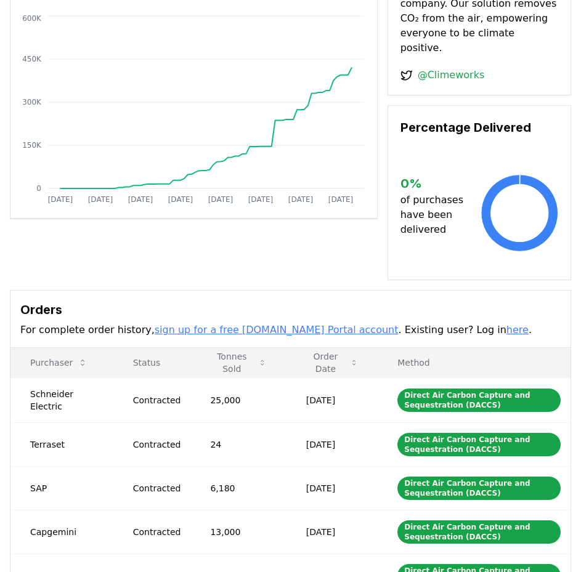
scroll to position [62, 0]
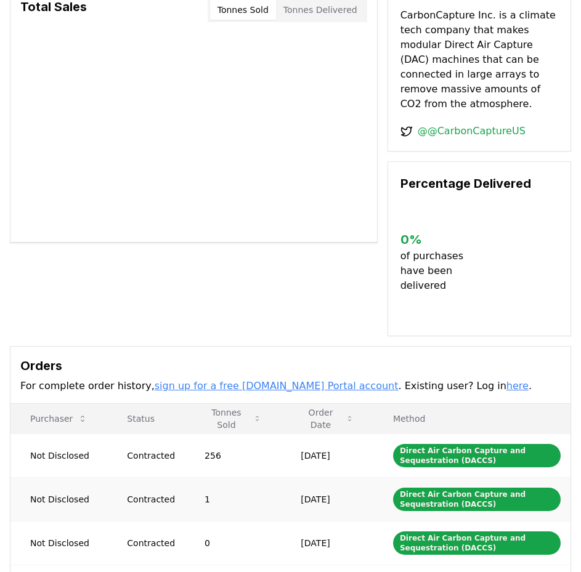
scroll to position [246, 0]
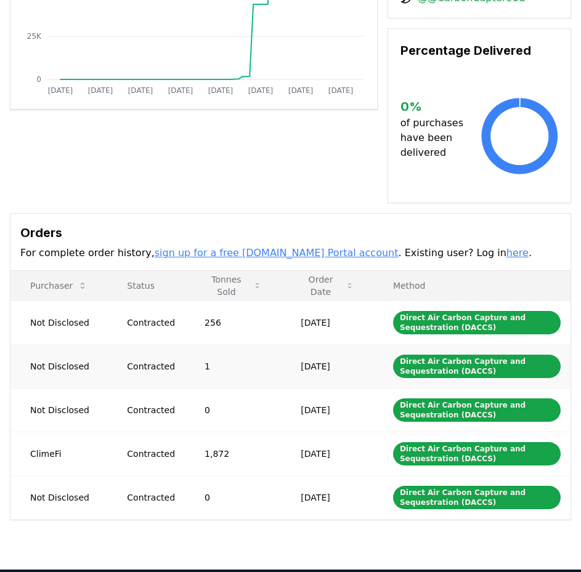
drag, startPoint x: 32, startPoint y: 305, endPoint x: 44, endPoint y: 312, distance: 13.5
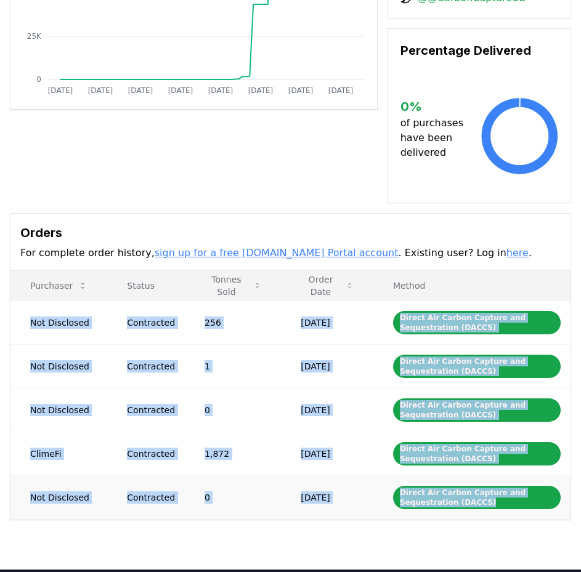
drag, startPoint x: 30, startPoint y: 305, endPoint x: 540, endPoint y: 497, distance: 545.8
click at [540, 497] on tbody "Not Disclosed Contracted 256 Jan 12, 2024 Direct Air Carbon Capture and Sequest…" at bounding box center [290, 410] width 560 height 219
copy tbody "Not Disclosed Contracted 256 Jan 12, 2024 Direct Air Carbon Capture and Sequest…"
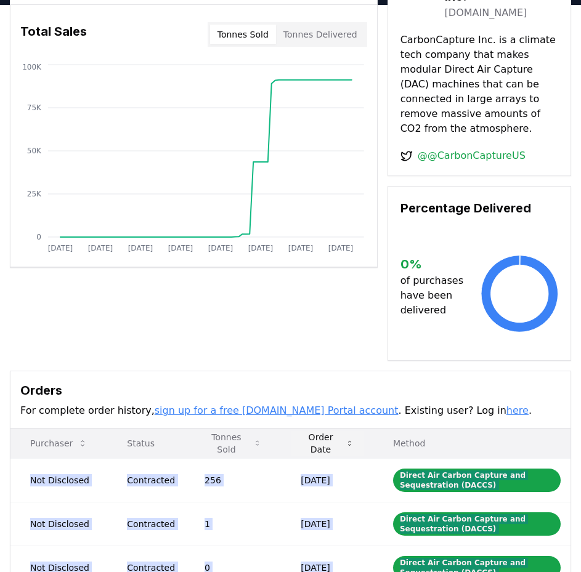
scroll to position [0, 0]
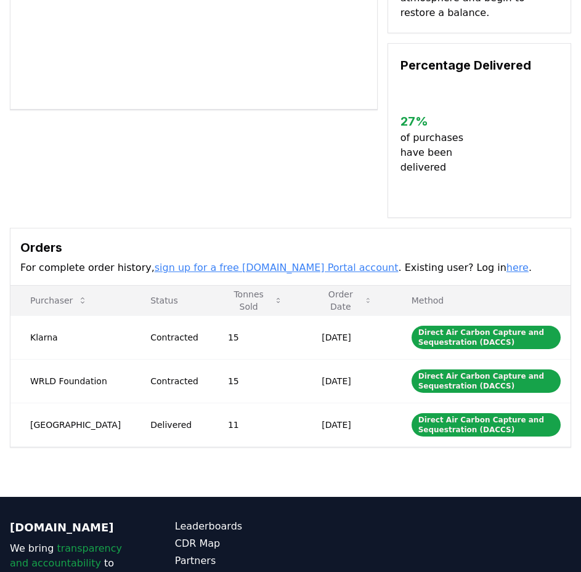
scroll to position [202, 0]
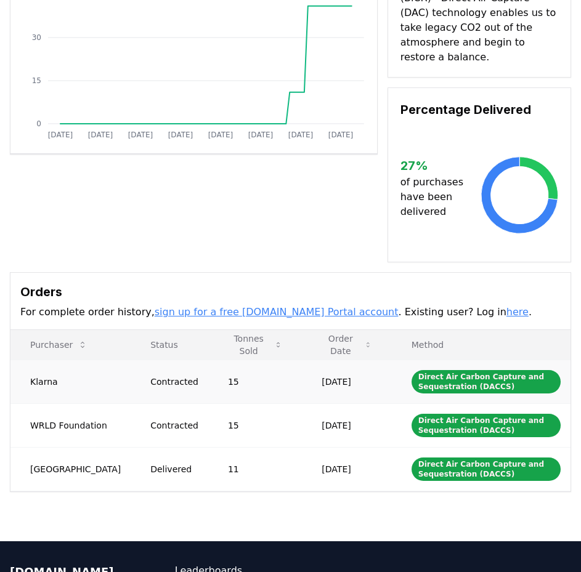
drag, startPoint x: 31, startPoint y: 367, endPoint x: 177, endPoint y: 381, distance: 146.7
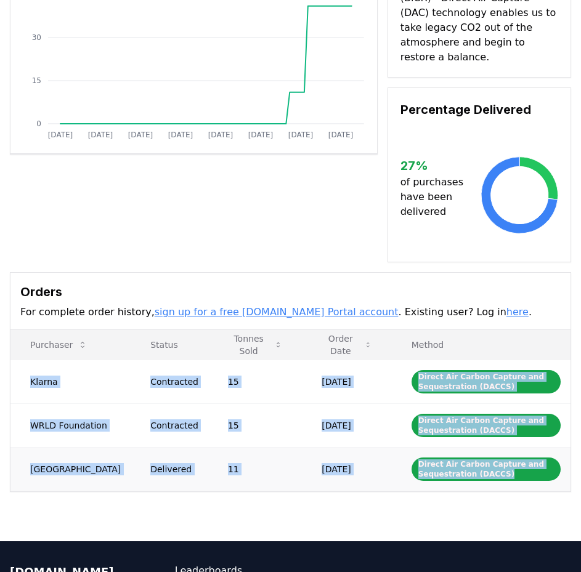
drag, startPoint x: 31, startPoint y: 364, endPoint x: 547, endPoint y: 467, distance: 525.9
click at [547, 467] on tbody "Klarna Contracted 15 Sep 04, 2024 Direct Air Carbon Capture and Sequestration (…" at bounding box center [290, 425] width 560 height 131
copy tbody "Klarna Contracted 15 Sep 04, 2024 Direct Air Carbon Capture and Sequestration (…"
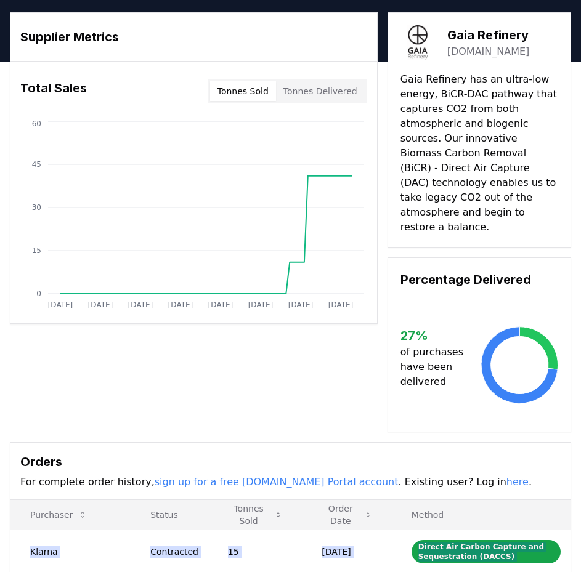
scroll to position [0, 0]
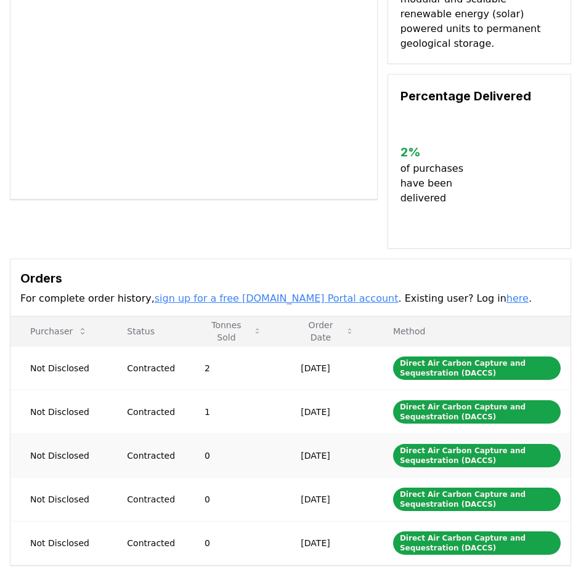
scroll to position [246, 0]
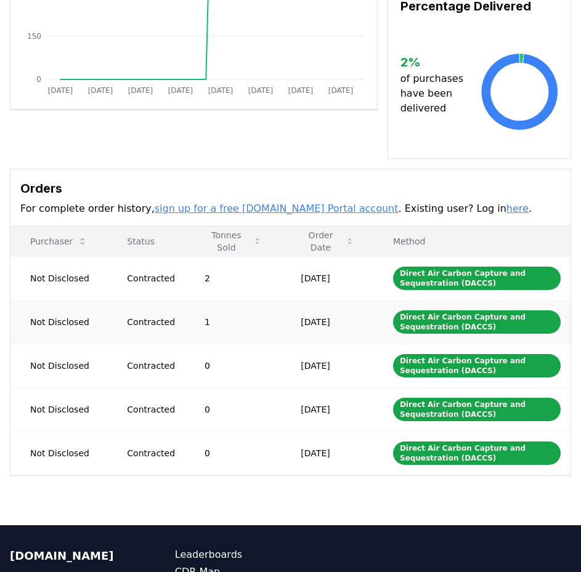
drag, startPoint x: 30, startPoint y: 262, endPoint x: 179, endPoint y: 293, distance: 152.3
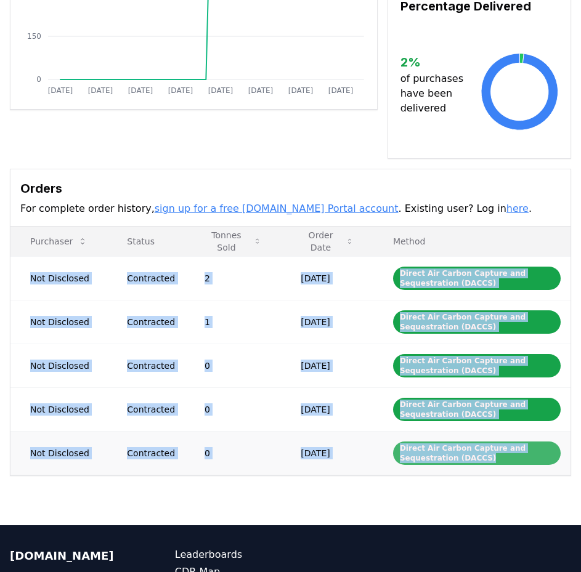
drag, startPoint x: 31, startPoint y: 262, endPoint x: 497, endPoint y: 449, distance: 501.3
click at [497, 449] on tbody "Not Disclosed Contracted 2 [DATE] Direct Air Carbon Capture and Sequestration (…" at bounding box center [290, 365] width 560 height 219
copy tbody "Not Disclosed Contracted 2 [DATE] Direct Air Carbon Capture and Sequestration (…"
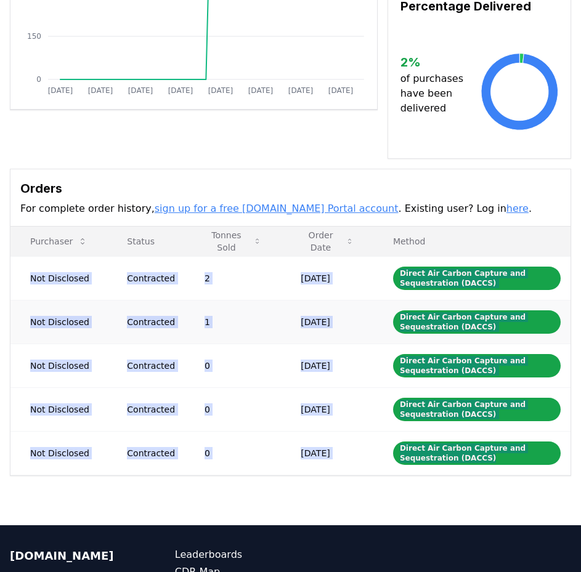
scroll to position [0, 0]
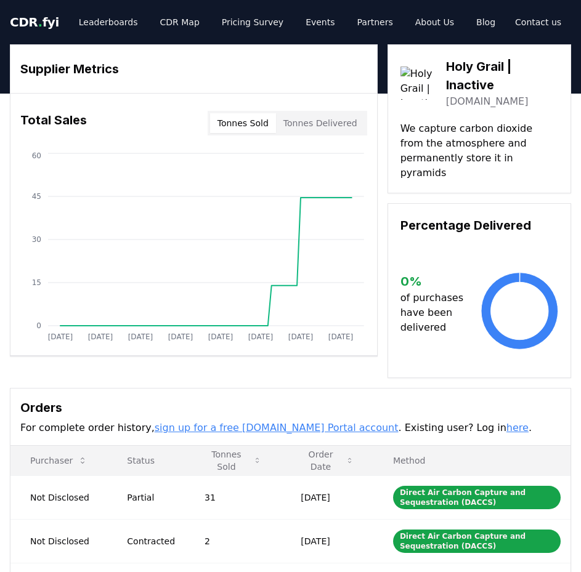
scroll to position [246, 0]
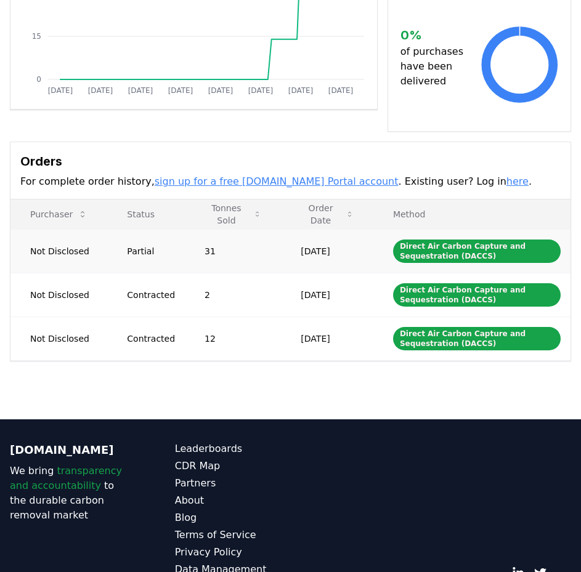
click at [33, 237] on td "Not Disclosed" at bounding box center [58, 251] width 97 height 44
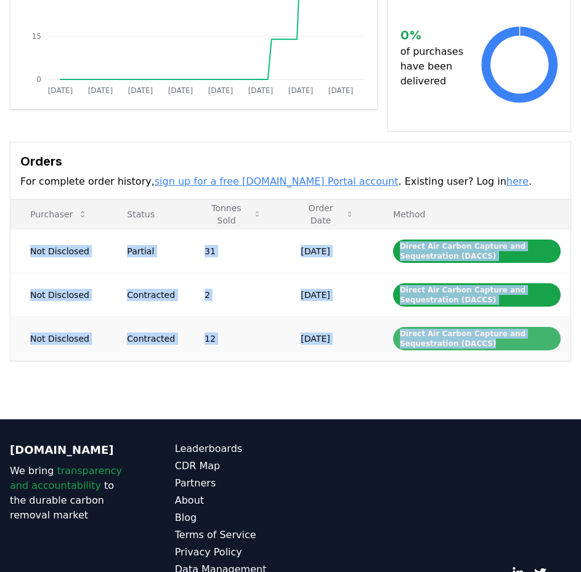
drag, startPoint x: 30, startPoint y: 236, endPoint x: 515, endPoint y: 335, distance: 495.0
click at [515, 335] on tbody "Not Disclosed Partial 31 Jul 01, 2024 Direct Air Carbon Capture and Sequestrati…" at bounding box center [290, 294] width 560 height 131
copy tbody "Not Disclosed Partial 31 Jul 01, 2024 Direct Air Carbon Capture and Sequestrati…"
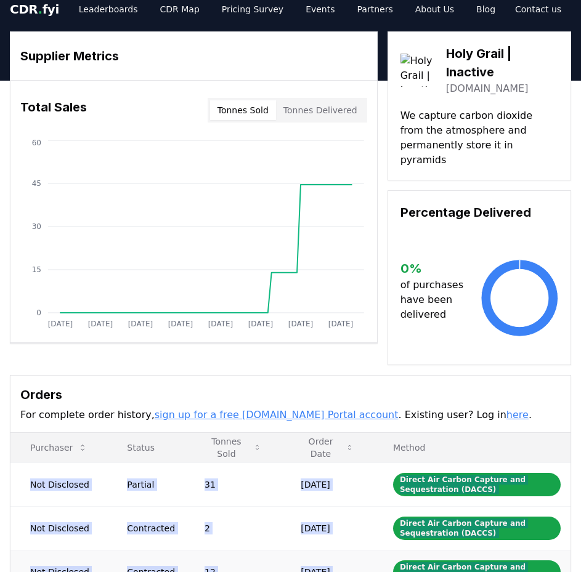
scroll to position [0, 0]
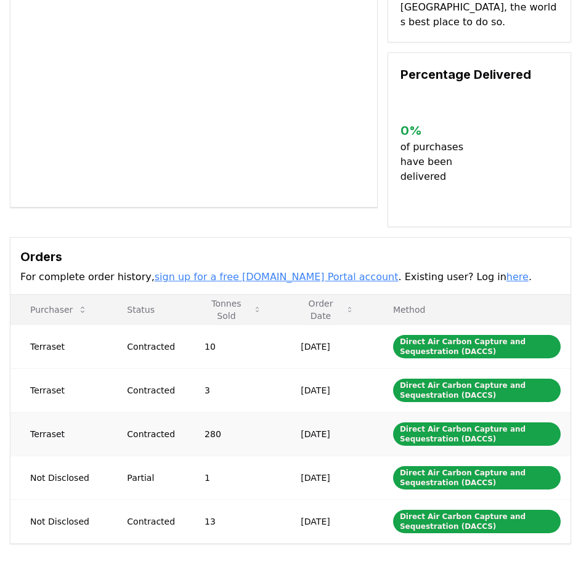
scroll to position [246, 0]
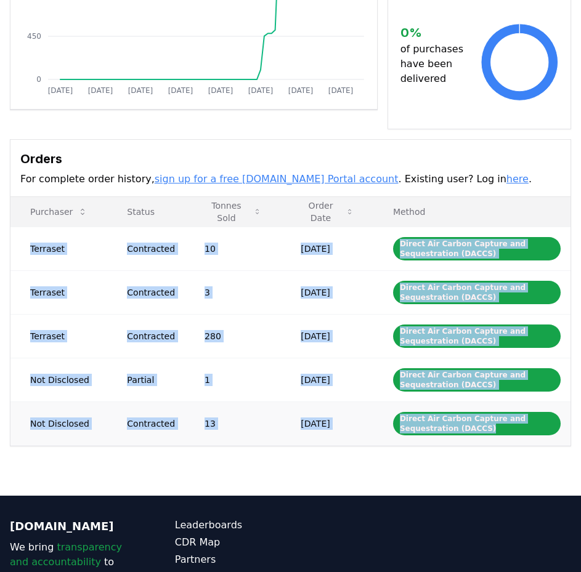
drag, startPoint x: 30, startPoint y: 232, endPoint x: 498, endPoint y: 421, distance: 504.8
click at [498, 421] on tbody "Terraset Contracted 10 [DATE] Direct Air Carbon Capture and Sequestration (DACC…" at bounding box center [290, 336] width 560 height 219
copy tbody "Terraset Contracted 10 [DATE] Direct Air Carbon Capture and Sequestration (DACC…"
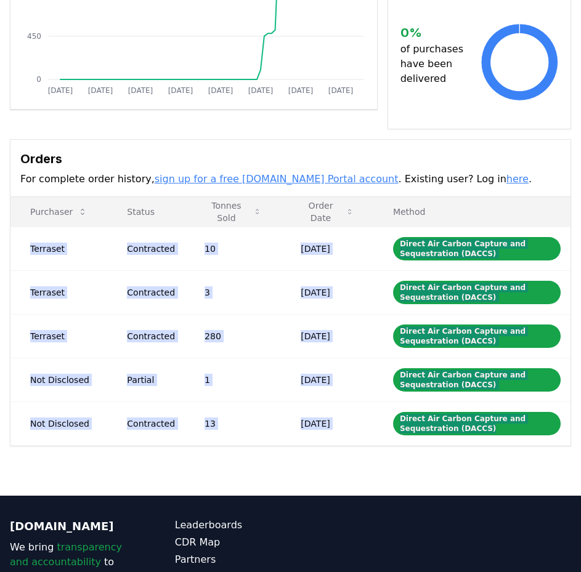
scroll to position [0, 0]
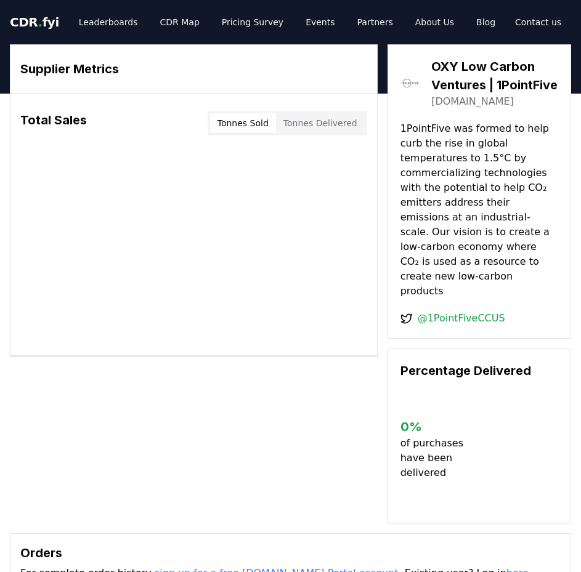
scroll to position [370, 0]
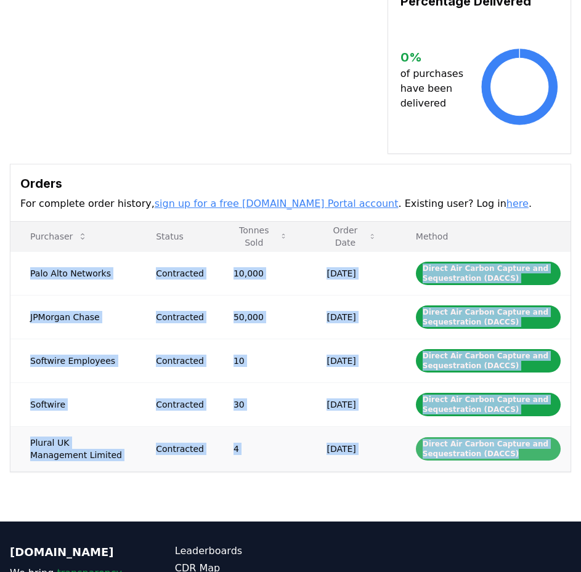
drag, startPoint x: 30, startPoint y: 245, endPoint x: 543, endPoint y: 426, distance: 544.1
click at [543, 426] on tbody "Palo Alto Networks Contracted 10,000 [DATE] Direct Air Carbon Capture and Seque…" at bounding box center [290, 361] width 560 height 220
copy tbody "Palo Alto Networks Contracted 10,000 [DATE] Direct Air Carbon Capture and Seque…"
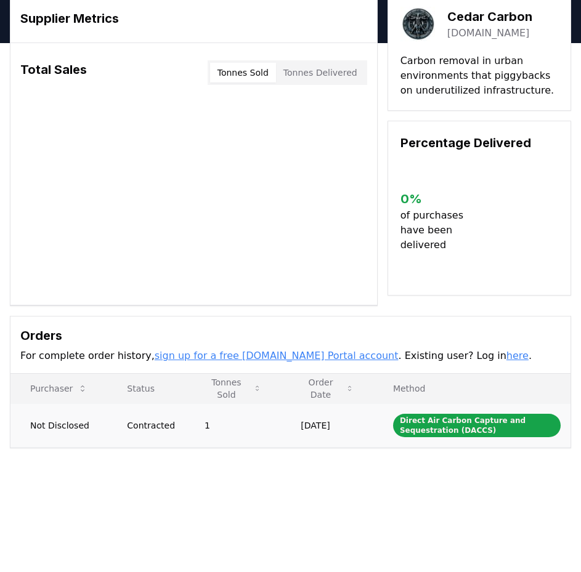
scroll to position [62, 0]
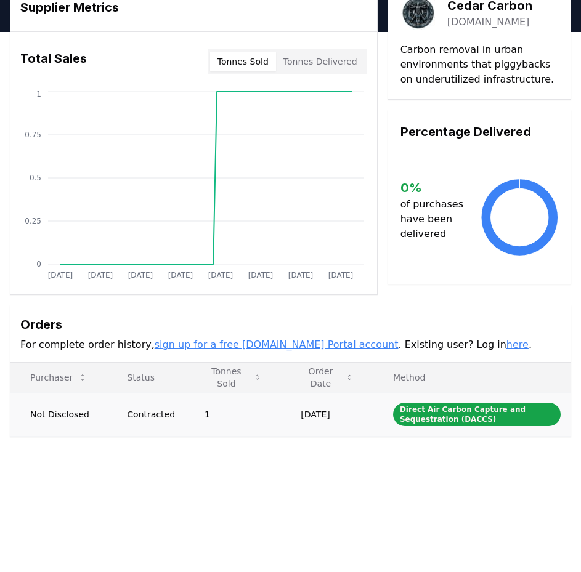
drag, startPoint x: 31, startPoint y: 413, endPoint x: 359, endPoint y: 415, distance: 327.8
click at [359, 415] on tr "Not Disclosed Contracted 1 [DATE] Direct Air Carbon Capture and Sequestration (…" at bounding box center [290, 415] width 560 height 44
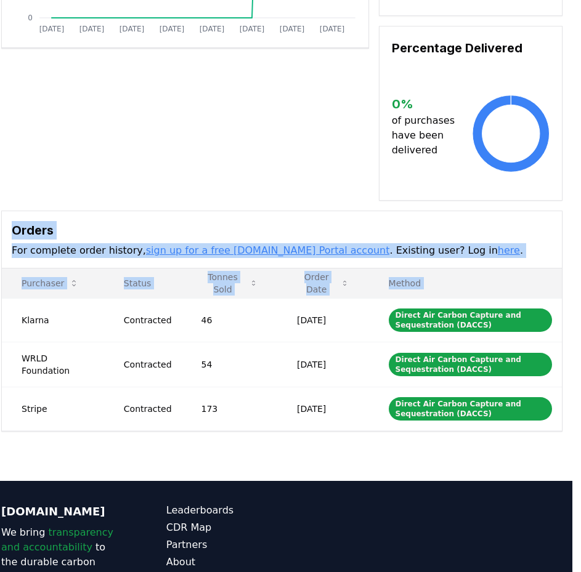
scroll to position [308, 16]
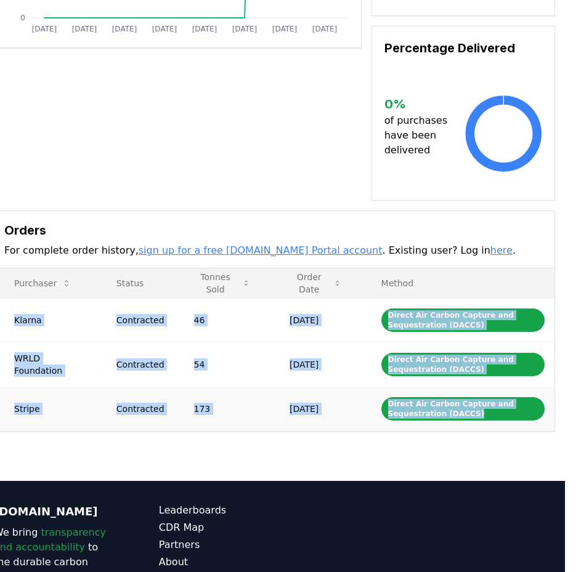
drag, startPoint x: 31, startPoint y: 291, endPoint x: 482, endPoint y: 393, distance: 462.5
click at [482, 393] on tbody "Klarna Contracted 46 [DATE] Direct Air Carbon Capture and Sequestration (DACCS)…" at bounding box center [274, 364] width 560 height 132
copy tbody "Klarna Contracted 46 [DATE] Direct Air Carbon Capture and Sequestration (DACCS)…"
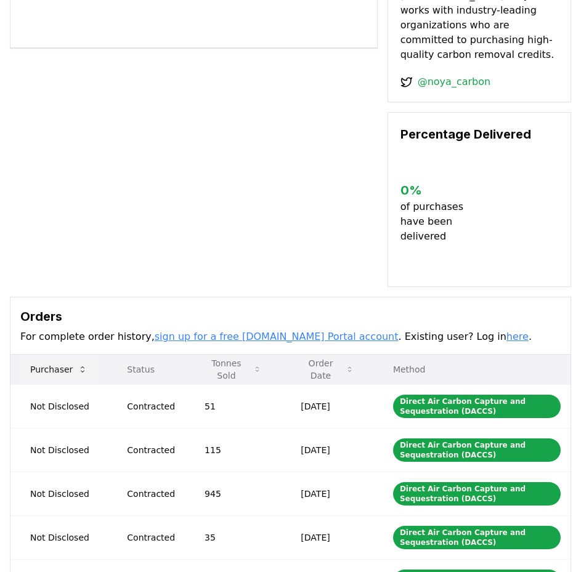
scroll to position [493, 0]
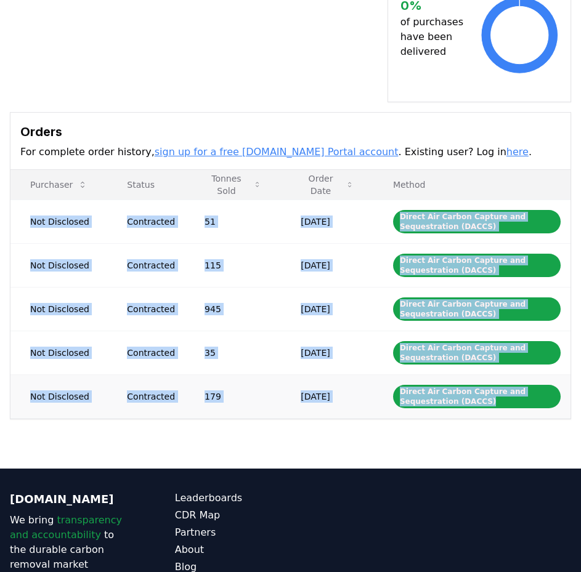
drag, startPoint x: 32, startPoint y: 176, endPoint x: 568, endPoint y: 366, distance: 568.7
click at [568, 366] on tbody "Not Disclosed Contracted 51 [DATE] Direct Air Carbon Capture and Sequestration …" at bounding box center [290, 309] width 560 height 219
copy tbody "Not Disclosed Contracted 51 [DATE] Direct Air Carbon Capture and Sequestration …"
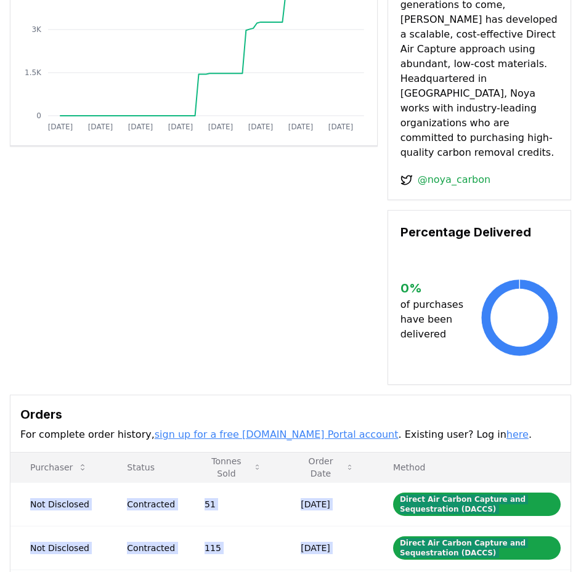
scroll to position [0, 0]
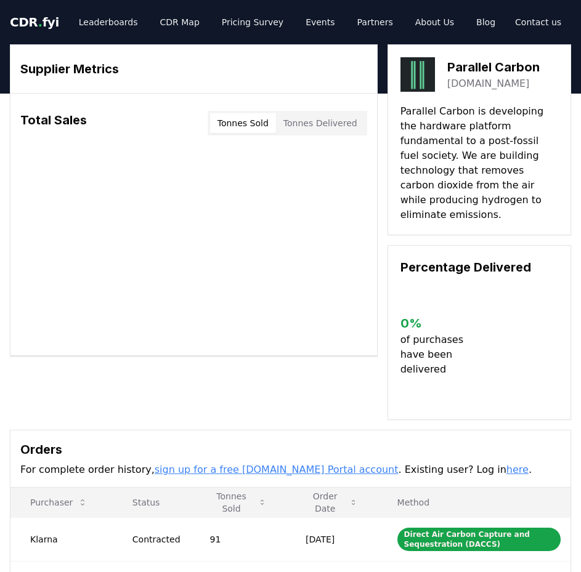
scroll to position [300, 0]
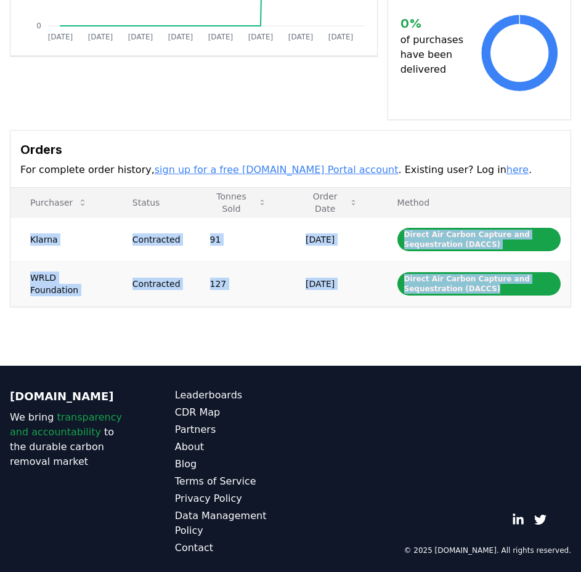
drag, startPoint x: 30, startPoint y: 224, endPoint x: 537, endPoint y: 290, distance: 510.9
click at [537, 290] on tbody "Klarna Contracted 91 [DATE] Direct Air Carbon Capture and Sequestration (DACCS)…" at bounding box center [290, 262] width 560 height 89
copy tbody "Klarna Contracted 91 [DATE] Direct Air Carbon Capture and Sequestration (DACCS)…"
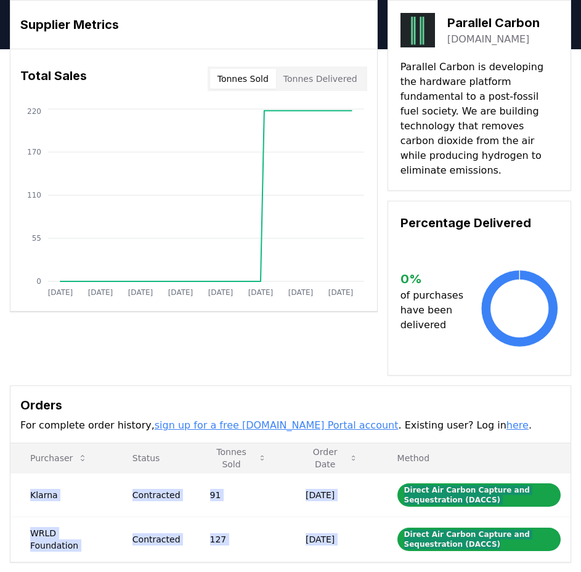
scroll to position [0, 0]
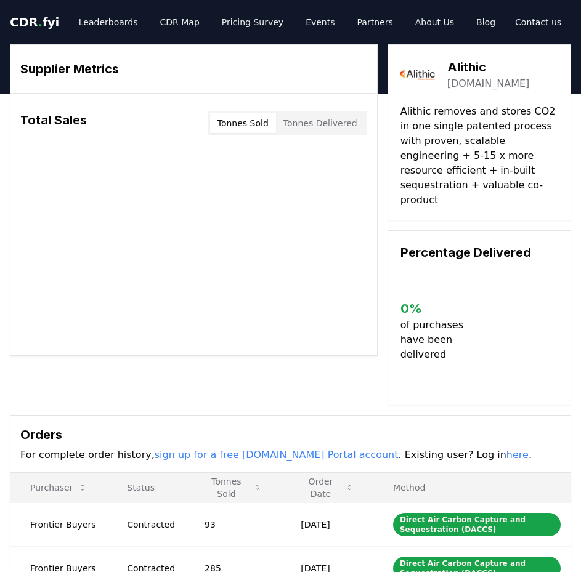
scroll to position [300, 0]
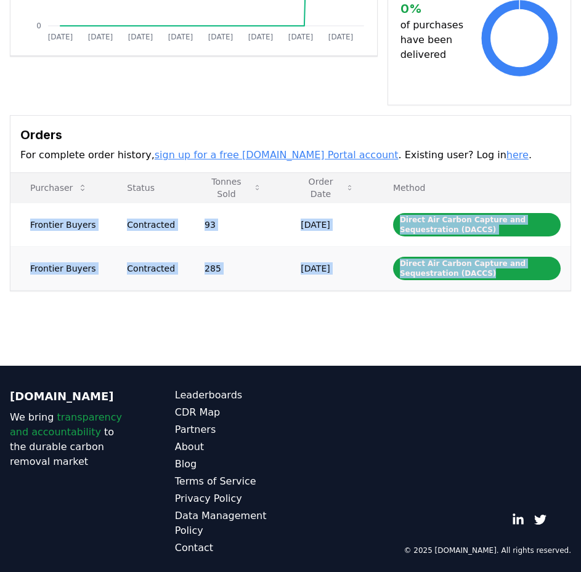
drag, startPoint x: 30, startPoint y: 211, endPoint x: 558, endPoint y: 272, distance: 531.0
click at [558, 272] on tbody "Frontier Buyers Contracted 93 Sep 02, 2025 Direct Air Carbon Capture and Seques…" at bounding box center [290, 246] width 560 height 87
copy tbody "Frontier Buyers Contracted 93 Sep 02, 2025 Direct Air Carbon Capture and Seques…"
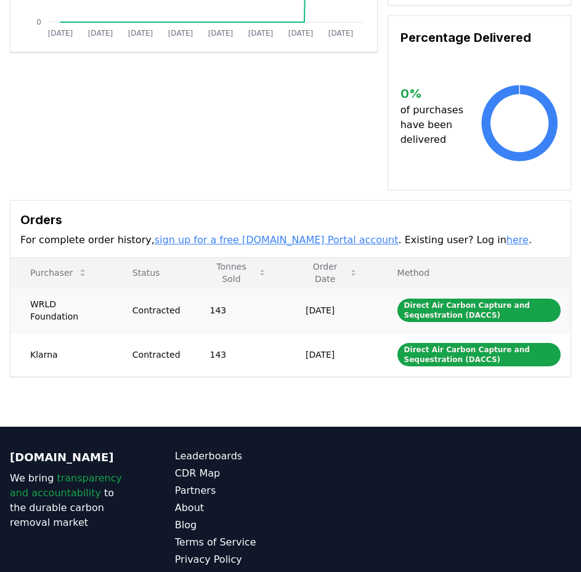
scroll to position [308, 0]
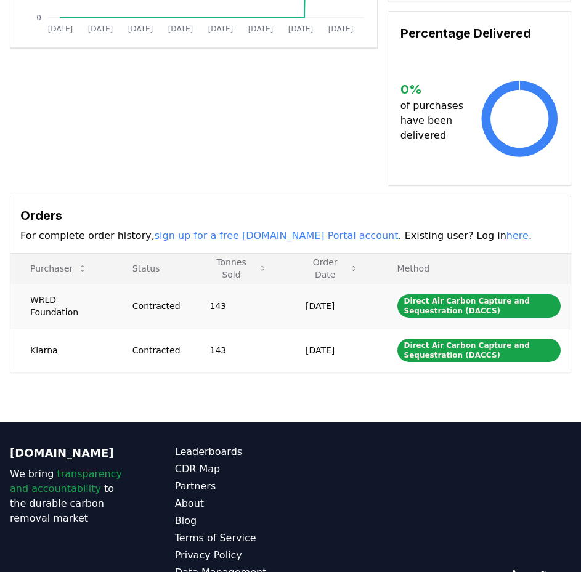
click at [32, 283] on td "WRLD Foundation" at bounding box center [61, 305] width 102 height 45
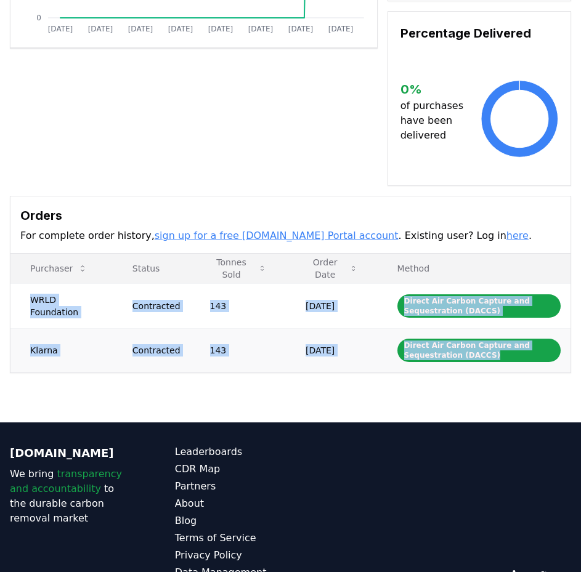
drag, startPoint x: 32, startPoint y: 268, endPoint x: 528, endPoint y: 337, distance: 500.8
click at [528, 337] on tbody "WRLD Foundation Contracted 143 Sep 04, 2024 Direct Air Carbon Capture and Seque…" at bounding box center [290, 327] width 560 height 89
copy tbody "WRLD Foundation Contracted 143 Sep 04, 2024 Direct Air Carbon Capture and Seque…"
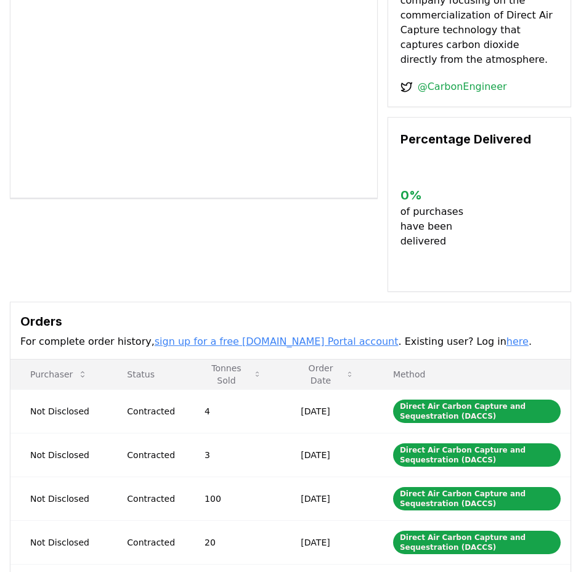
scroll to position [308, 0]
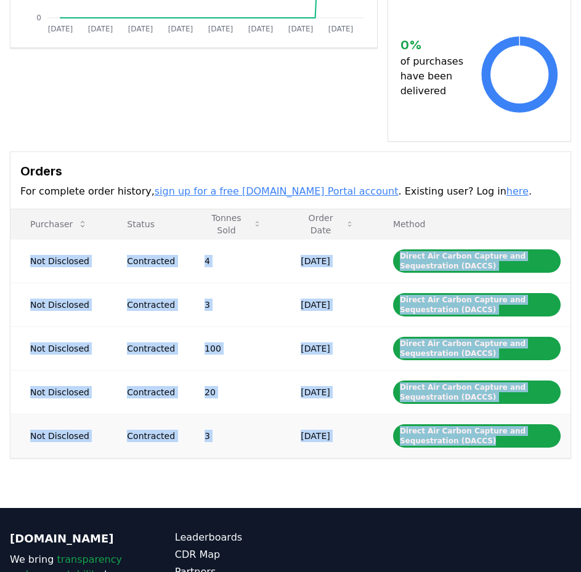
drag, startPoint x: 31, startPoint y: 259, endPoint x: 487, endPoint y: 452, distance: 495.7
click at [487, 452] on tbody "Not Disclosed Contracted 4 [DATE] Direct Air Carbon Capture and Sequestration (…" at bounding box center [290, 348] width 560 height 219
copy tbody "Not Disclosed Contracted 4 [DATE] Direct Air Carbon Capture and Sequestration (…"
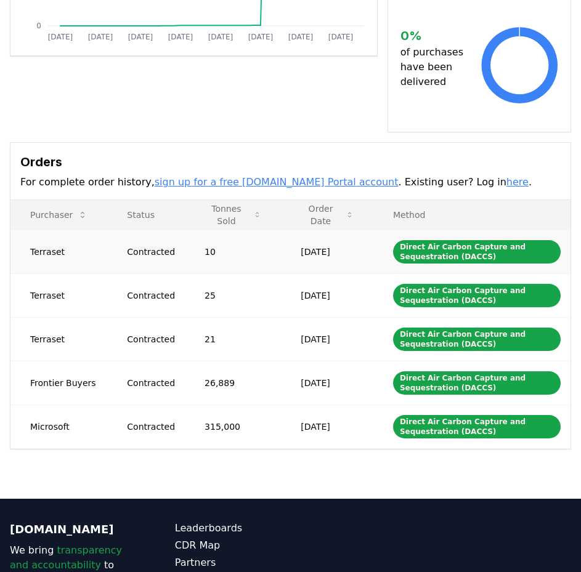
scroll to position [308, 0]
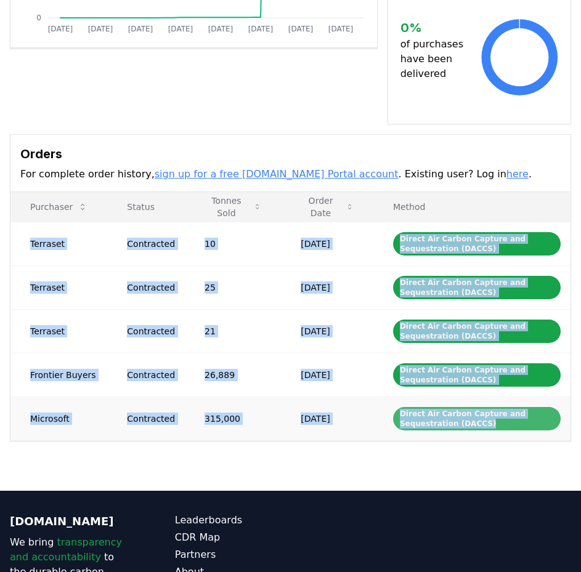
drag, startPoint x: 31, startPoint y: 243, endPoint x: 479, endPoint y: 430, distance: 486.1
click at [479, 430] on tbody "Terraset Contracted 10 Dec 31, 2024 Direct Air Carbon Capture and Sequestration…" at bounding box center [290, 331] width 560 height 219
copy tbody "Terraset Contracted 10 Dec 31, 2024 Direct Air Carbon Capture and Sequestration…"
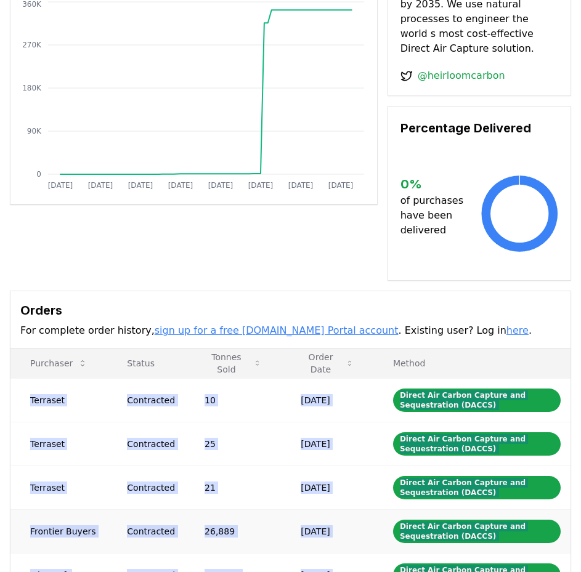
scroll to position [0, 0]
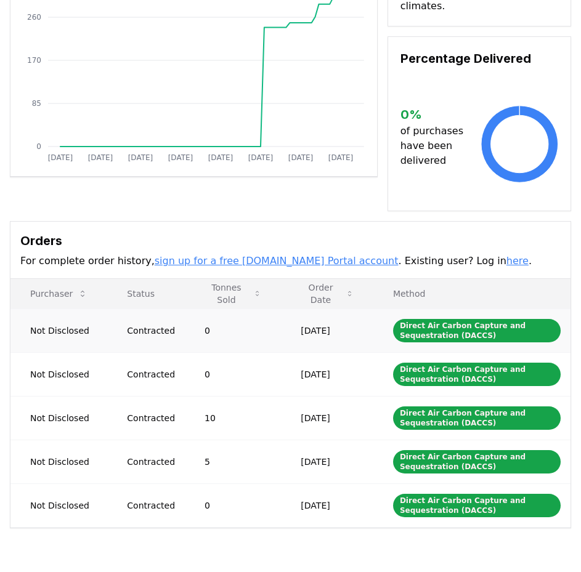
scroll to position [246, 0]
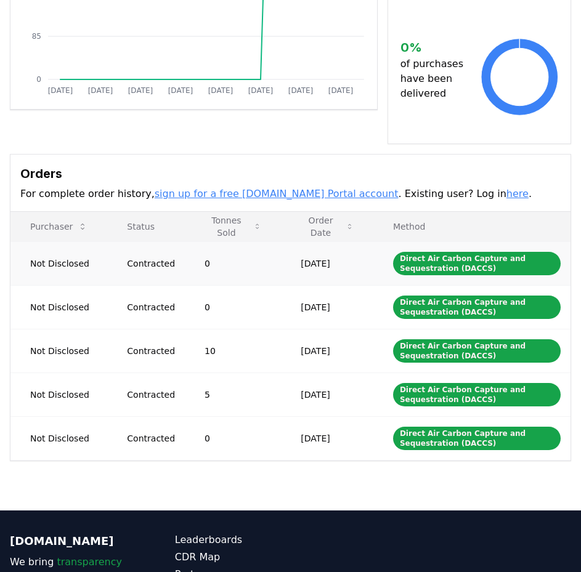
click at [30, 247] on td "Not Disclosed" at bounding box center [58, 264] width 97 height 44
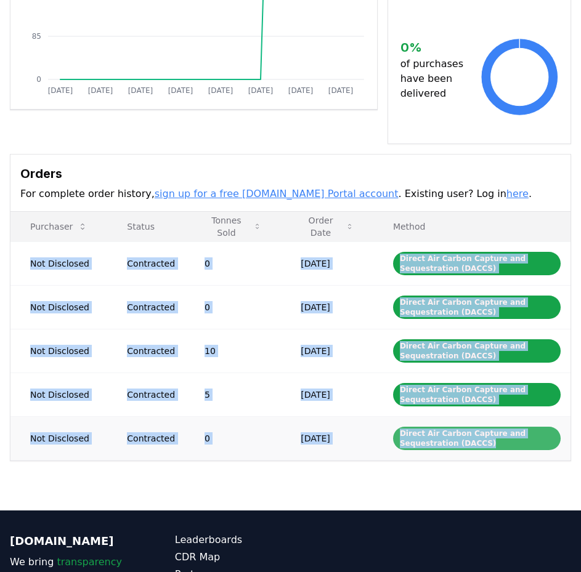
drag, startPoint x: 31, startPoint y: 248, endPoint x: 508, endPoint y: 432, distance: 511.8
click at [508, 432] on tbody "Not Disclosed Contracted 0 [DATE] Direct Air Carbon Capture and Sequestration (…" at bounding box center [290, 351] width 560 height 219
copy tbody "Not Disclosed Contracted 0 [DATE] Direct Air Carbon Capture and Sequestration (…"
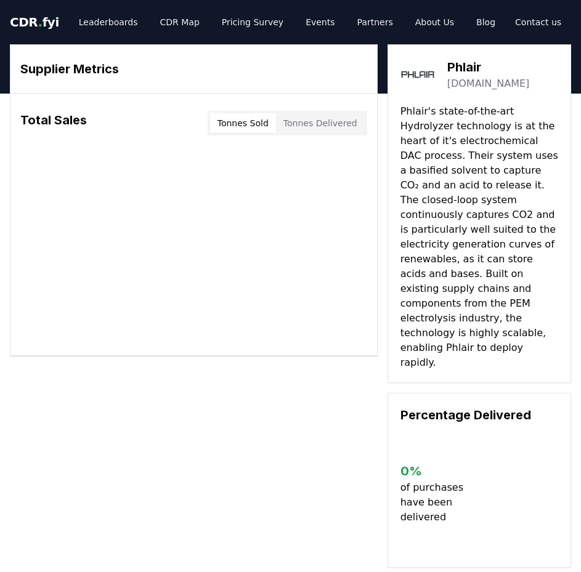
scroll to position [308, 0]
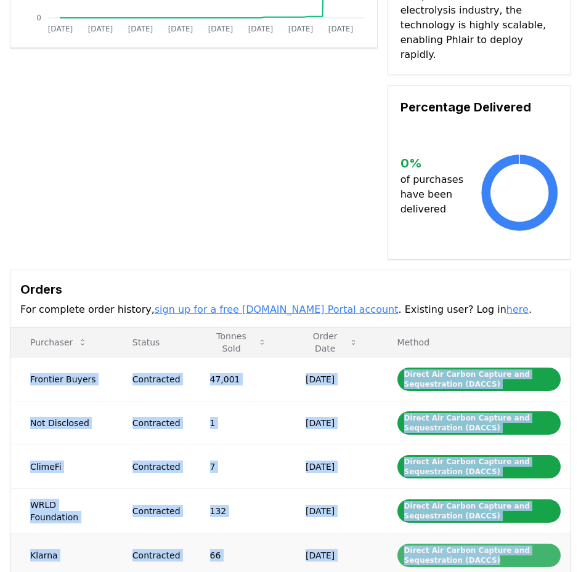
drag, startPoint x: 30, startPoint y: 333, endPoint x: 527, endPoint y: 523, distance: 532.0
click at [527, 523] on tbody "Frontier Buyers Contracted 47,001 Feb 27, 2025 Direct Air Carbon Capture and Se…" at bounding box center [290, 467] width 560 height 220
copy tbody "Frontier Buyers Contracted 47,001 Feb 27, 2025 Direct Air Carbon Capture and Se…"
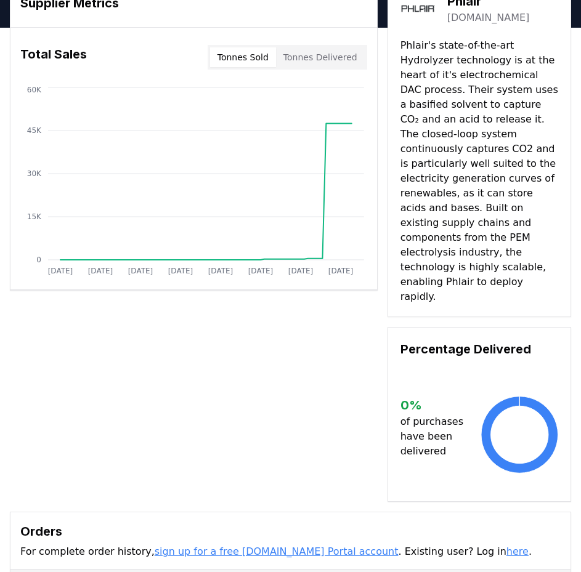
scroll to position [0, 0]
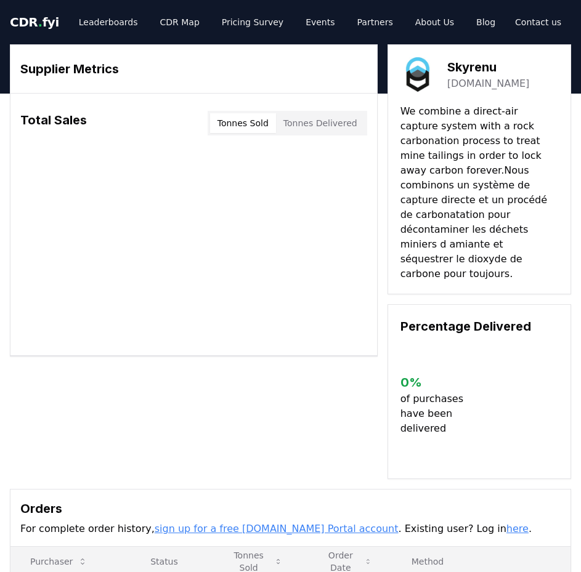
scroll to position [246, 0]
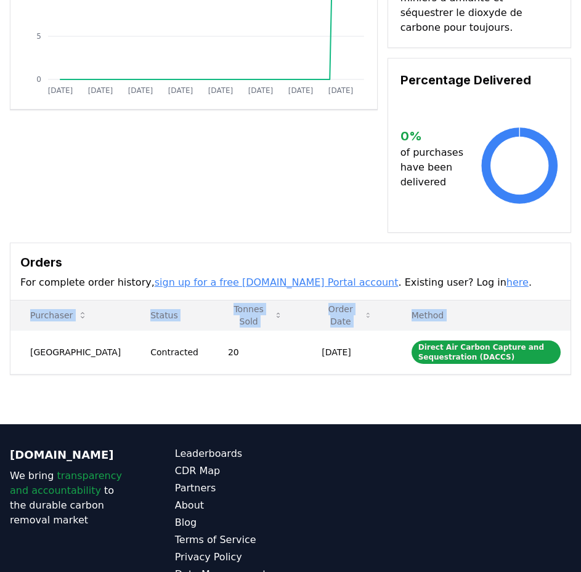
drag, startPoint x: 31, startPoint y: 315, endPoint x: 542, endPoint y: 357, distance: 512.6
click at [542, 357] on div "Supplier Metrics Total Sales Tonnes Sold Tonnes Delivered [DATE] [DATE] [DATE] …" at bounding box center [290, 135] width 581 height 577
copy thead "Purchaser Status Tonnes Sold Order Date Method"
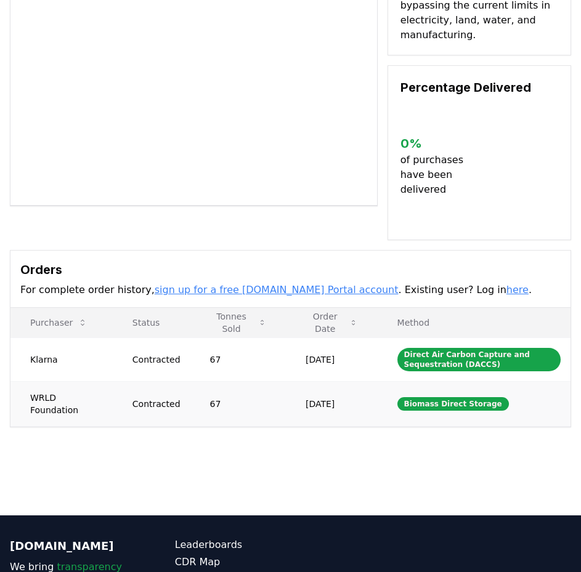
scroll to position [246, 0]
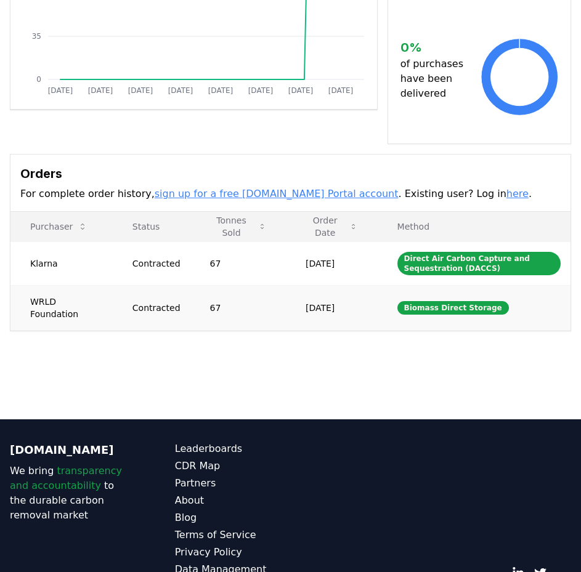
drag, startPoint x: 30, startPoint y: 247, endPoint x: 354, endPoint y: 301, distance: 328.0
click at [354, 301] on tbody "Klarna Contracted 67 Sep 04, 2024 Direct Air Carbon Capture and Sequestration (…" at bounding box center [290, 286] width 560 height 89
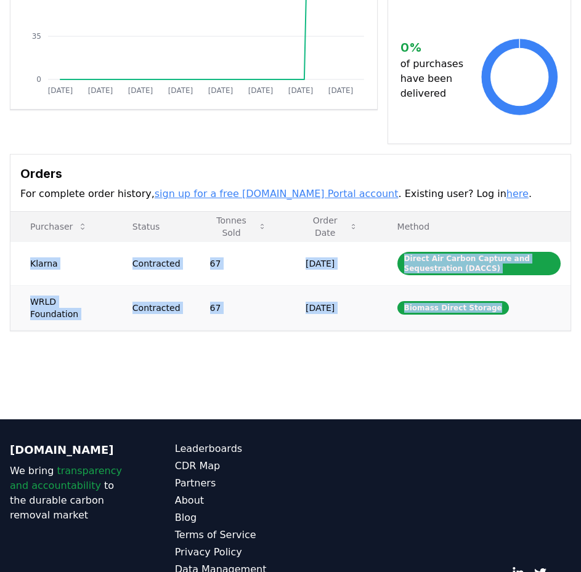
click at [490, 296] on td "Biomass Direct Storage" at bounding box center [474, 307] width 193 height 45
copy tbody "Klarna Contracted 67 Sep 04, 2024 Direct Air Carbon Capture and Sequestration (…"
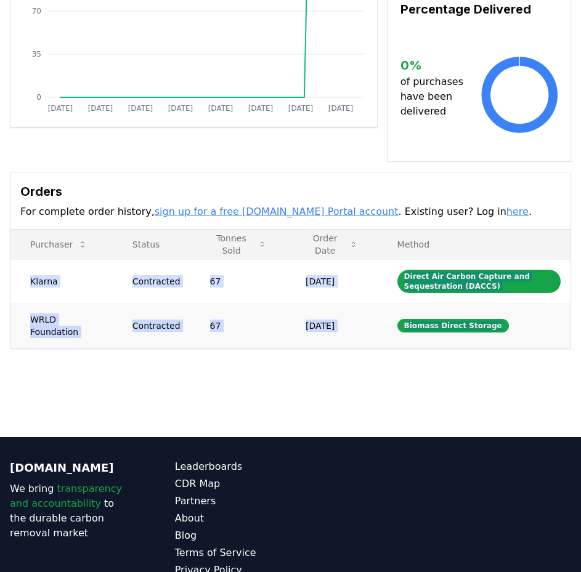
scroll to position [0, 0]
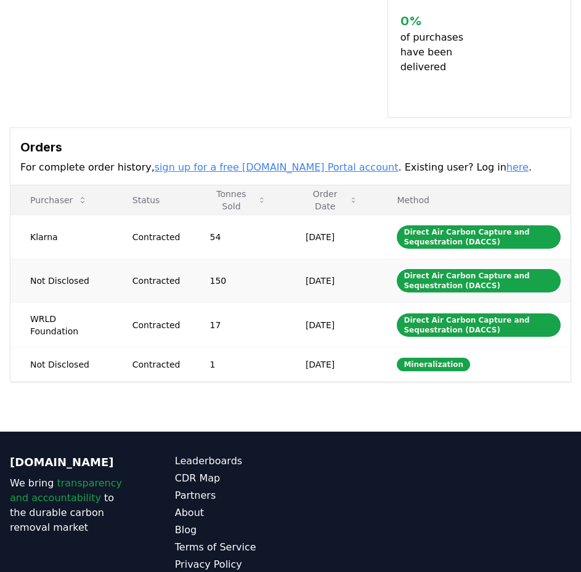
scroll to position [370, 0]
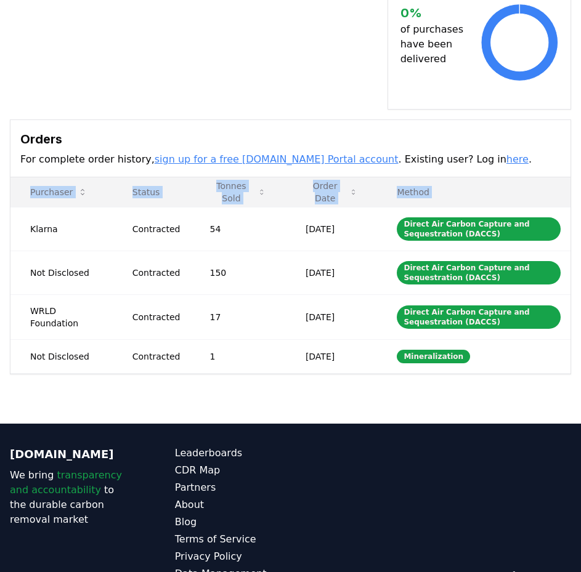
drag, startPoint x: 33, startPoint y: 201, endPoint x: 510, endPoint y: 344, distance: 498.5
click at [510, 344] on div "Supplier Metrics Total Sales Tonnes Sold Tonnes Delivered [DATE] [DATE] [DATE] …" at bounding box center [290, 74] width 581 height 700
copy thead "Purchaser Status Tonnes Sold Order Date Method"
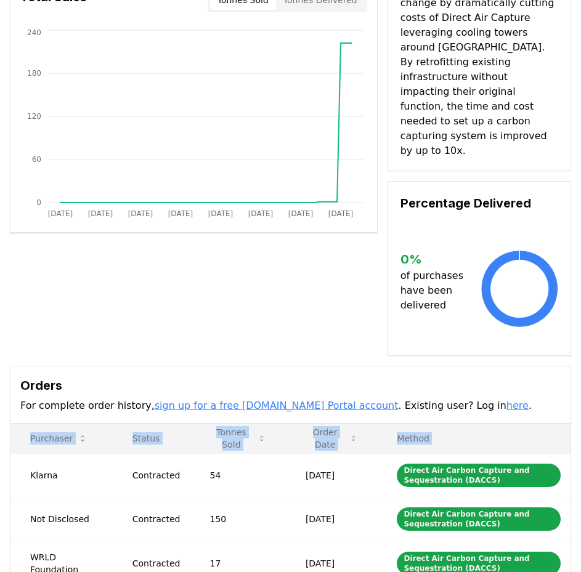
scroll to position [0, 0]
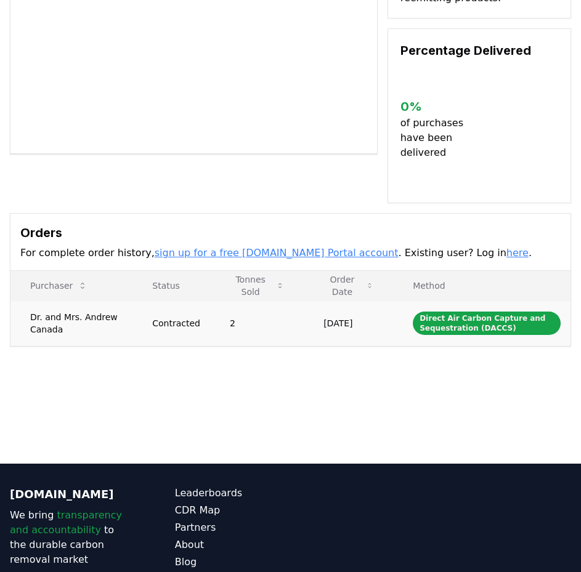
scroll to position [246, 0]
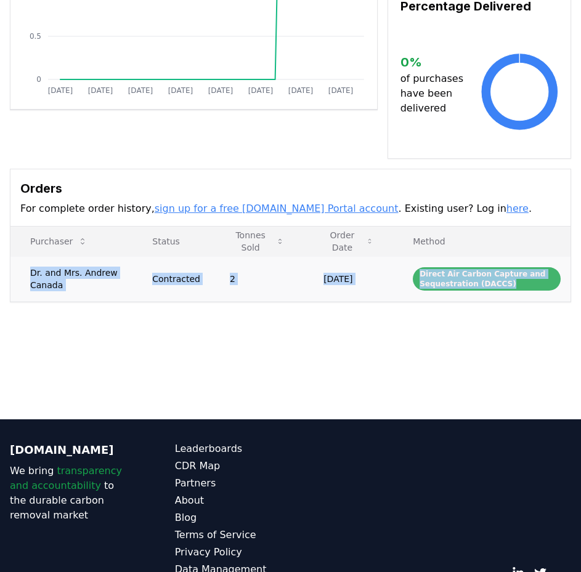
drag, startPoint x: 31, startPoint y: 256, endPoint x: 550, endPoint y: 272, distance: 519.1
click at [550, 272] on tr "Dr. and [PERSON_NAME] Canada Contracted 2 [DATE] Direct Air Carbon Capture and …" at bounding box center [290, 278] width 560 height 45
copy tr "Dr. and [PERSON_NAME] Canada Contracted 2 [DATE] Direct Air Carbon Capture and …"
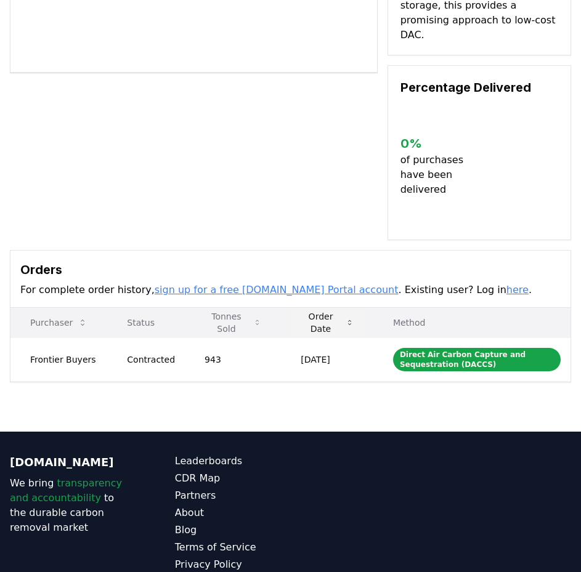
scroll to position [308, 0]
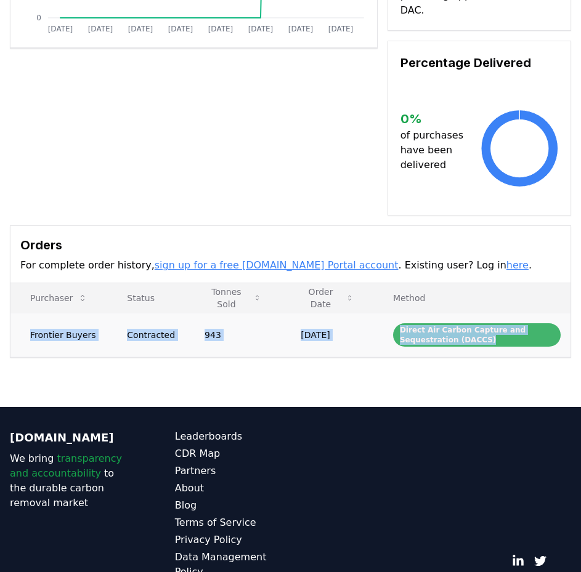
drag, startPoint x: 30, startPoint y: 306, endPoint x: 557, endPoint y: 313, distance: 527.5
click at [557, 313] on tr "Frontier Buyers Contracted 943 Sep 07, 2023 Direct Air Carbon Capture and Seque…" at bounding box center [290, 335] width 560 height 44
copy tr "Frontier Buyers Contracted 943 Sep 07, 2023 Direct Air Carbon Capture and Seque…"
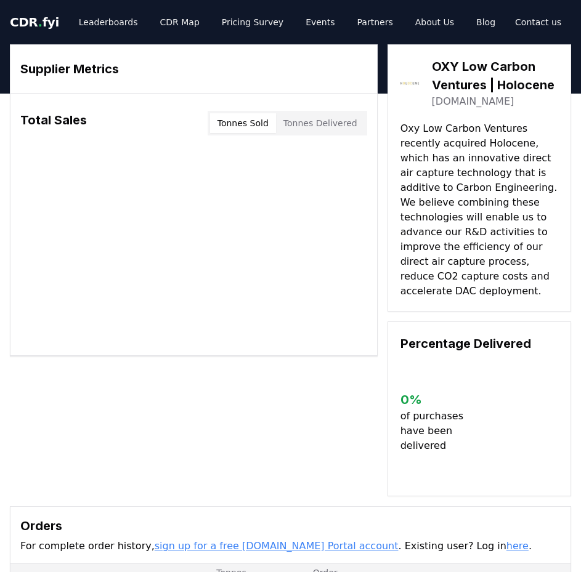
scroll to position [246, 0]
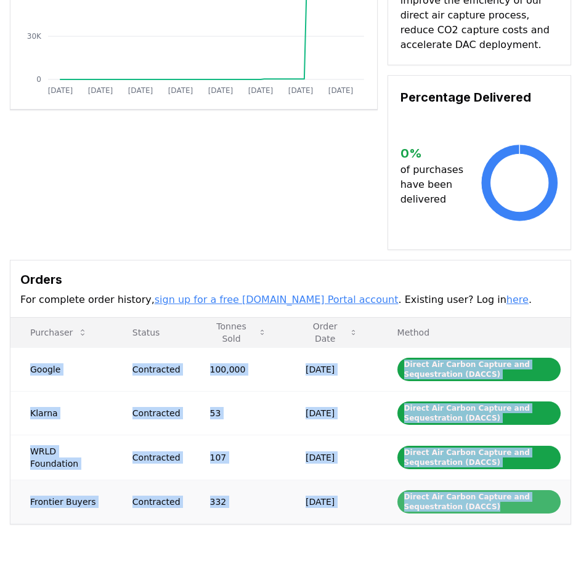
drag, startPoint x: 31, startPoint y: 354, endPoint x: 496, endPoint y: 497, distance: 486.7
click at [496, 497] on tbody "Google Contracted 100,000 [DATE] Direct Air Carbon Capture and Sequestration (D…" at bounding box center [290, 436] width 560 height 176
copy tbody "Google Contracted 100,000 [DATE] Direct Air Carbon Capture and Sequestration (D…"
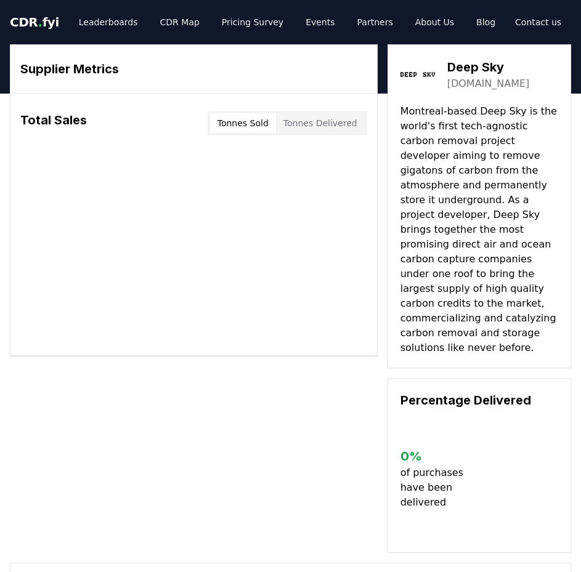
scroll to position [370, 0]
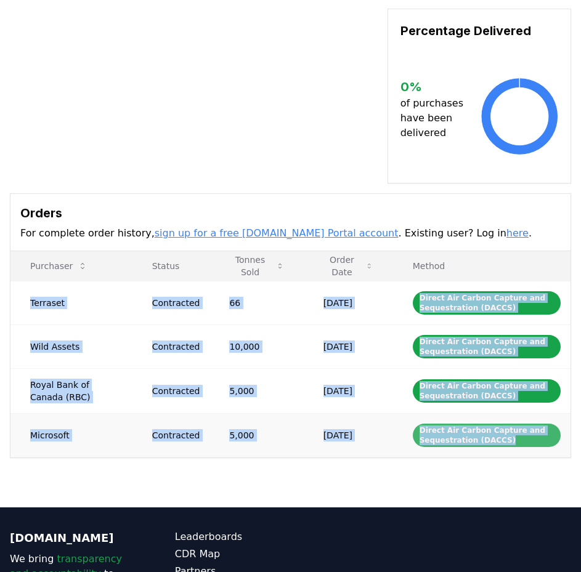
drag, startPoint x: 30, startPoint y: 271, endPoint x: 524, endPoint y: 408, distance: 513.5
click at [524, 408] on tbody "Terraset Contracted 66 [DATE] Direct Air Carbon Capture and Sequestration (DACC…" at bounding box center [290, 369] width 560 height 176
copy tbody "Terraset Contracted 66 [DATE] Direct Air Carbon Capture and Sequestration (DACC…"
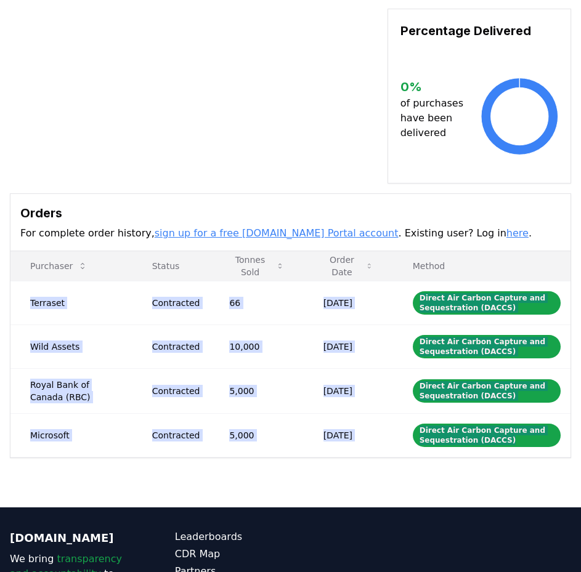
scroll to position [0, 0]
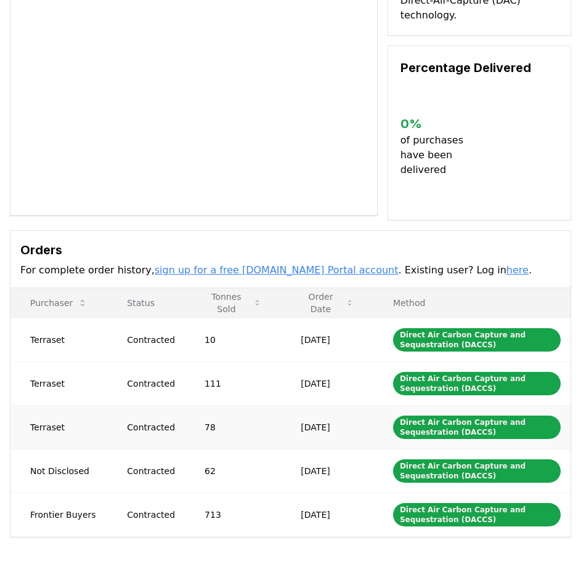
scroll to position [246, 0]
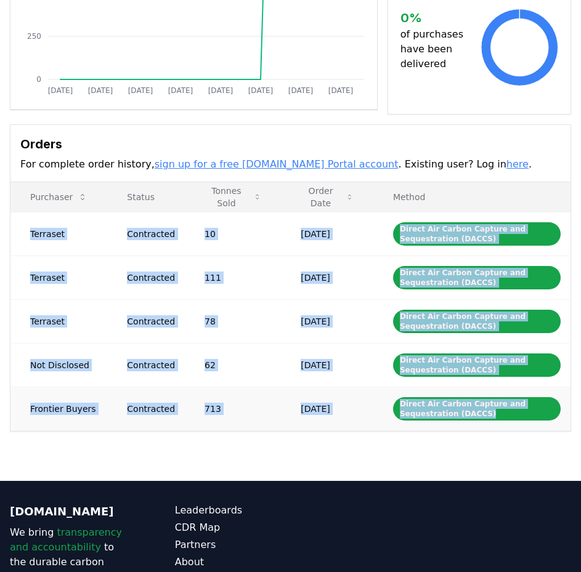
drag, startPoint x: 28, startPoint y: 229, endPoint x: 486, endPoint y: 423, distance: 496.5
click at [486, 423] on tbody "Terraset Contracted 10 [DATE] Direct Air Carbon Capture and Sequestration (DACC…" at bounding box center [290, 321] width 560 height 219
copy tbody "Terraset Contracted 10 [DATE] Direct Air Carbon Capture and Sequestration (DACC…"
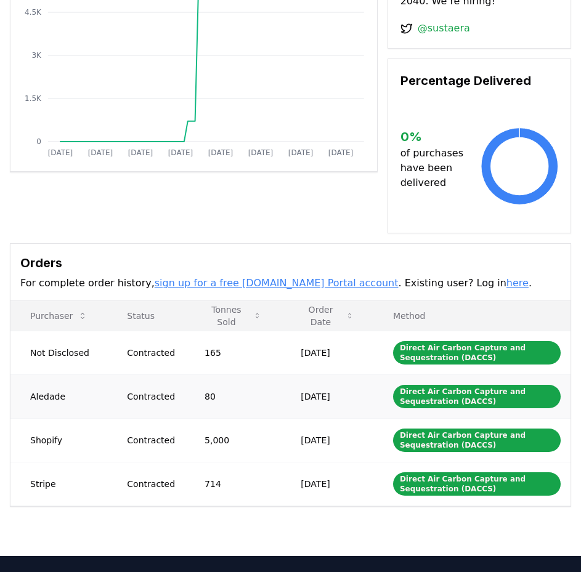
scroll to position [185, 0]
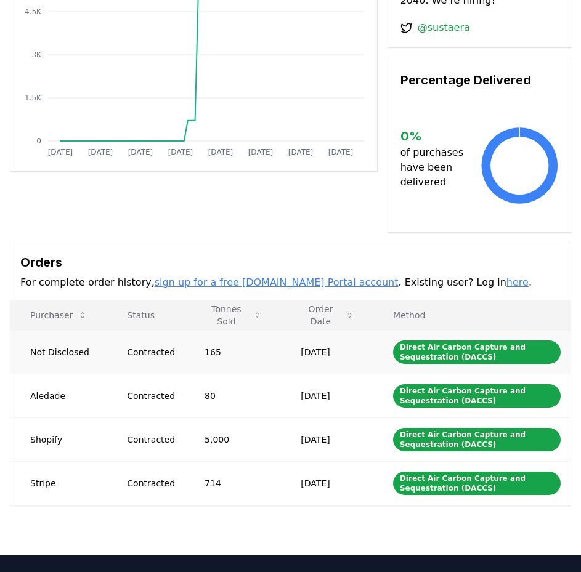
click at [28, 340] on td "Not Disclosed" at bounding box center [58, 352] width 97 height 44
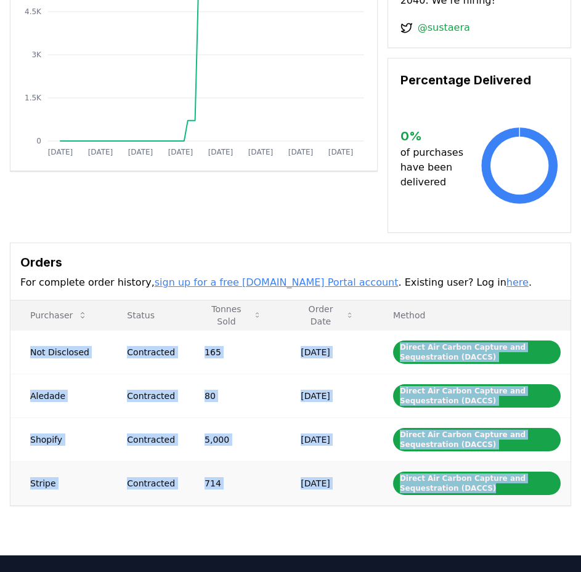
drag, startPoint x: 30, startPoint y: 336, endPoint x: 546, endPoint y: 487, distance: 538.1
click at [546, 487] on tbody "Not Disclosed Contracted 165 Jun 02, 2022 Direct Air Carbon Capture and Sequest…" at bounding box center [290, 417] width 560 height 175
copy tbody "Not Disclosed Contracted 165 Jun 02, 2022 Direct Air Carbon Capture and Sequest…"
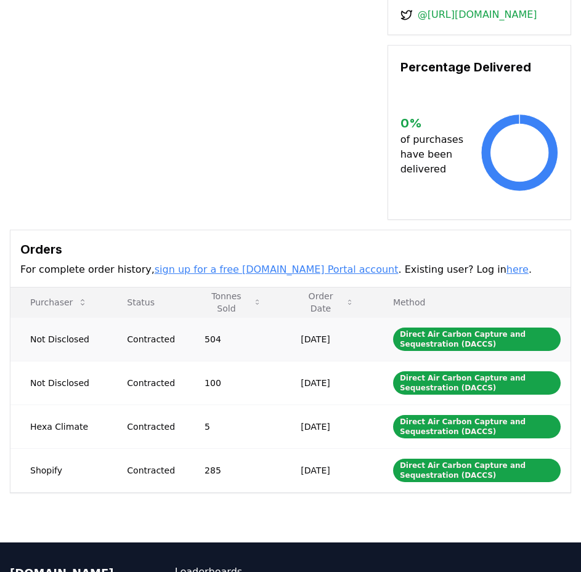
scroll to position [370, 0]
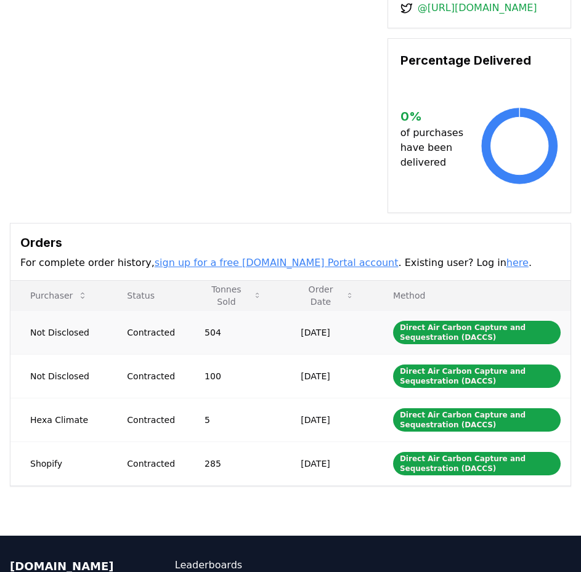
click at [34, 311] on td "Not Disclosed" at bounding box center [58, 333] width 97 height 44
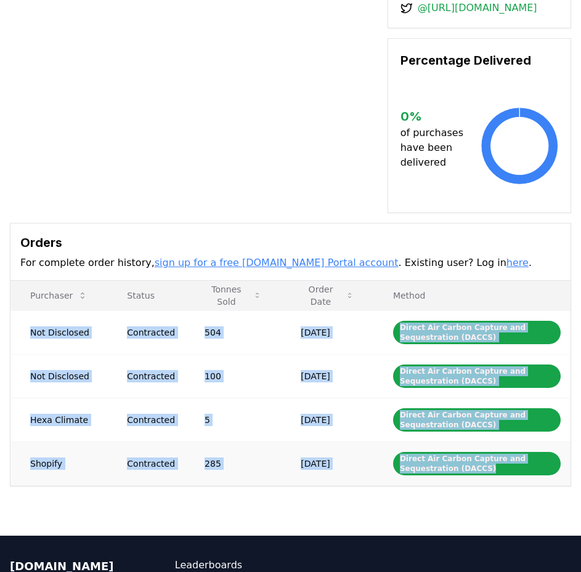
drag, startPoint x: 33, startPoint y: 288, endPoint x: 483, endPoint y: 431, distance: 472.8
click at [483, 431] on tbody "Not Disclosed Contracted 504 [DATE] Direct Air Carbon Capture and Sequestration…" at bounding box center [290, 398] width 560 height 175
copy tbody "Not Disclosed Contracted 504 [DATE] Direct Air Carbon Capture and Sequestration…"
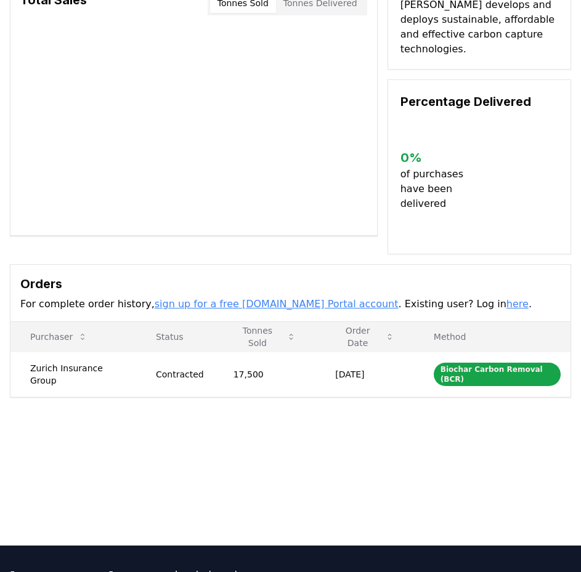
scroll to position [246, 0]
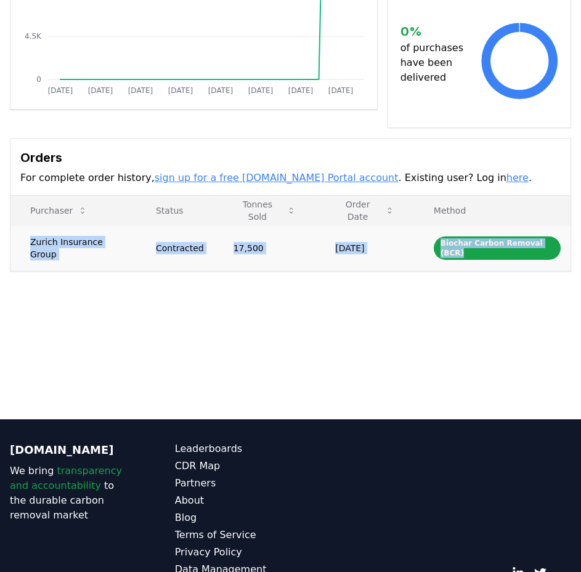
drag, startPoint x: 31, startPoint y: 245, endPoint x: 567, endPoint y: 245, distance: 536.1
click at [567, 245] on tr "Zurich Insurance Group Contracted 17,500 Jan 30, 2025 Biochar Carbon Removal (B…" at bounding box center [290, 248] width 560 height 45
copy tr "Zurich Insurance Group Contracted 17,500 Jan 30, 2025 Biochar Carbon Removal (B…"
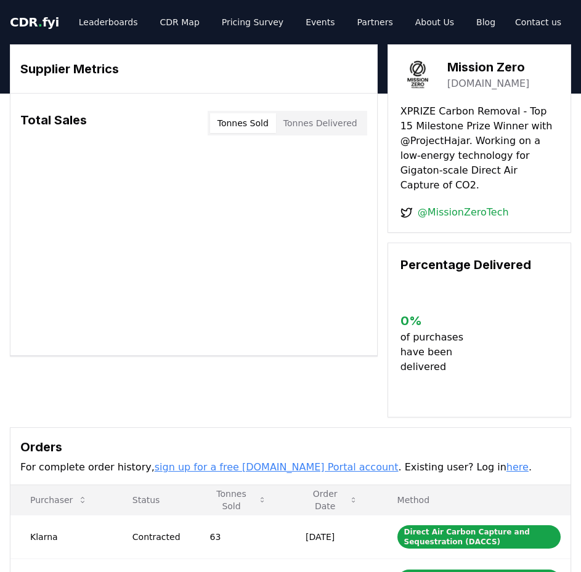
scroll to position [246, 0]
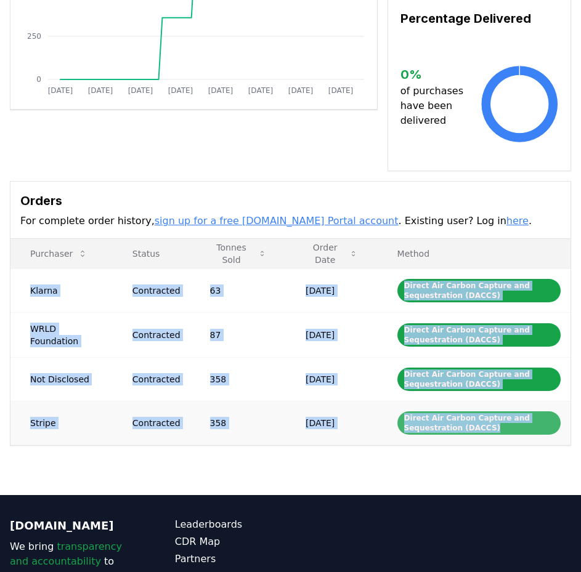
drag, startPoint x: 30, startPoint y: 276, endPoint x: 513, endPoint y: 419, distance: 503.8
click at [513, 419] on tbody "Klarna Contracted 63 Sep 29, 2023 Direct Air Carbon Capture and Sequestration (…" at bounding box center [290, 357] width 560 height 176
copy tbody "Klarna Contracted 63 Sep 29, 2023 Direct Air Carbon Capture and Sequestration (…"
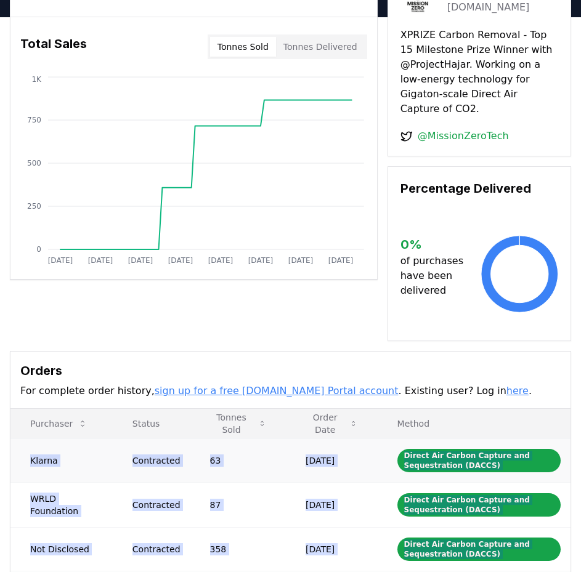
scroll to position [62, 0]
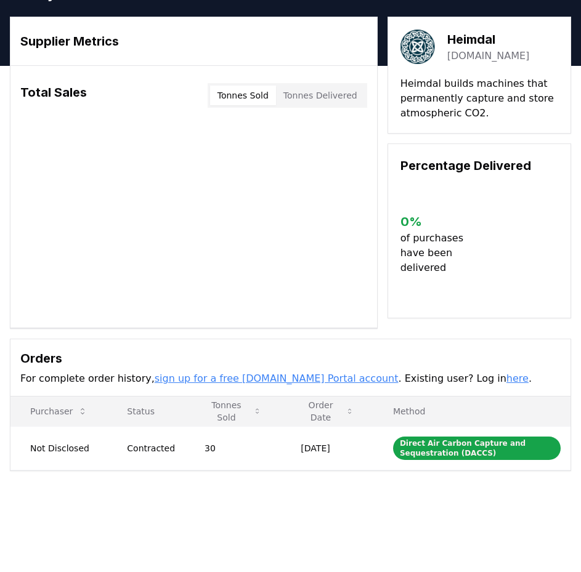
scroll to position [62, 0]
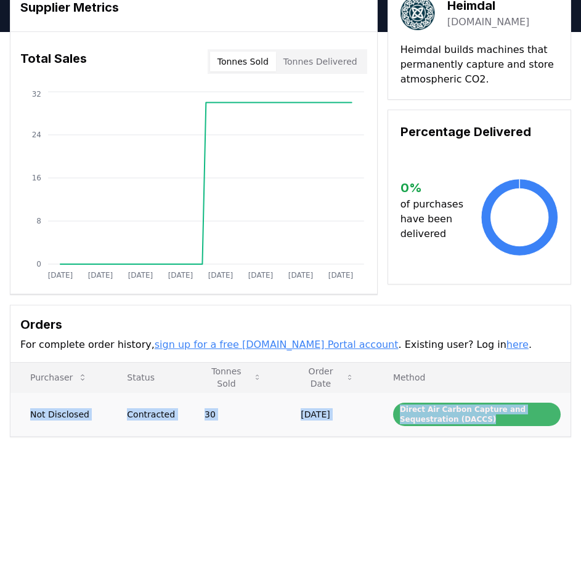
drag, startPoint x: 32, startPoint y: 413, endPoint x: 531, endPoint y: 423, distance: 498.6
click at [531, 423] on tr "Not Disclosed Contracted 30 May 30, 2022 Direct Air Carbon Capture and Sequestr…" at bounding box center [290, 415] width 560 height 44
copy tr "Not Disclosed Contracted 30 May 30, 2022 Direct Air Carbon Capture and Sequestr…"
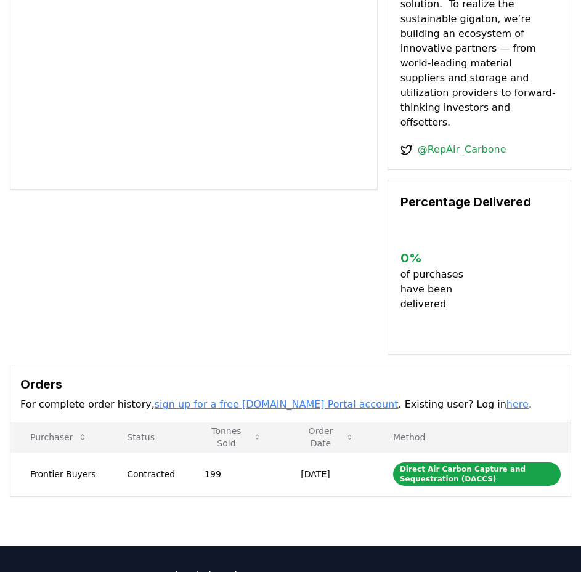
scroll to position [300, 0]
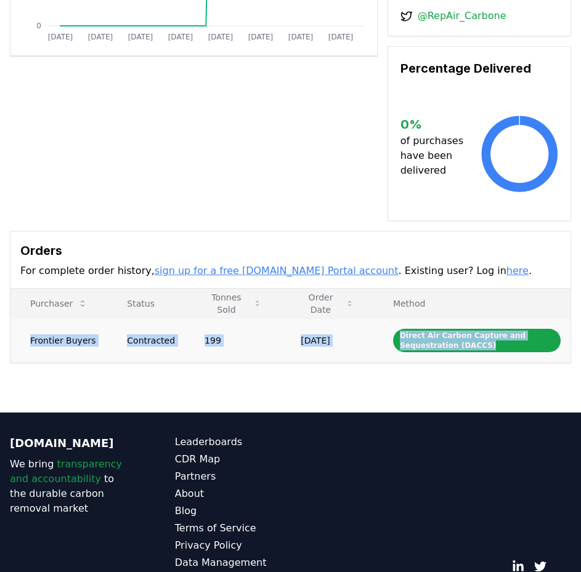
drag, startPoint x: 31, startPoint y: 296, endPoint x: 536, endPoint y: 311, distance: 505.5
click at [536, 319] on tr "Frontier Buyers Contracted 199 [DATE] Direct Air Carbon Capture and Sequestrati…" at bounding box center [290, 341] width 560 height 44
copy tr "Frontier Buyers Contracted 199 [DATE] Direct Air Carbon Capture and Sequestrati…"
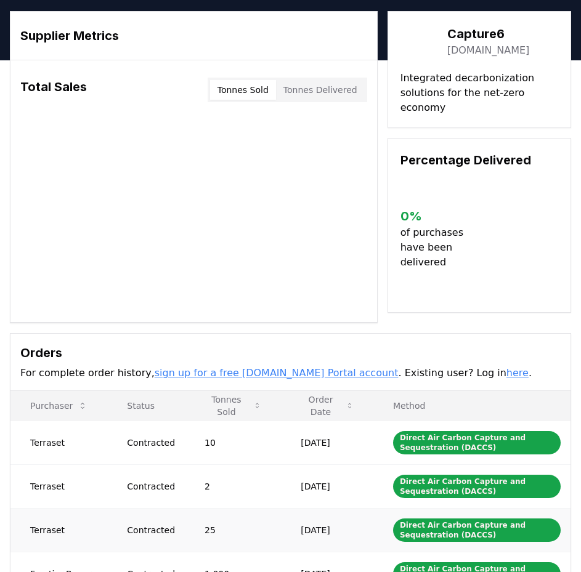
scroll to position [246, 0]
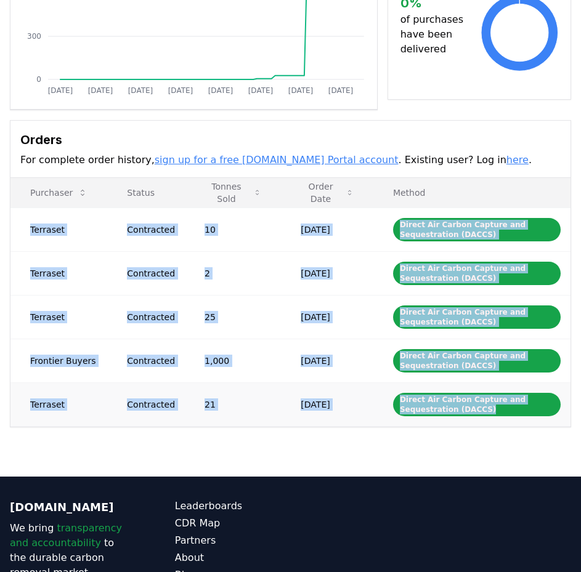
drag, startPoint x: 30, startPoint y: 230, endPoint x: 507, endPoint y: 421, distance: 514.3
click at [507, 421] on tbody "Terraset Contracted 10 [DATE] Direct Air Carbon Capture and Sequestration (DACC…" at bounding box center [290, 317] width 560 height 219
copy tbody "Terraset Contracted 10 [DATE] Direct Air Carbon Capture and Sequestration (DACC…"
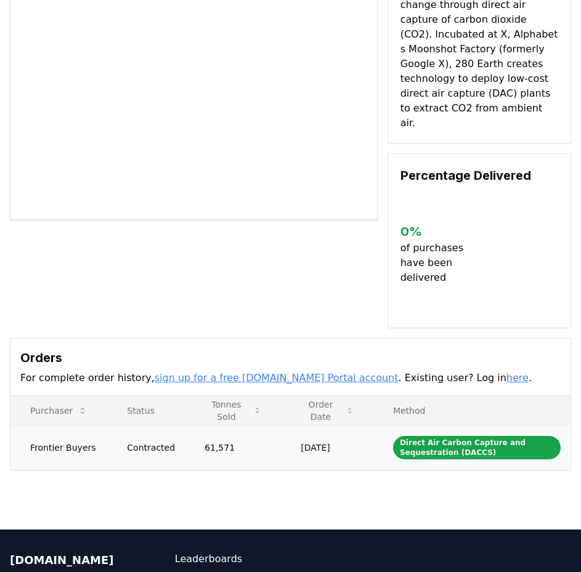
scroll to position [246, 0]
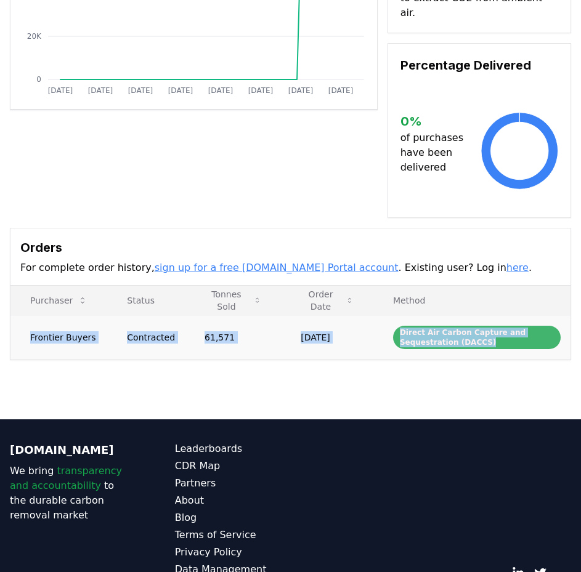
drag, startPoint x: 32, startPoint y: 307, endPoint x: 555, endPoint y: 315, distance: 522.6
click at [555, 315] on tr "Frontier Buyers Contracted 61,571 [DATE] Direct Air Carbon Capture and Sequestr…" at bounding box center [290, 337] width 560 height 44
copy tr "Frontier Buyers Contracted 61,571 [DATE] Direct Air Carbon Capture and Sequestr…"
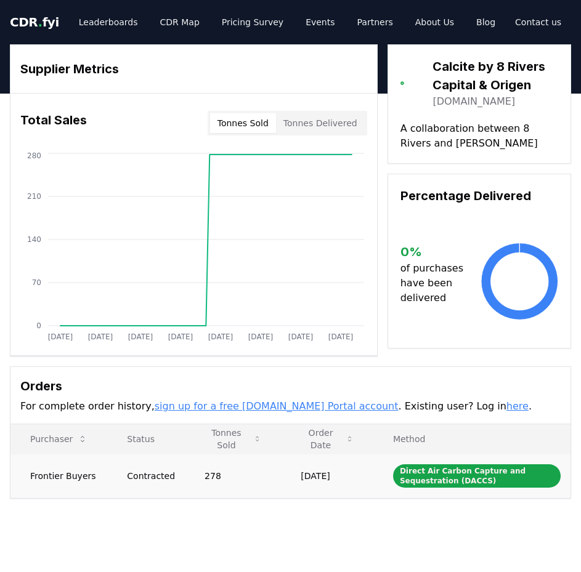
drag, startPoint x: 31, startPoint y: 476, endPoint x: 337, endPoint y: 497, distance: 306.9
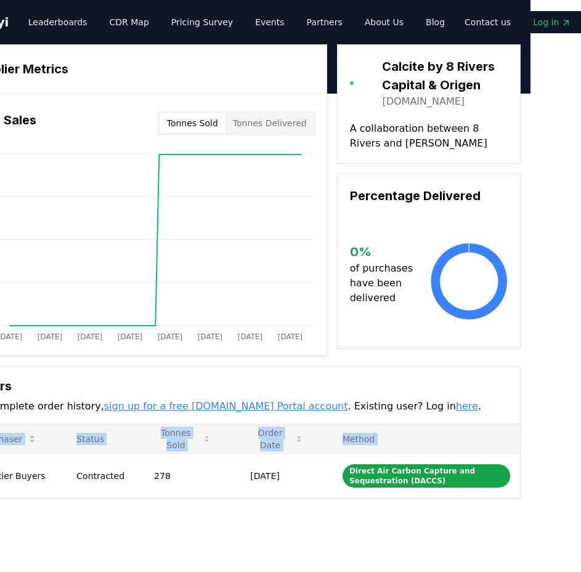
drag, startPoint x: 31, startPoint y: 475, endPoint x: 627, endPoint y: 503, distance: 597.1
click at [531, 503] on html "CDR . fyi Leaderboards CDR Map Pricing Survey Events Partners About Us Blog Con…" at bounding box center [239, 439] width 581 height 878
copy thead "Purchaser Status Tonnes Sold Order Date Method"
